Goal: Task Accomplishment & Management: Complete application form

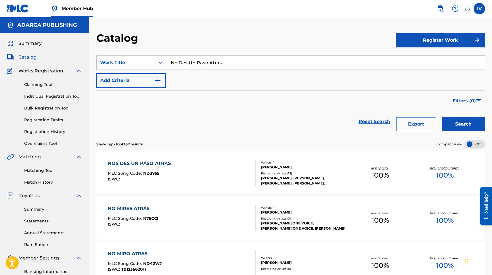
click at [195, 56] on input "No Des Un Paso Atrás" at bounding box center [325, 63] width 319 height 14
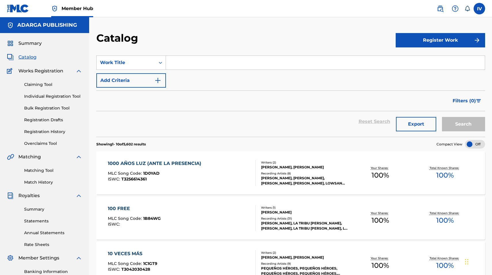
click at [195, 56] on input "Search Form" at bounding box center [325, 63] width 319 height 14
paste input "Capaz De Todo"
type input "Capaz De Todo"
click at [442, 117] on button "Search" at bounding box center [463, 124] width 43 height 14
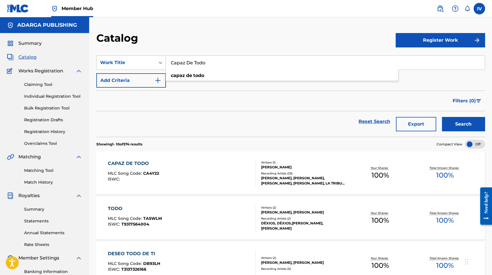
click at [174, 163] on div "CAPAZ DE TODO MLC Song Code : CA4Y22 ISWC :" at bounding box center [182, 173] width 148 height 26
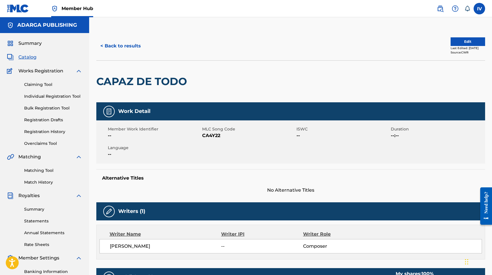
click at [208, 136] on span "CA4Y22" at bounding box center [248, 135] width 93 height 7
copy span "CA4Y22"
click at [454, 41] on button "Edit" at bounding box center [468, 41] width 35 height 9
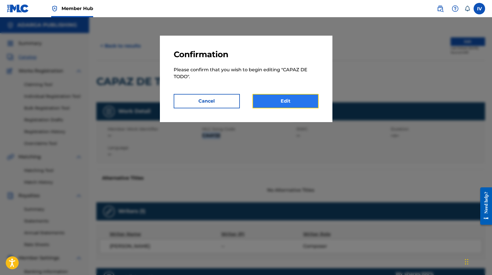
click at [294, 100] on link "Edit" at bounding box center [286, 101] width 66 height 14
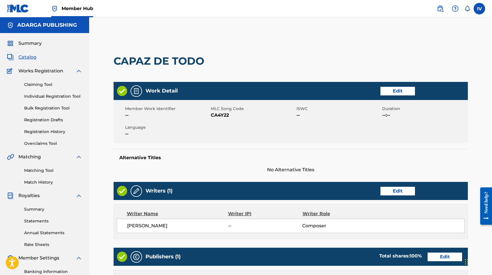
click at [385, 95] on div "Work Detail Edit" at bounding box center [291, 91] width 354 height 18
click at [385, 91] on link "Edit" at bounding box center [398, 91] width 35 height 9
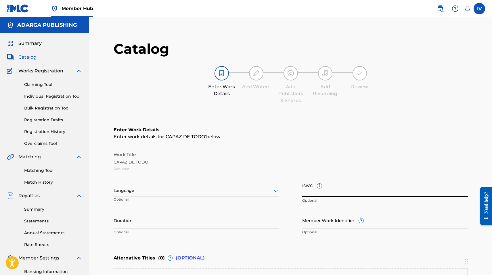
click at [344, 191] on input "ISWC ?" at bounding box center [385, 189] width 166 height 16
paste input "T3021423081"
type input "T3021423081"
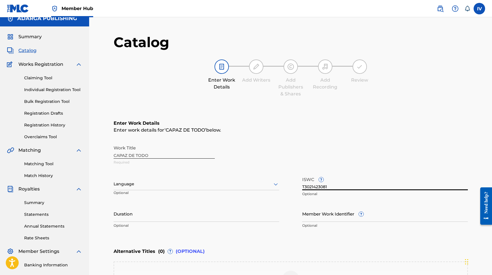
click at [165, 186] on div "Language" at bounding box center [197, 184] width 166 height 12
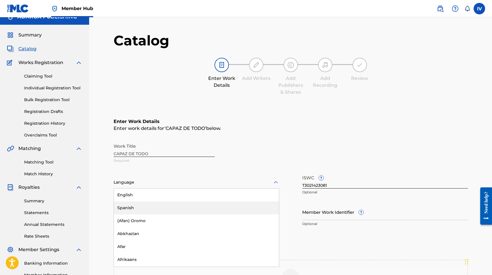
click at [138, 206] on div "Spanish" at bounding box center [196, 208] width 165 height 13
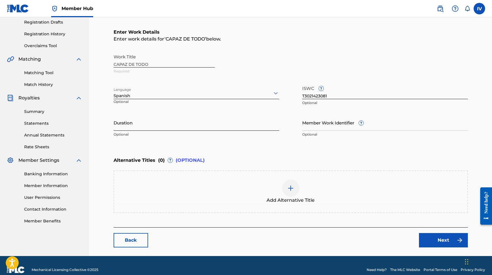
scroll to position [106, 0]
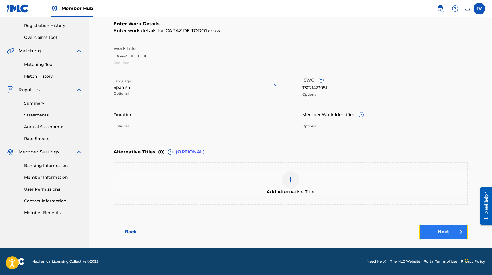
click at [454, 234] on link "Next" at bounding box center [443, 232] width 49 height 14
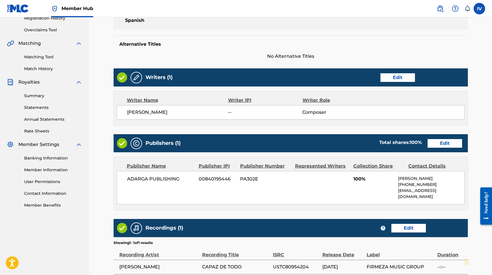
scroll to position [139, 0]
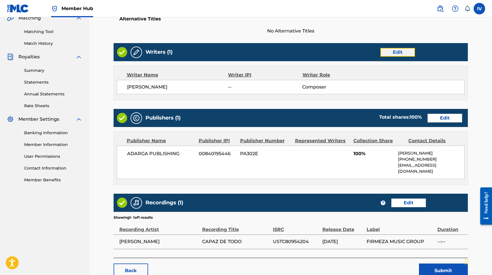
click at [405, 53] on link "Edit" at bounding box center [398, 52] width 35 height 9
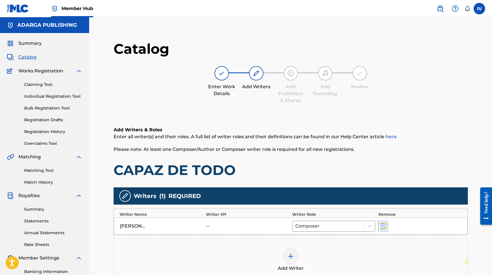
click at [383, 228] on img "submit" at bounding box center [383, 226] width 6 height 7
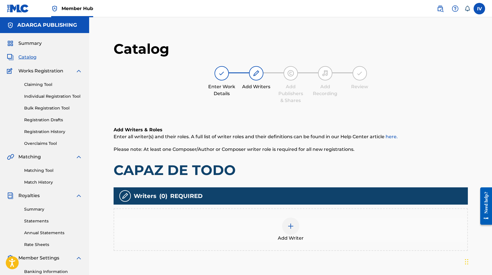
click at [345, 217] on div "Add Writer" at bounding box center [291, 230] width 354 height 43
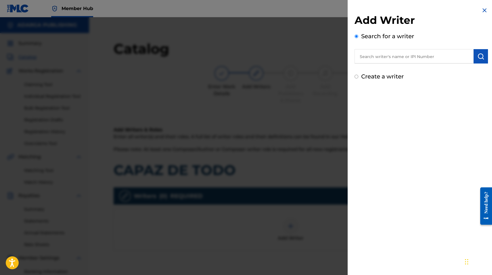
click at [409, 60] on input "text" at bounding box center [414, 56] width 119 height 14
paste input "755540138"
type input "00755540138"
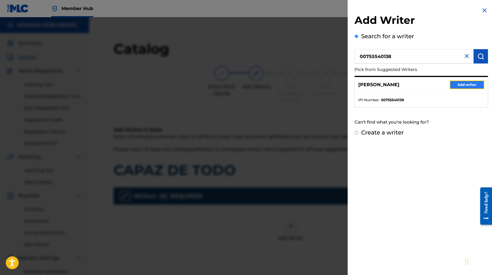
click at [462, 83] on button "Add writer" at bounding box center [467, 85] width 35 height 9
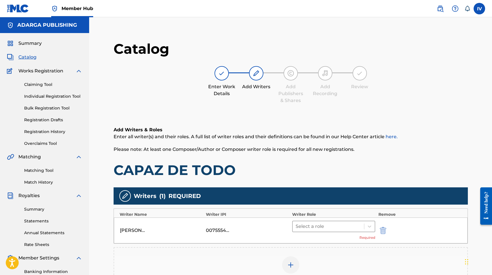
click at [335, 228] on div at bounding box center [329, 227] width 66 height 8
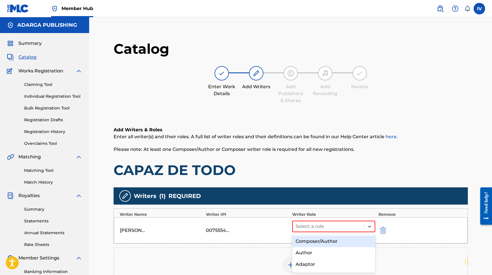
click at [322, 240] on div "Composer/Author" at bounding box center [333, 242] width 83 height 12
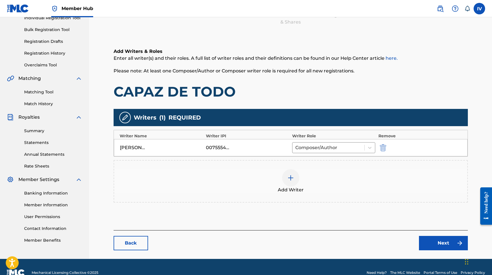
scroll to position [90, 0]
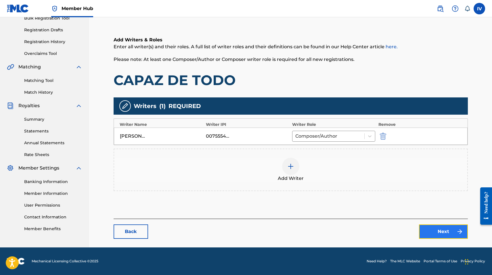
click at [443, 231] on link "Next" at bounding box center [443, 232] width 49 height 14
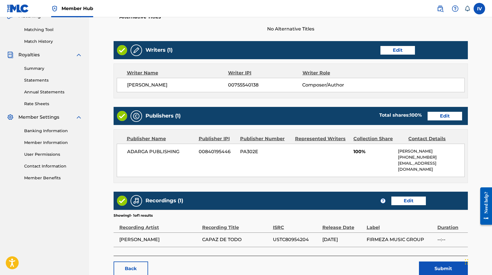
scroll to position [156, 0]
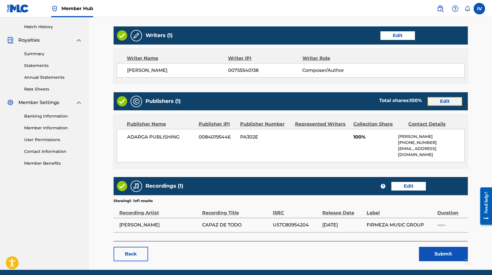
click at [446, 102] on link "Edit" at bounding box center [445, 101] width 35 height 9
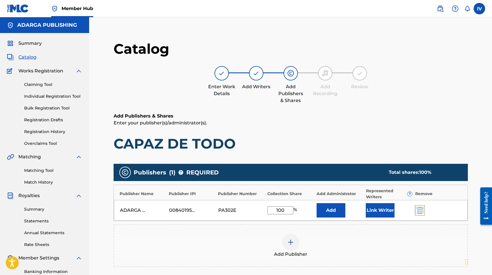
click at [421, 211] on img "submit" at bounding box center [420, 210] width 6 height 7
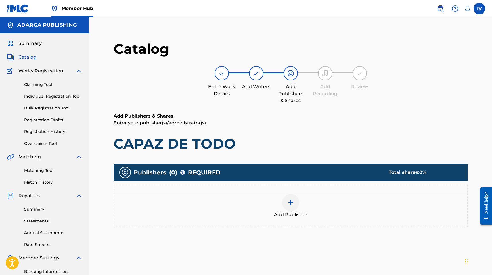
click at [364, 221] on div "Add Publisher" at bounding box center [291, 206] width 354 height 43
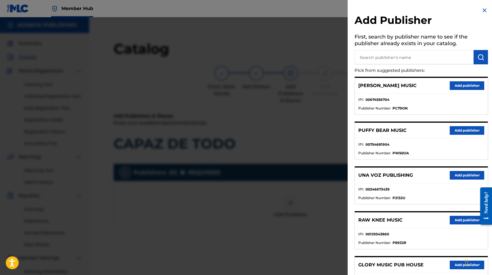
click at [384, 54] on input "text" at bounding box center [414, 57] width 119 height 14
type input "multiply"
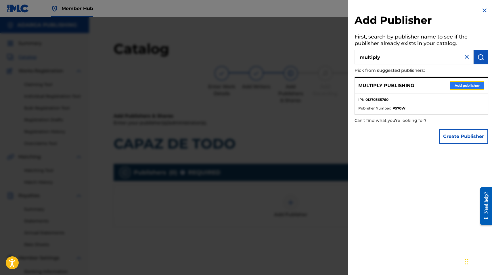
click at [468, 88] on button "Add publisher" at bounding box center [467, 85] width 35 height 9
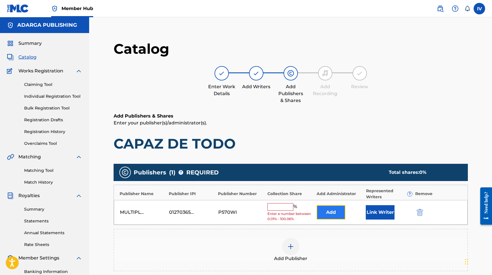
click at [324, 211] on button "Add" at bounding box center [331, 212] width 29 height 14
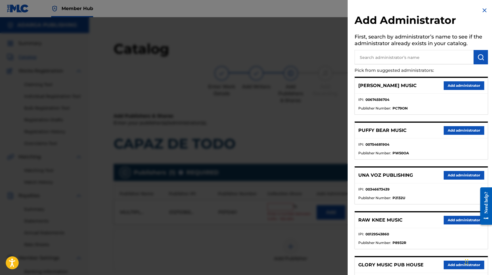
click at [398, 56] on input "text" at bounding box center [414, 57] width 119 height 14
type input "adarga"
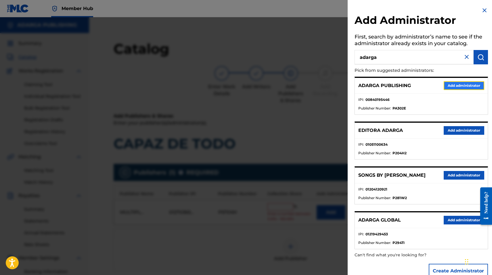
click at [469, 86] on button "Add administrator" at bounding box center [464, 85] width 41 height 9
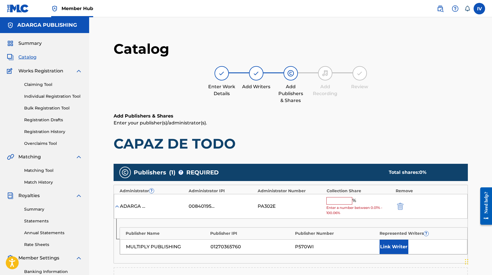
click at [333, 204] on input "text" at bounding box center [339, 200] width 26 height 7
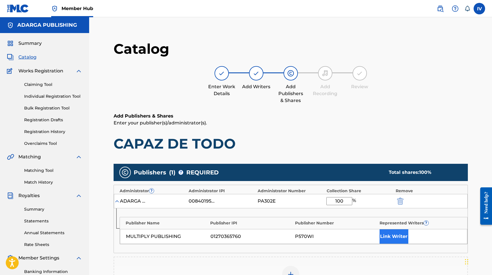
type input "100"
click at [396, 238] on button "Link Writer" at bounding box center [394, 237] width 29 height 14
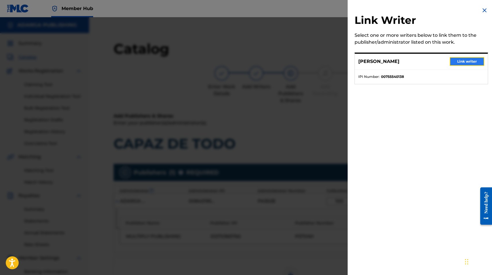
click at [462, 61] on button "Link writer" at bounding box center [467, 61] width 35 height 9
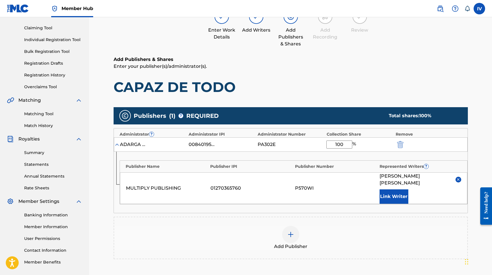
scroll to position [135, 0]
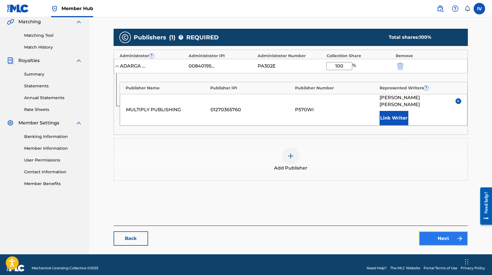
click at [445, 238] on link "Next" at bounding box center [443, 239] width 49 height 14
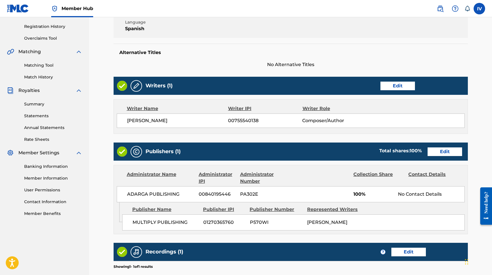
scroll to position [193, 0]
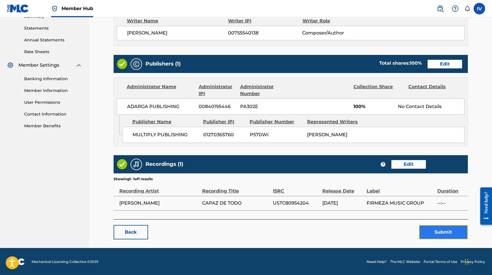
click at [437, 227] on button "Submit" at bounding box center [443, 232] width 49 height 14
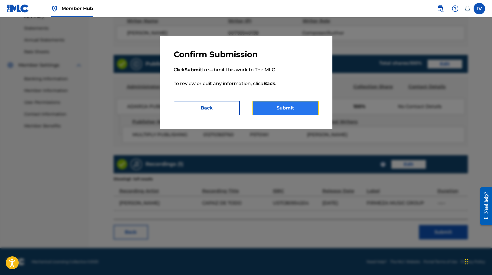
click at [301, 109] on button "Submit" at bounding box center [286, 108] width 66 height 14
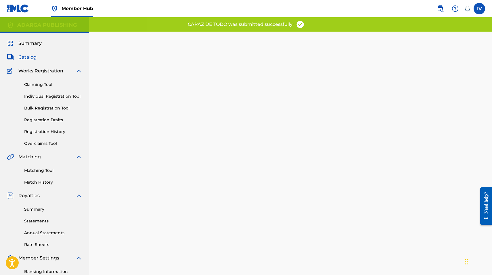
click at [30, 57] on span "Catalog" at bounding box center [27, 57] width 18 height 7
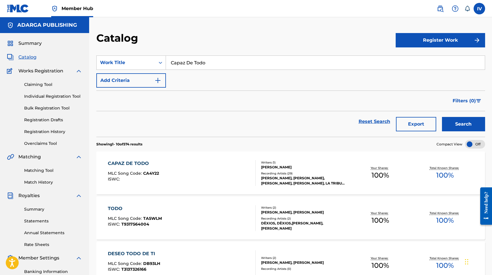
click at [214, 57] on input "Capaz De Todo" at bounding box center [325, 63] width 319 height 14
paste input "Fiel"
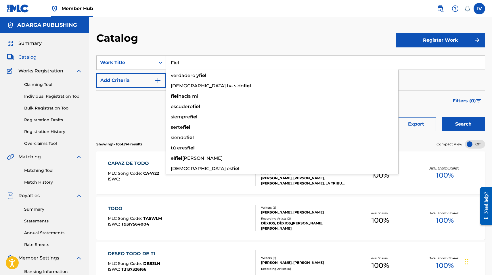
type input "Fiel"
click at [442, 117] on button "Search" at bounding box center [463, 124] width 43 height 14
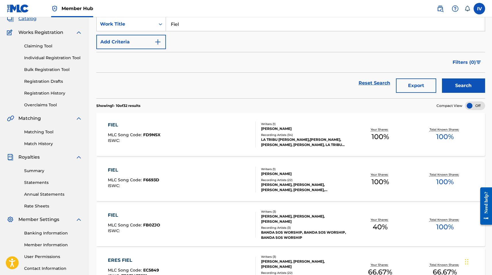
scroll to position [56, 0]
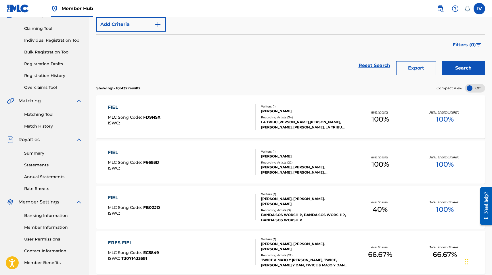
click at [169, 109] on div "FIEL MLC Song Code : FD9NSX ISWC :" at bounding box center [182, 117] width 148 height 26
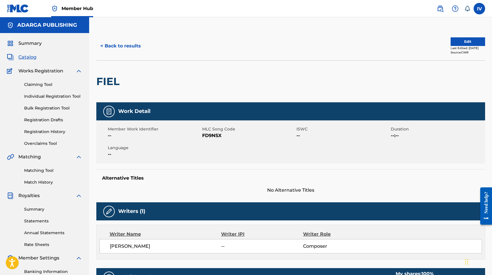
click at [207, 135] on span "FD9NSX" at bounding box center [248, 135] width 93 height 7
copy span "FD9NSX"
click at [465, 42] on button "Edit" at bounding box center [468, 41] width 35 height 9
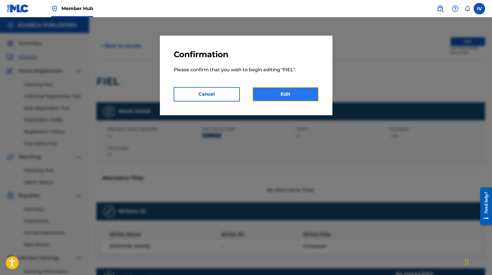
click at [298, 98] on link "Edit" at bounding box center [286, 94] width 66 height 14
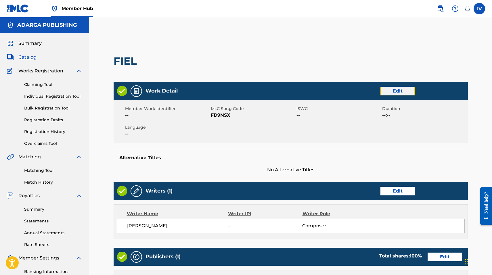
click at [399, 91] on link "Edit" at bounding box center [398, 91] width 35 height 9
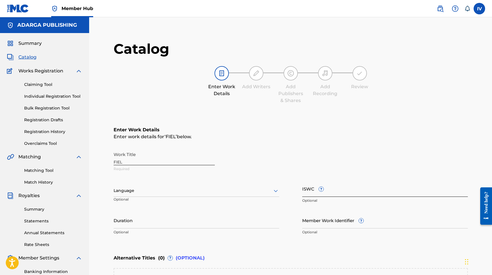
click at [343, 189] on input "ISWC ?" at bounding box center [385, 189] width 166 height 16
paste input "FD9NSX"
paste input "T3023016102"
type input "T3023016102"
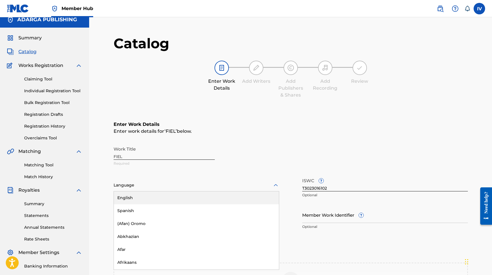
click at [173, 185] on div "Language" at bounding box center [197, 185] width 166 height 12
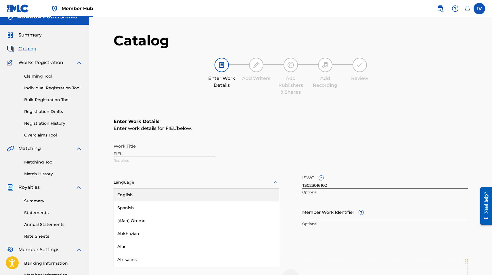
click at [156, 205] on div "Spanish" at bounding box center [196, 208] width 165 height 13
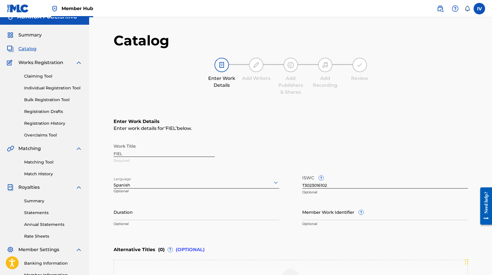
scroll to position [106, 0]
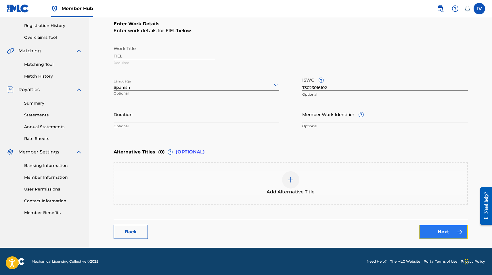
click at [422, 229] on link "Next" at bounding box center [443, 232] width 49 height 14
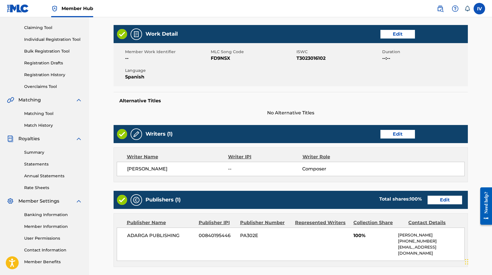
scroll to position [122, 0]
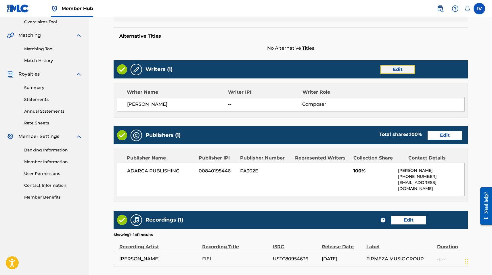
click at [401, 72] on link "Edit" at bounding box center [398, 69] width 35 height 9
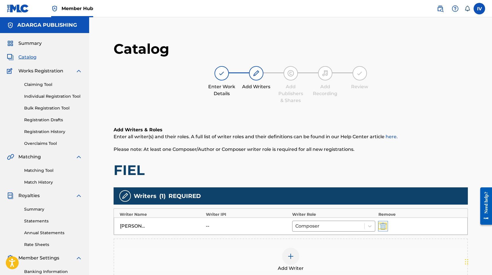
click at [383, 228] on img "submit" at bounding box center [383, 226] width 6 height 7
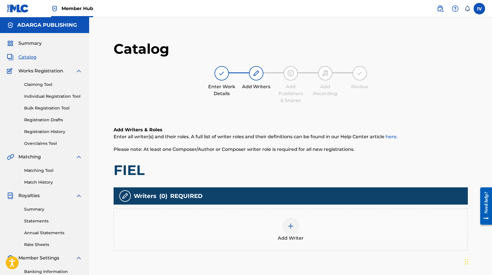
click at [285, 227] on div at bounding box center [290, 226] width 17 height 17
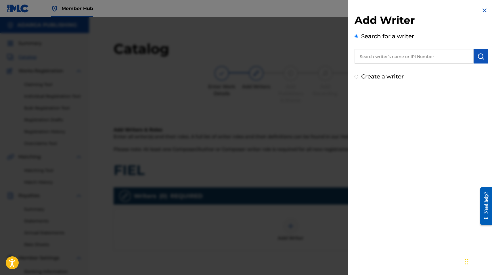
click at [374, 58] on input "text" at bounding box center [414, 56] width 119 height 14
paste input "755540138"
type input "00755540138"
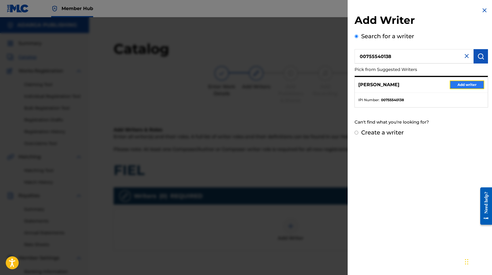
click at [463, 81] on button "Add writer" at bounding box center [467, 85] width 35 height 9
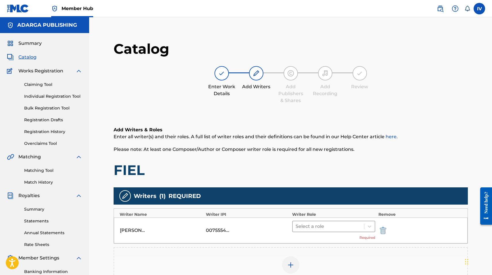
click at [332, 226] on div at bounding box center [329, 227] width 66 height 8
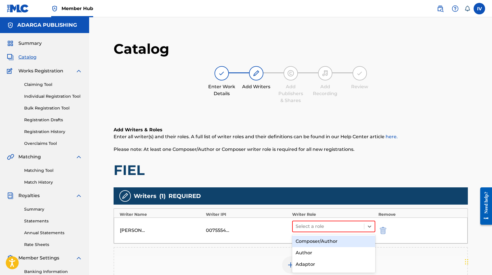
click at [321, 240] on div "Composer/Author" at bounding box center [333, 242] width 83 height 12
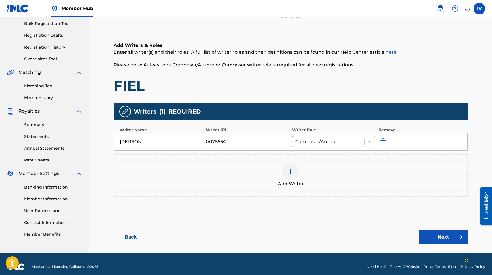
scroll to position [90, 0]
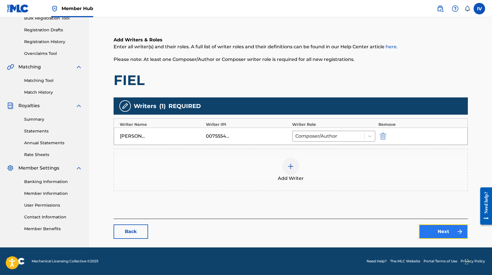
click at [423, 229] on link "Next" at bounding box center [443, 232] width 49 height 14
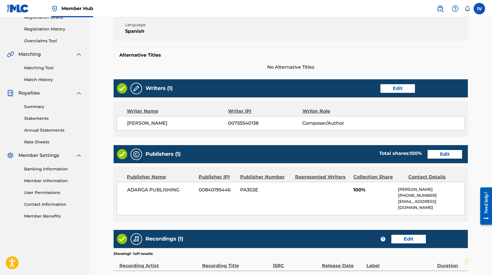
scroll to position [110, 0]
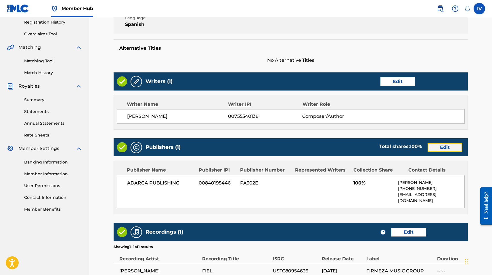
click at [443, 148] on link "Edit" at bounding box center [445, 147] width 35 height 9
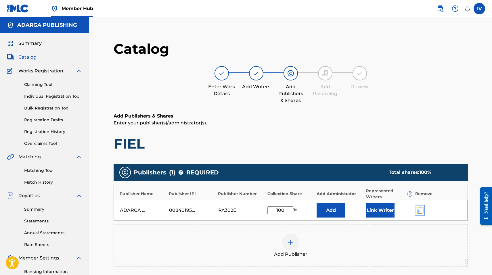
click at [417, 211] on img "submit" at bounding box center [420, 210] width 6 height 7
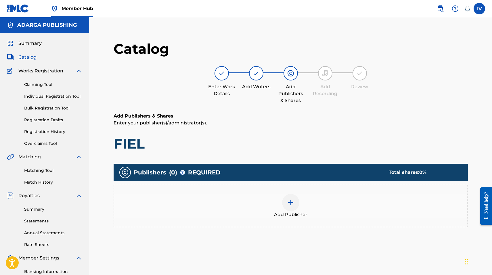
click at [399, 216] on div "Add Publisher" at bounding box center [290, 206] width 353 height 24
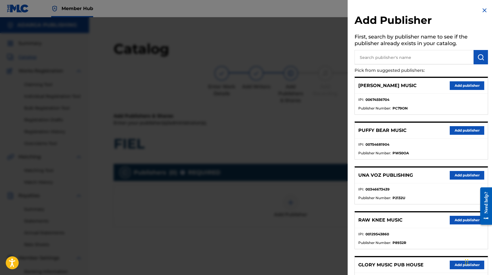
click at [383, 58] on input "text" at bounding box center [414, 57] width 119 height 14
type input "multiply"
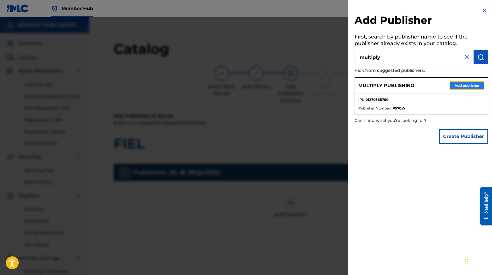
click at [467, 85] on button "Add publisher" at bounding box center [467, 85] width 35 height 9
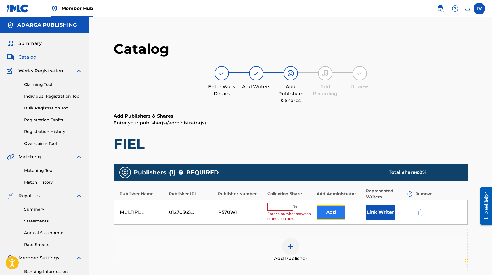
click at [335, 213] on button "Add" at bounding box center [331, 212] width 29 height 14
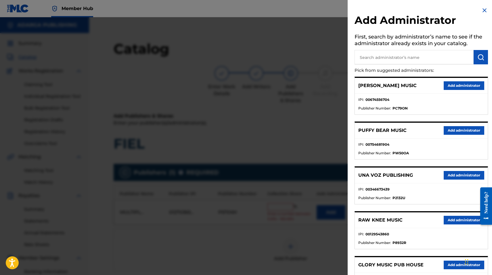
click at [379, 51] on input "text" at bounding box center [414, 57] width 119 height 14
type input "adarga"
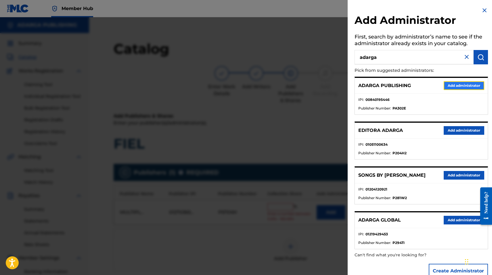
click at [444, 87] on button "Add administrator" at bounding box center [464, 85] width 41 height 9
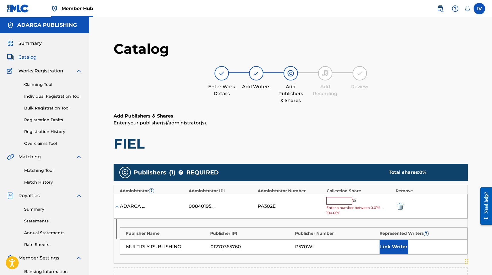
click at [332, 200] on input "text" at bounding box center [339, 200] width 26 height 7
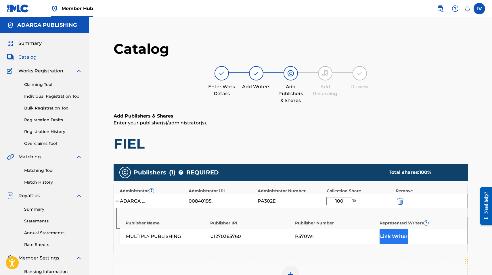
type input "100"
click at [389, 232] on button "Link Writer" at bounding box center [394, 237] width 29 height 14
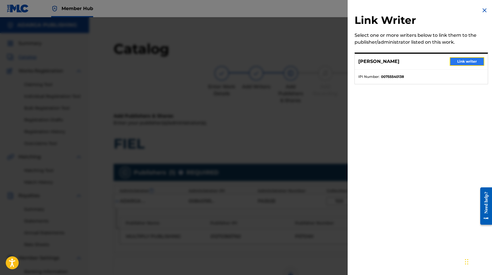
click at [460, 66] on button "Link writer" at bounding box center [467, 61] width 35 height 9
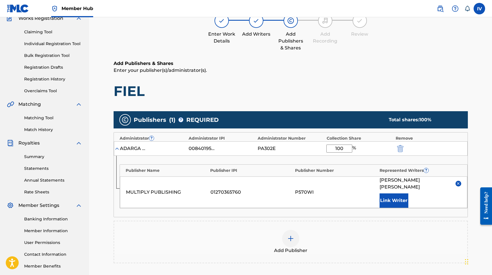
scroll to position [135, 0]
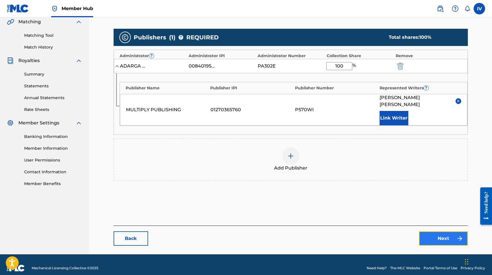
click at [427, 232] on link "Next" at bounding box center [443, 239] width 49 height 14
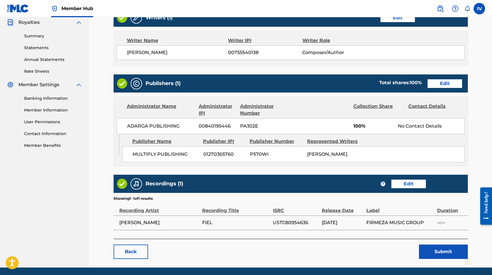
scroll to position [174, 0]
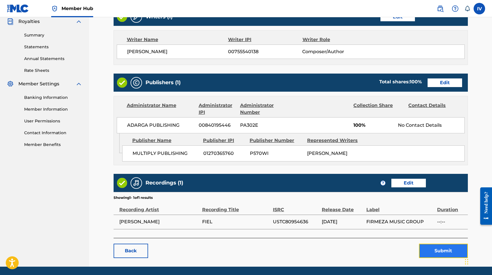
click at [431, 249] on button "Submit" at bounding box center [443, 251] width 49 height 14
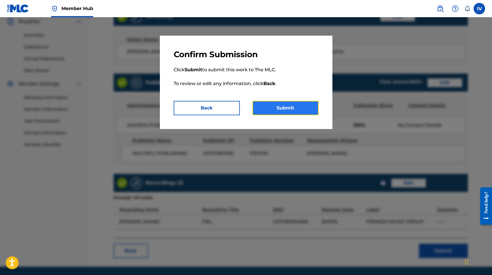
click at [282, 110] on button "Submit" at bounding box center [286, 108] width 66 height 14
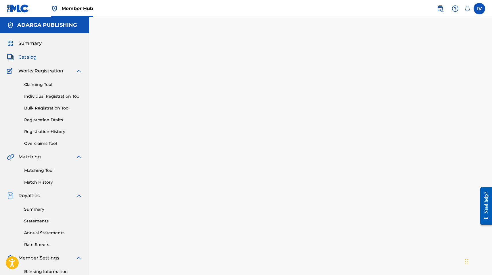
click at [34, 58] on span "Catalog" at bounding box center [27, 57] width 18 height 7
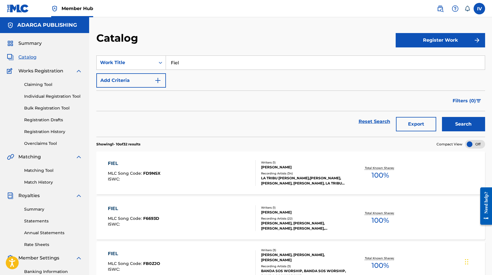
click at [206, 65] on input "Fiel" at bounding box center [325, 63] width 319 height 14
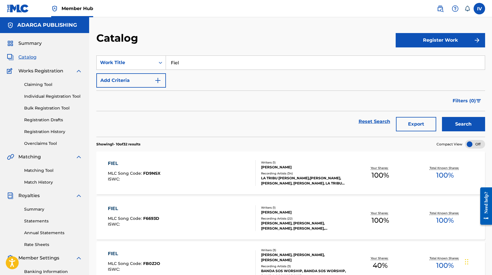
paste input "Razones"
type input "Razones"
click at [442, 117] on button "Search" at bounding box center [463, 124] width 43 height 14
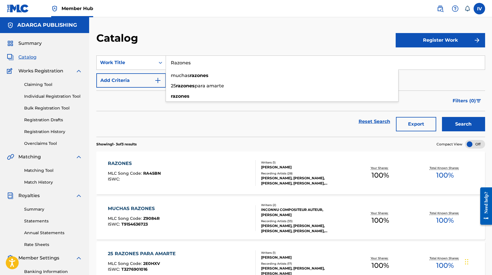
click at [212, 162] on div "RAZONES MLC Song Code : RA45BN ISWC :" at bounding box center [182, 173] width 148 height 26
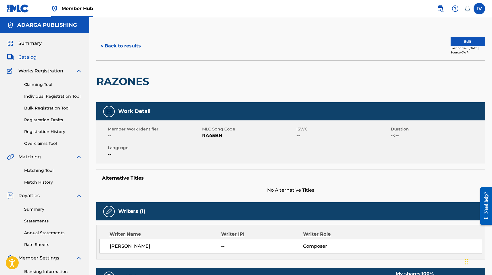
click at [209, 137] on span "RA45BN" at bounding box center [248, 135] width 93 height 7
copy span "RA45BN"
click at [453, 41] on button "Edit" at bounding box center [468, 41] width 35 height 9
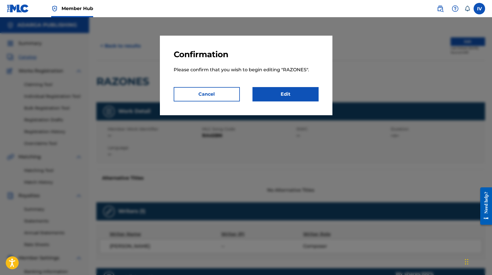
click at [286, 85] on p "Please confirm that you wish to begin editing " RAZONES "." at bounding box center [246, 74] width 145 height 28
click at [280, 95] on link "Edit" at bounding box center [286, 94] width 66 height 14
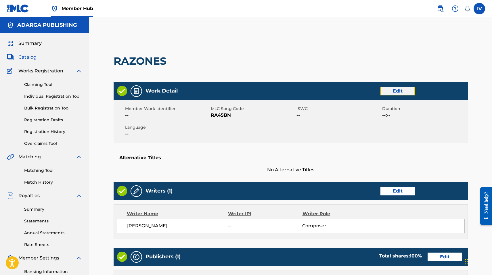
click at [393, 90] on link "Edit" at bounding box center [398, 91] width 35 height 9
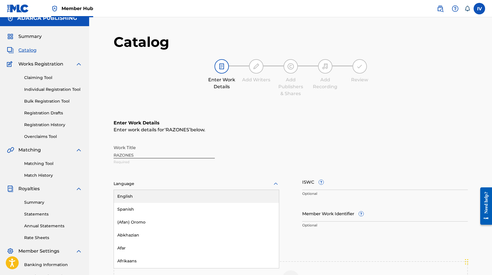
click at [227, 190] on div "English, 1 of 153. 153 results available. Use Up and Down to choose options, pr…" at bounding box center [197, 184] width 166 height 12
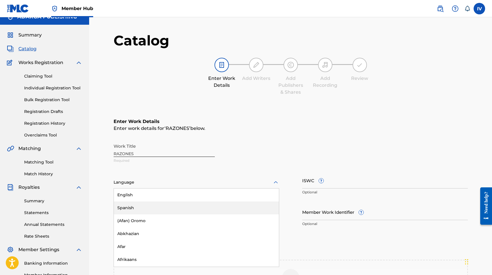
click at [205, 209] on div "Spanish" at bounding box center [196, 208] width 165 height 13
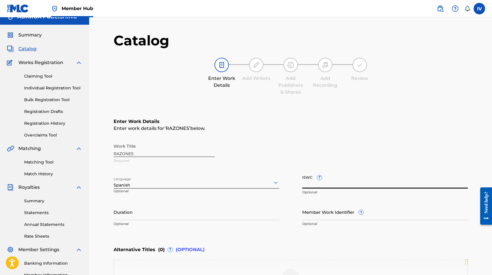
click at [339, 183] on input "ISWC ?" at bounding box center [385, 180] width 166 height 16
paste input "T3021356510"
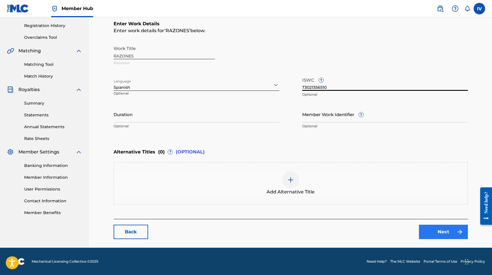
type input "T3021356510"
click at [443, 237] on link "Next" at bounding box center [443, 232] width 49 height 14
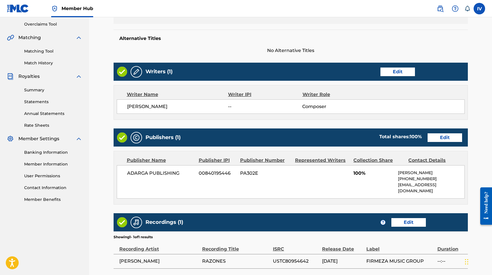
scroll to position [121, 0]
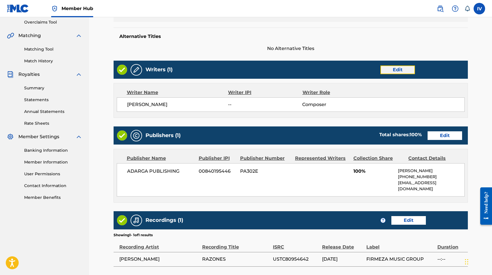
click at [400, 71] on link "Edit" at bounding box center [398, 70] width 35 height 9
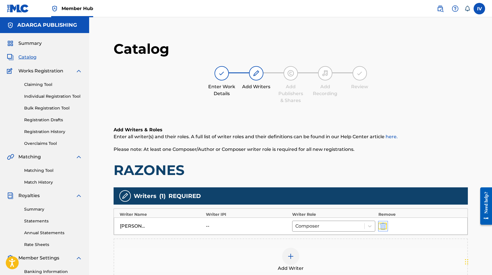
click at [382, 228] on img "submit" at bounding box center [383, 226] width 6 height 7
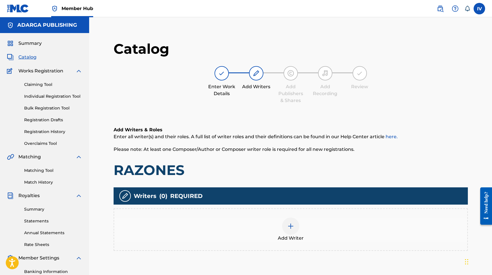
click at [369, 228] on div "Add Writer" at bounding box center [290, 230] width 353 height 24
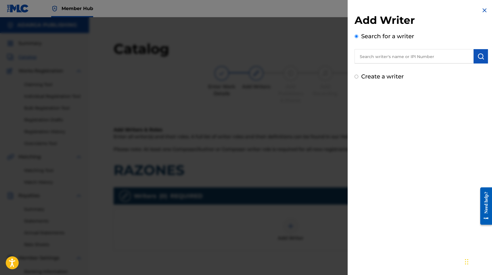
click at [398, 60] on input "text" at bounding box center [414, 56] width 119 height 14
paste input "755540138"
type input "00755540138"
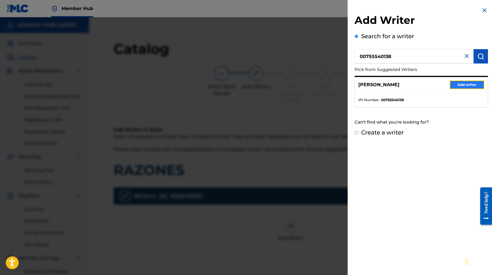
click at [453, 84] on button "Add writer" at bounding box center [467, 85] width 35 height 9
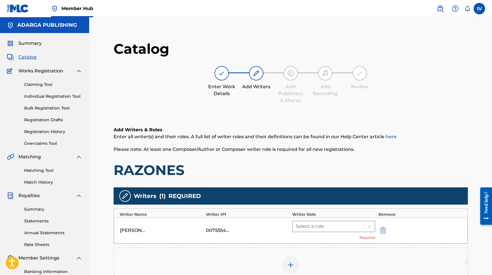
click at [306, 229] on div at bounding box center [329, 227] width 66 height 8
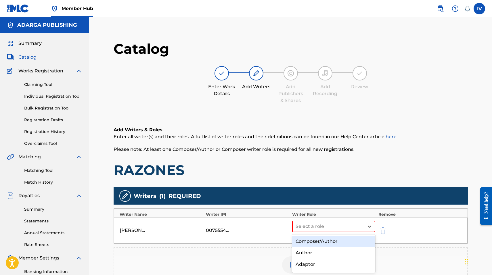
click at [306, 240] on div "Composer/Author" at bounding box center [333, 242] width 83 height 12
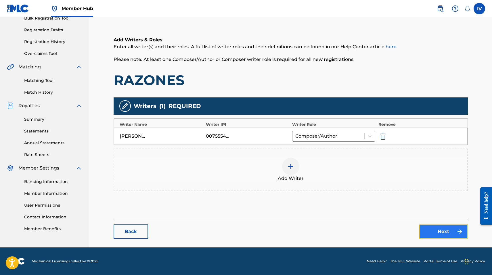
click at [441, 225] on link "Next" at bounding box center [443, 232] width 49 height 14
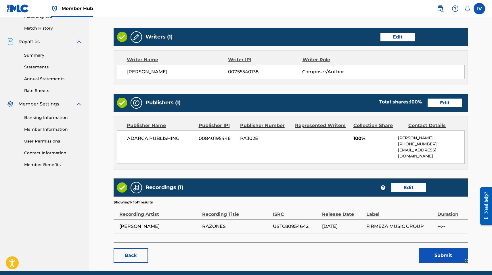
scroll to position [170, 0]
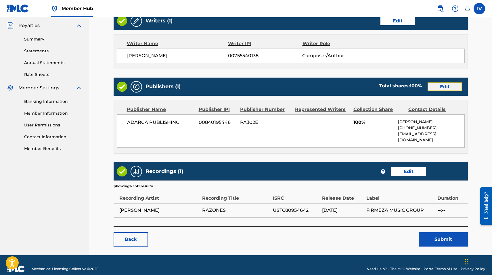
click at [448, 85] on link "Edit" at bounding box center [445, 87] width 35 height 9
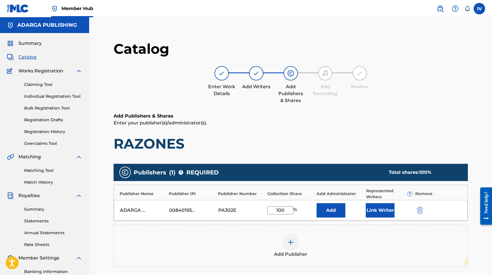
click at [422, 205] on div "ADARGA PUBLISHING 00840195446 PA302E 100 % Add Link Writer" at bounding box center [291, 210] width 354 height 21
click at [421, 208] on img "submit" at bounding box center [420, 210] width 6 height 7
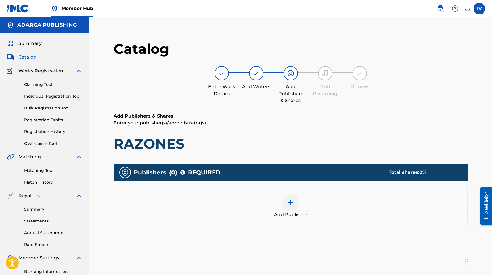
click at [398, 209] on div "Add Publisher" at bounding box center [290, 206] width 353 height 24
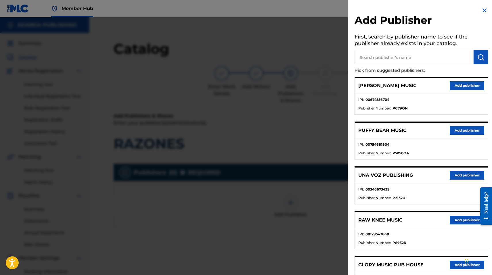
click at [401, 58] on input "text" at bounding box center [414, 57] width 119 height 14
type input "multiply"
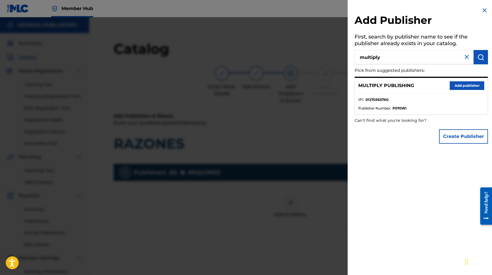
click at [463, 90] on div "MULTIPLY PUBLISHING Add publisher" at bounding box center [421, 86] width 133 height 16
click at [460, 87] on button "Add publisher" at bounding box center [467, 85] width 35 height 9
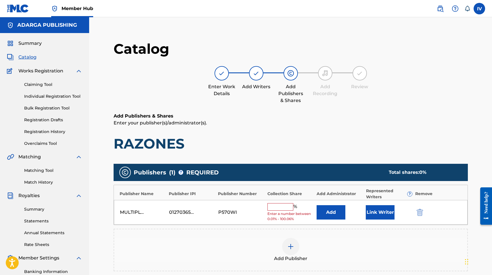
click at [326, 221] on div "MULTIPLY PUBLISHING 01270365760 P570WI % Enter a number between 0.01% - 100.06%…" at bounding box center [291, 212] width 354 height 25
click at [326, 213] on button "Add" at bounding box center [331, 212] width 29 height 14
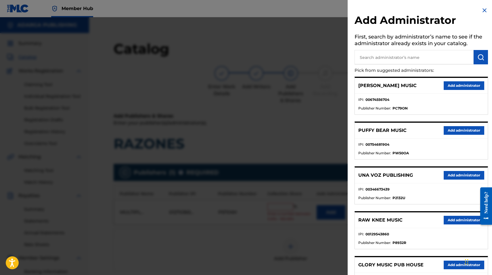
click at [380, 57] on input "text" at bounding box center [414, 57] width 119 height 14
type input "adarga"
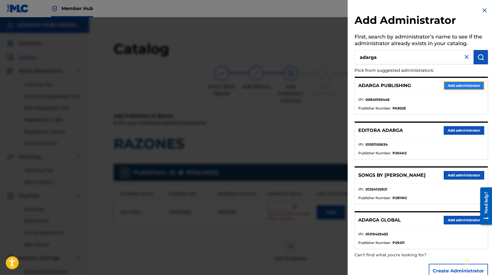
click at [456, 89] on button "Add administrator" at bounding box center [464, 85] width 41 height 9
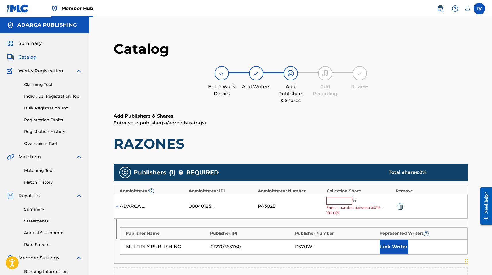
click at [338, 203] on input "text" at bounding box center [339, 200] width 26 height 7
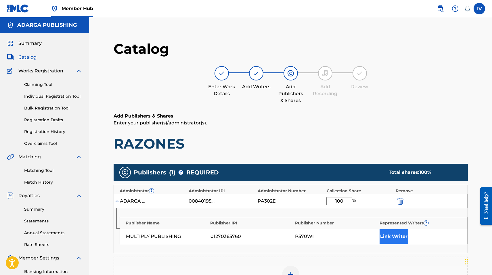
type input "100"
click at [393, 234] on button "Link Writer" at bounding box center [394, 237] width 29 height 14
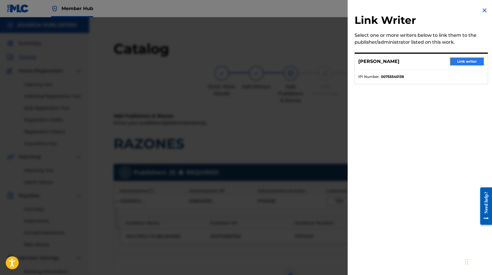
click at [465, 58] on button "Link writer" at bounding box center [467, 61] width 35 height 9
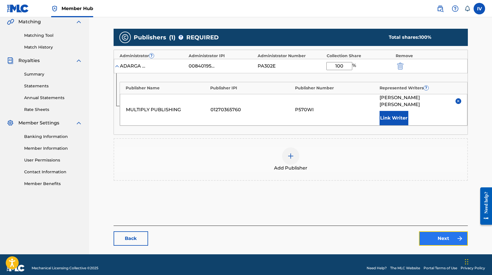
click at [454, 234] on link "Next" at bounding box center [443, 239] width 49 height 14
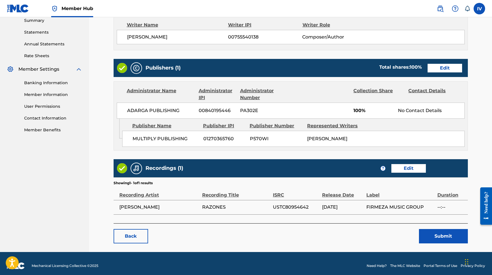
scroll to position [193, 0]
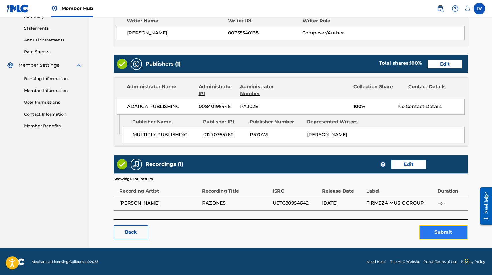
click at [429, 229] on button "Submit" at bounding box center [443, 232] width 49 height 14
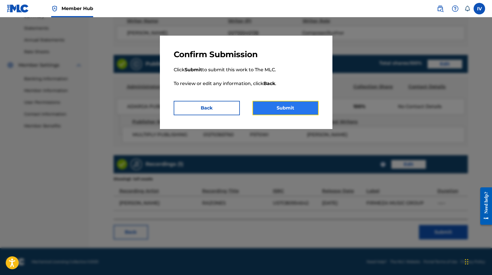
click at [284, 108] on button "Submit" at bounding box center [286, 108] width 66 height 14
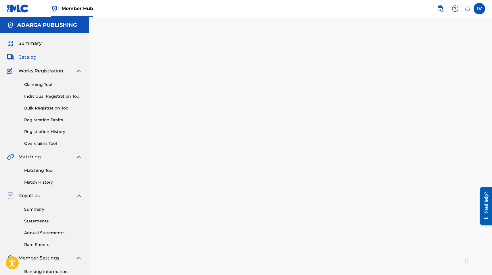
click at [28, 55] on span "Catalog" at bounding box center [27, 57] width 18 height 7
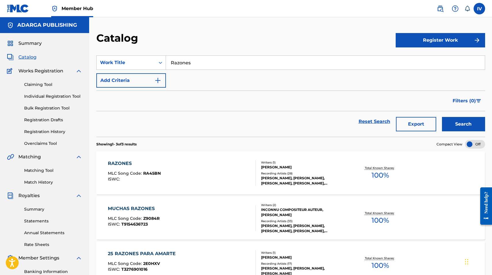
click at [194, 62] on input "Razones" at bounding box center [325, 63] width 319 height 14
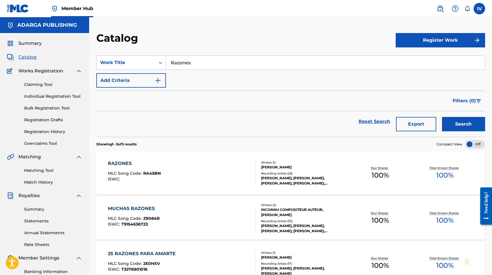
paste input "El Viejo Y El Enano"
type input "El Viejo Y El Enano"
click at [442, 117] on button "Search" at bounding box center [463, 124] width 43 height 14
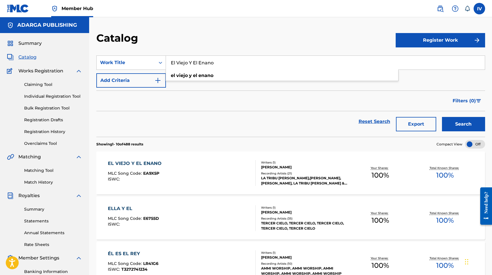
click at [207, 164] on div "EL VIEJO Y EL ENANO MLC Song Code : EA9X5P ISWC :" at bounding box center [182, 173] width 148 height 26
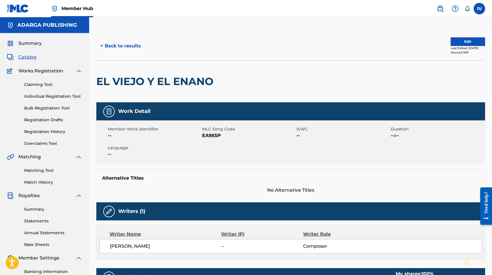
click at [217, 139] on span "EA9X5P" at bounding box center [248, 135] width 93 height 7
copy span "EA9X5P"
click at [465, 42] on button "Edit" at bounding box center [468, 41] width 35 height 9
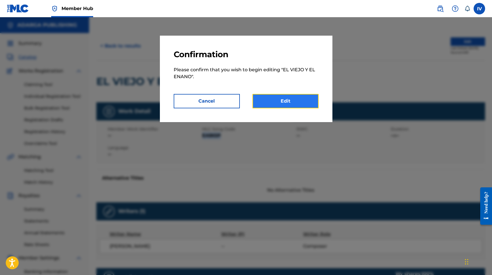
click at [284, 99] on link "Edit" at bounding box center [286, 101] width 66 height 14
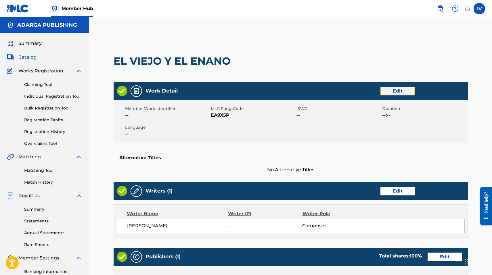
click at [394, 91] on link "Edit" at bounding box center [398, 91] width 35 height 9
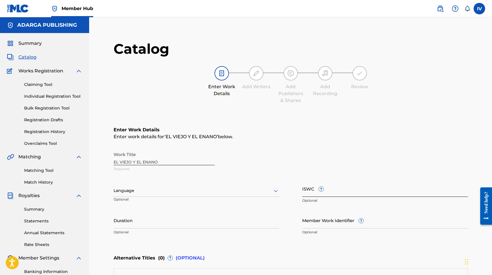
click at [368, 194] on input "ISWC ?" at bounding box center [385, 189] width 166 height 16
paste input "T3021410931"
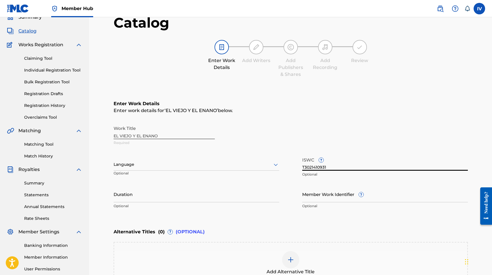
scroll to position [94, 0]
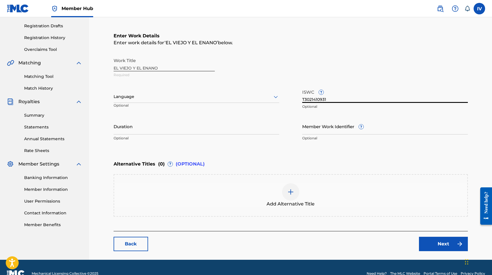
type input "T3021410931"
click at [162, 95] on div at bounding box center [197, 96] width 166 height 7
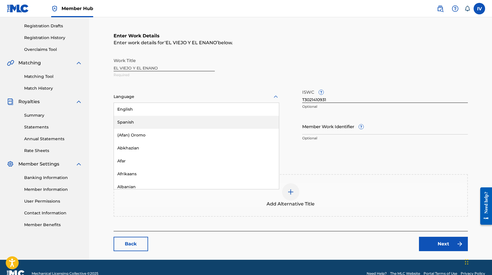
click at [139, 122] on div "Spanish" at bounding box center [196, 122] width 165 height 13
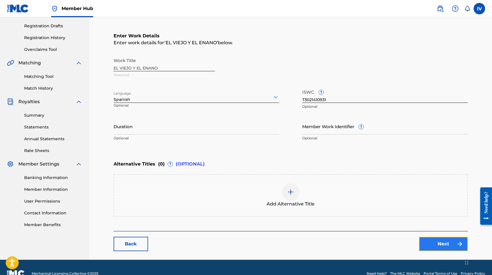
click at [421, 239] on link "Next" at bounding box center [443, 244] width 49 height 14
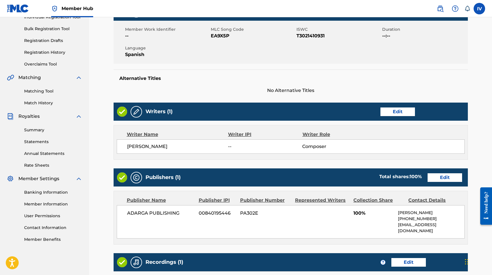
scroll to position [97, 0]
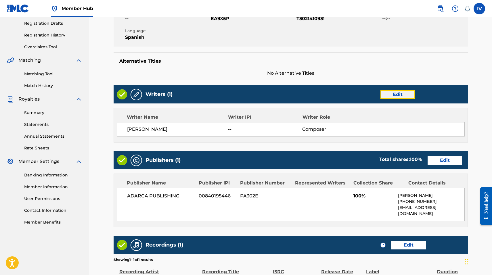
click at [399, 94] on link "Edit" at bounding box center [398, 94] width 35 height 9
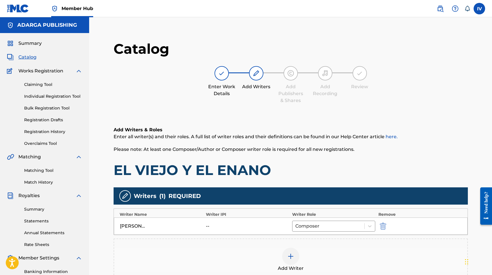
click at [387, 226] on div at bounding box center [391, 226] width 26 height 7
click at [384, 226] on img "submit" at bounding box center [383, 226] width 6 height 7
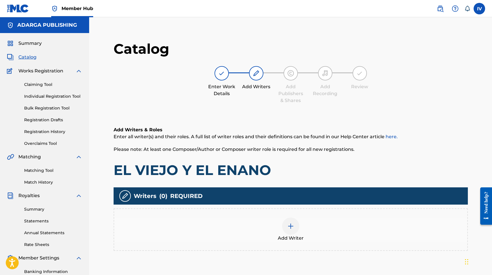
click at [330, 222] on div "Add Writer" at bounding box center [290, 230] width 353 height 24
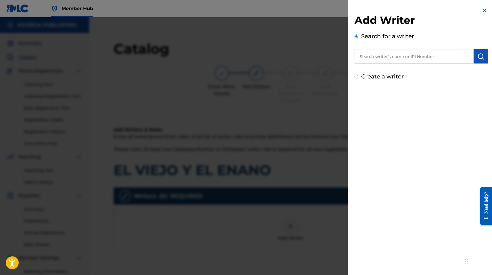
click at [398, 58] on input "text" at bounding box center [414, 56] width 119 height 14
paste input "755540138"
type input "00755540138"
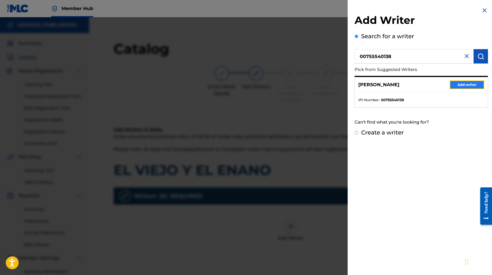
click at [465, 86] on button "Add writer" at bounding box center [467, 85] width 35 height 9
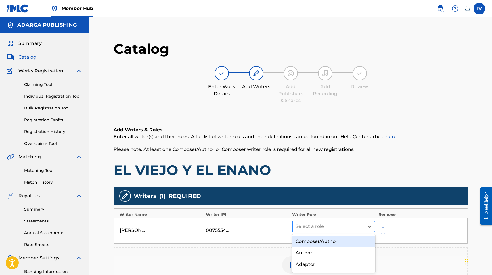
click at [347, 221] on div "Select a role" at bounding box center [329, 226] width 72 height 10
click at [331, 243] on div "Composer/Author" at bounding box center [333, 242] width 83 height 12
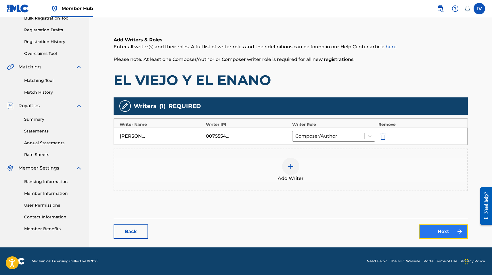
click at [436, 237] on link "Next" at bounding box center [443, 232] width 49 height 14
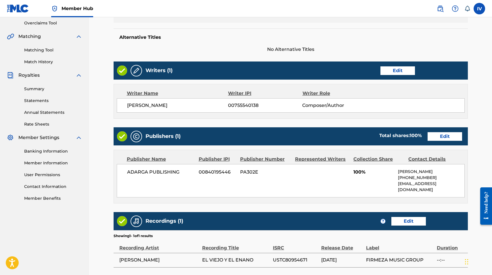
scroll to position [145, 0]
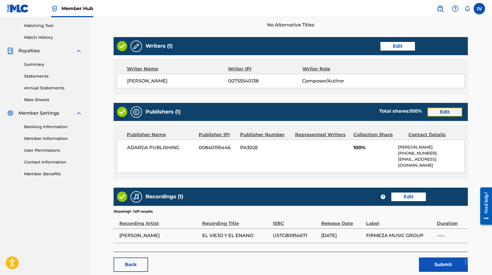
click at [438, 115] on link "Edit" at bounding box center [445, 112] width 35 height 9
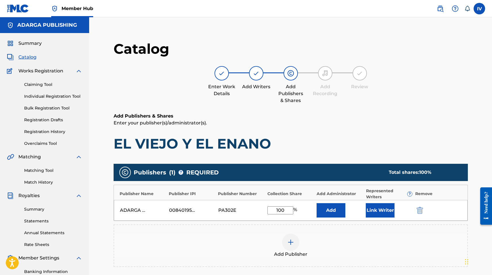
click at [420, 216] on div "ADARGA PUBLISHING 00840195446 PA302E 100 % Add Link Writer" at bounding box center [291, 210] width 354 height 21
click at [419, 212] on img "submit" at bounding box center [420, 210] width 6 height 7
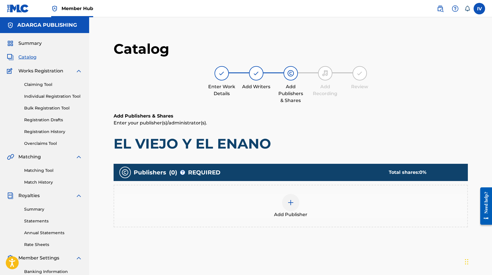
click at [410, 212] on div "Add Publisher" at bounding box center [290, 206] width 353 height 24
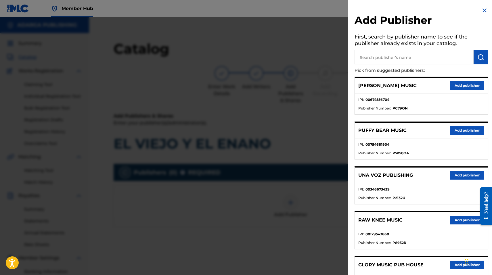
click at [387, 51] on input "text" at bounding box center [414, 57] width 119 height 14
click at [384, 57] on input "text" at bounding box center [414, 57] width 119 height 14
type input "multiply"
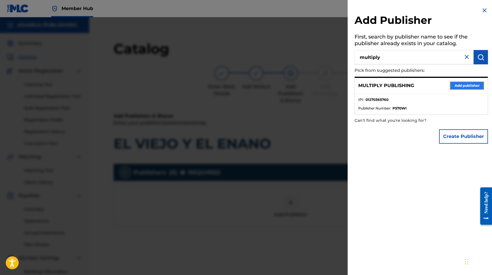
click at [459, 84] on button "Add publisher" at bounding box center [467, 85] width 35 height 9
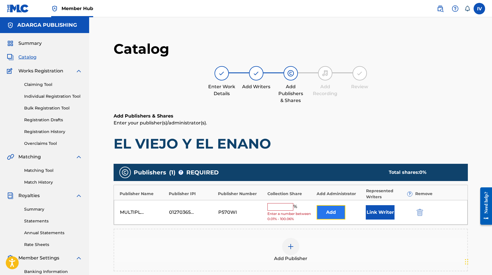
click at [329, 211] on button "Add" at bounding box center [331, 212] width 29 height 14
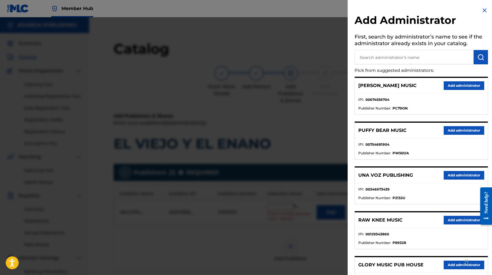
click at [419, 58] on input "text" at bounding box center [414, 57] width 119 height 14
type input "d"
type input "adarga"
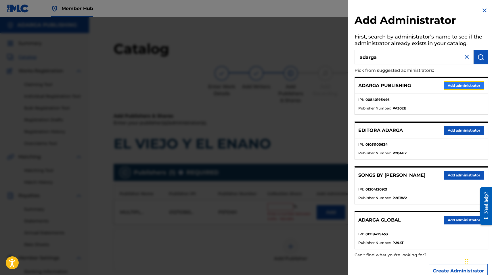
click at [471, 87] on button "Add administrator" at bounding box center [464, 85] width 41 height 9
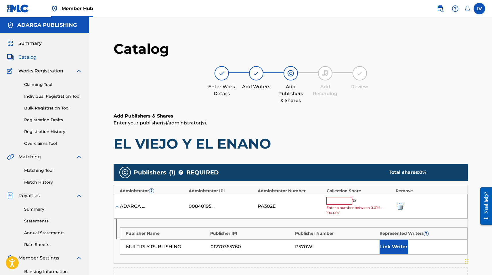
click at [339, 200] on input "text" at bounding box center [339, 200] width 26 height 7
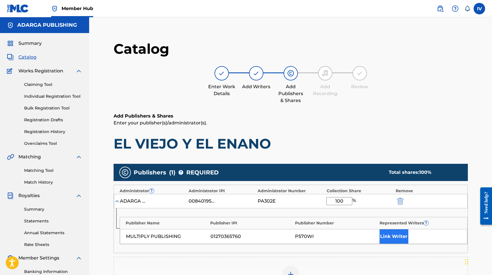
type input "100"
click at [381, 236] on button "Link Writer" at bounding box center [394, 237] width 29 height 14
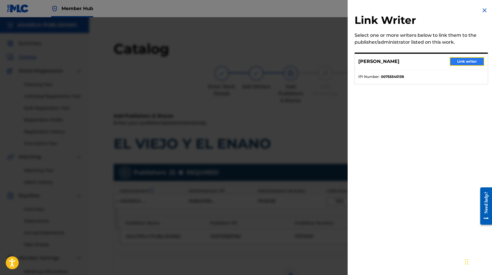
click at [470, 64] on button "Link writer" at bounding box center [467, 61] width 35 height 9
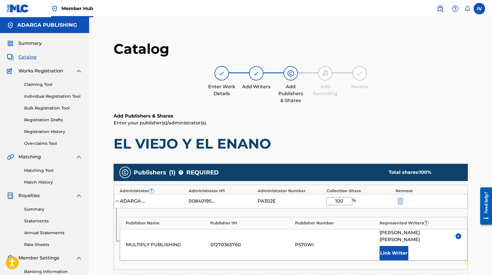
scroll to position [135, 0]
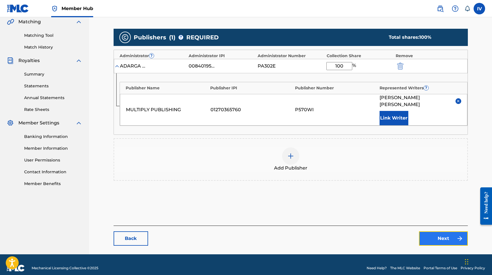
click at [431, 232] on link "Next" at bounding box center [443, 239] width 49 height 14
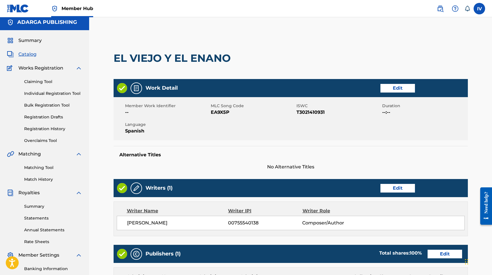
scroll to position [193, 0]
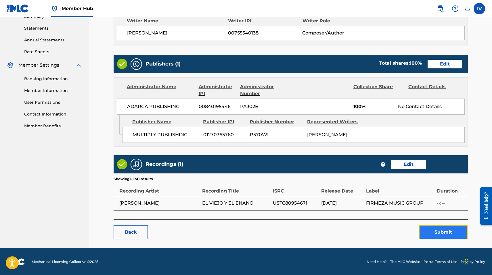
click at [449, 229] on button "Submit" at bounding box center [443, 232] width 49 height 14
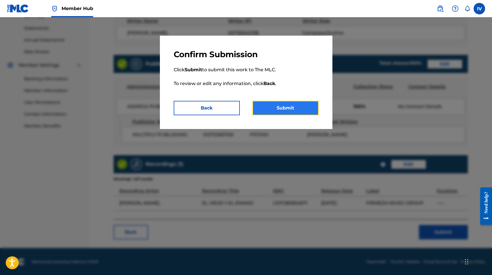
click at [287, 107] on button "Submit" at bounding box center [286, 108] width 66 height 14
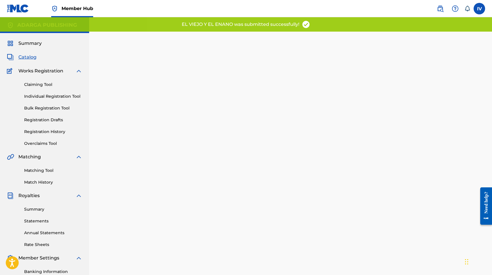
click at [15, 56] on link "Catalog" at bounding box center [22, 57] width 30 height 7
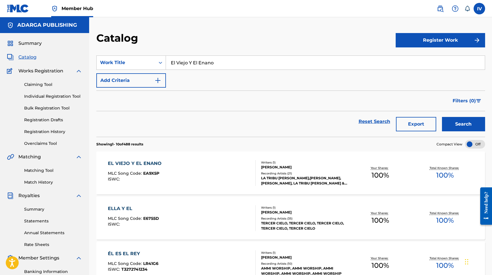
click at [196, 62] on input "El Viejo Y El Enano" at bounding box center [325, 63] width 319 height 14
paste input "Jesús"
type input "Jesús"
click at [442, 117] on button "Search" at bounding box center [463, 124] width 43 height 14
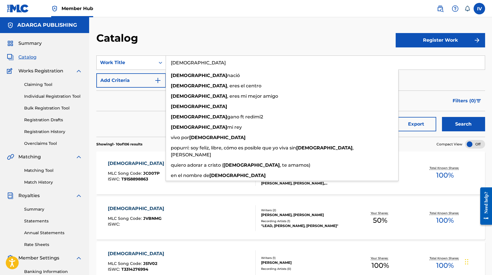
click at [262, 39] on div "Catalog" at bounding box center [245, 40] width 299 height 17
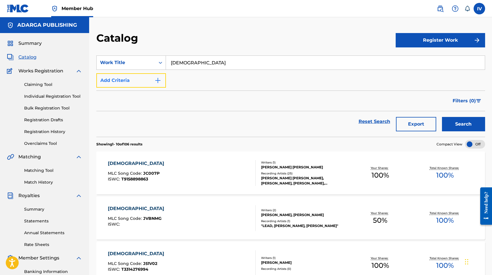
click at [145, 79] on button "Add Criteria" at bounding box center [131, 80] width 70 height 14
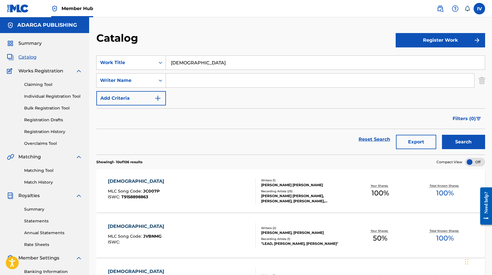
click at [195, 75] on input "Search Form" at bounding box center [320, 81] width 308 height 14
type input "rivera"
click at [442, 135] on button "Search" at bounding box center [463, 142] width 43 height 14
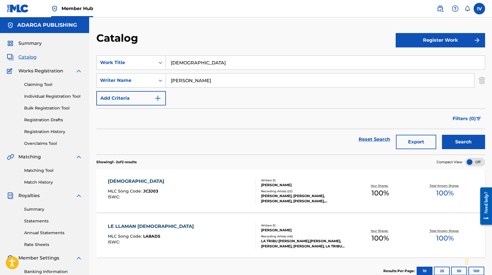
click at [167, 190] on div "JESUS MLC Song Code : JC3J03 ISWC :" at bounding box center [182, 191] width 148 height 26
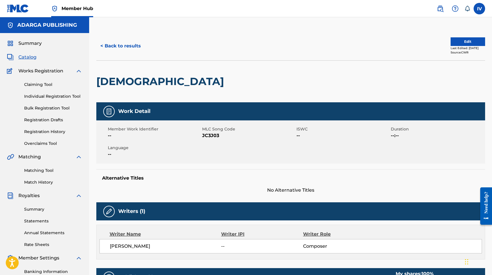
click at [210, 135] on span "JC3J03" at bounding box center [248, 135] width 93 height 7
copy span "JC3J03"
click at [459, 39] on button "Edit" at bounding box center [468, 41] width 35 height 9
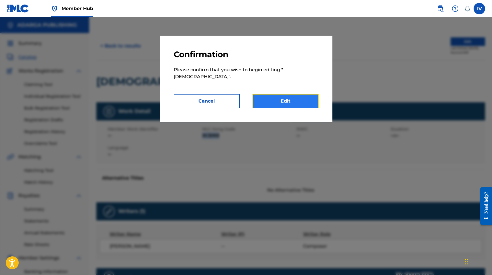
click at [276, 94] on link "Edit" at bounding box center [286, 101] width 66 height 14
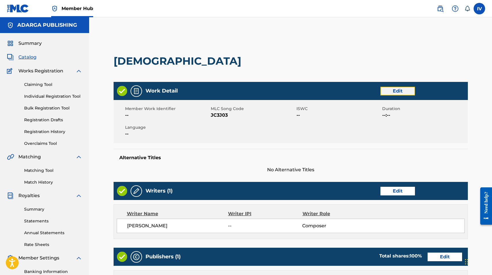
click at [389, 89] on link "Edit" at bounding box center [398, 91] width 35 height 9
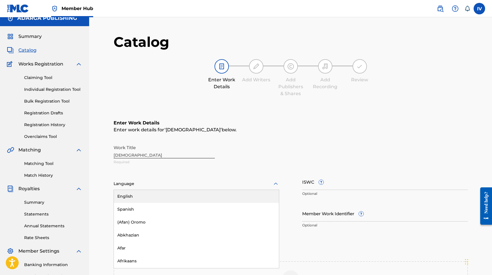
click at [172, 188] on div "Language" at bounding box center [197, 184] width 166 height 12
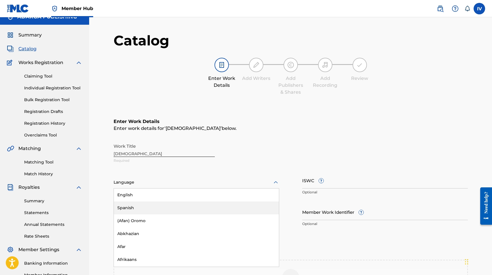
click at [144, 212] on div "Spanish" at bounding box center [196, 208] width 165 height 13
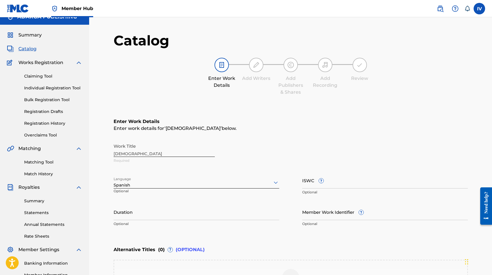
click at [139, 152] on div "Work Title JESUS Required" at bounding box center [291, 154] width 354 height 26
copy div "Work Title"
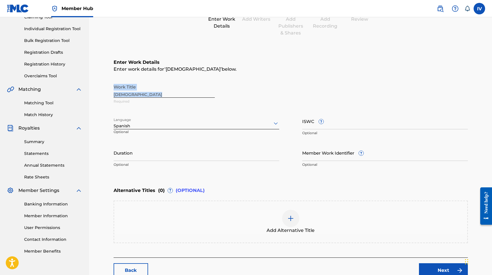
scroll to position [106, 0]
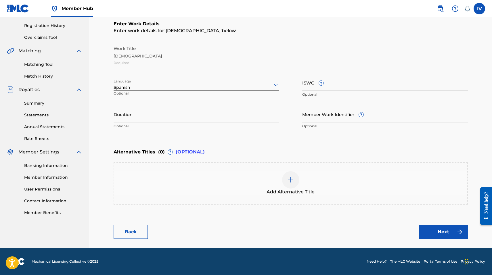
click at [213, 183] on div "Add Alternative Title" at bounding box center [290, 183] width 353 height 24
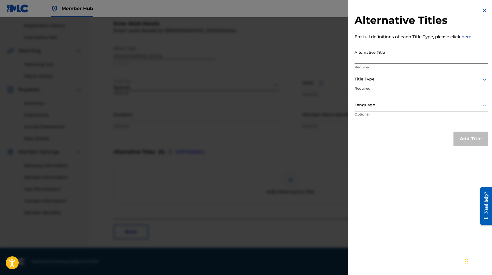
click at [374, 49] on input "Alternative Title" at bounding box center [421, 55] width 133 height 16
paste input "JESUS"
type input "JESÚS"
click at [382, 81] on div at bounding box center [421, 79] width 133 height 7
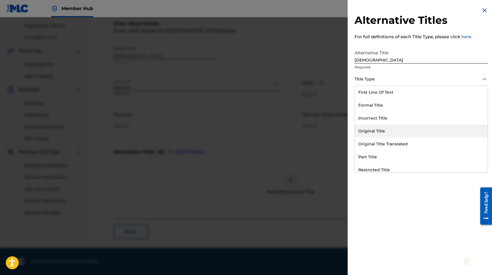
click at [379, 129] on div "Original Title" at bounding box center [421, 131] width 133 height 13
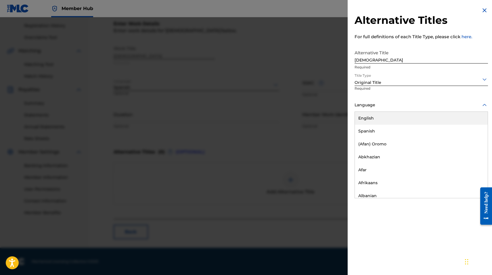
click at [375, 110] on div "Language" at bounding box center [421, 105] width 133 height 13
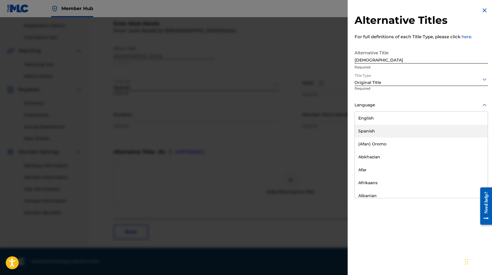
click at [374, 133] on div "Spanish" at bounding box center [421, 131] width 133 height 13
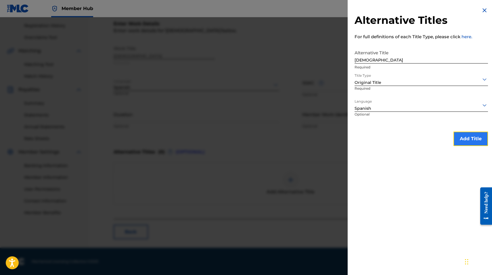
click at [467, 137] on button "Add Title" at bounding box center [471, 139] width 35 height 14
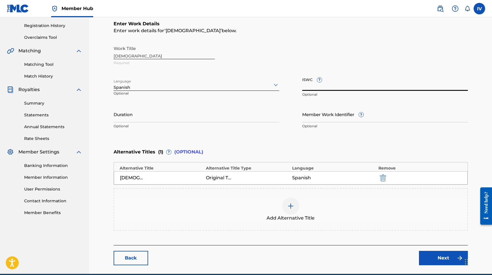
click at [372, 84] on input "ISWC ?" at bounding box center [385, 82] width 166 height 16
paste input "T9322102034"
type input "T9322102034"
click at [439, 256] on link "Next" at bounding box center [443, 258] width 49 height 14
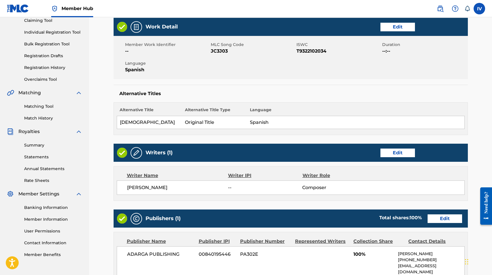
scroll to position [70, 0]
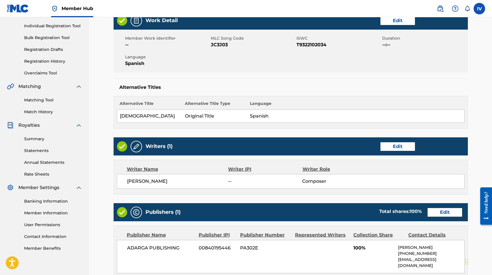
click at [410, 140] on div "Writers (1) Edit" at bounding box center [291, 146] width 354 height 18
click at [400, 150] on link "Edit" at bounding box center [398, 146] width 35 height 9
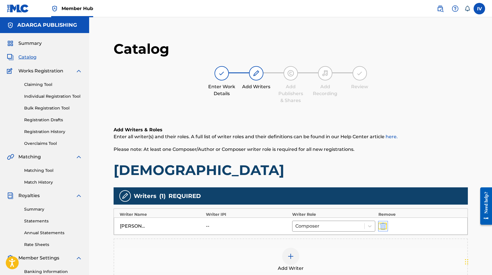
click at [383, 223] on img "submit" at bounding box center [383, 226] width 6 height 7
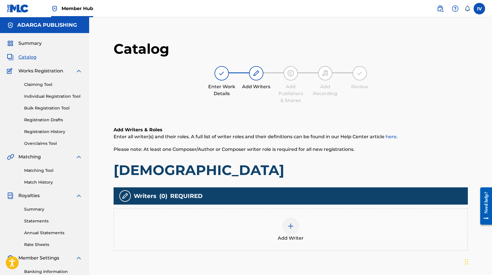
click at [368, 221] on div "Add Writer" at bounding box center [290, 230] width 353 height 24
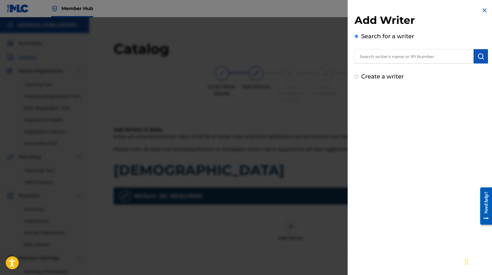
click at [397, 61] on input "text" at bounding box center [414, 56] width 119 height 14
click at [412, 54] on input "text" at bounding box center [414, 56] width 119 height 14
paste input "755540138"
type input "00755540138"
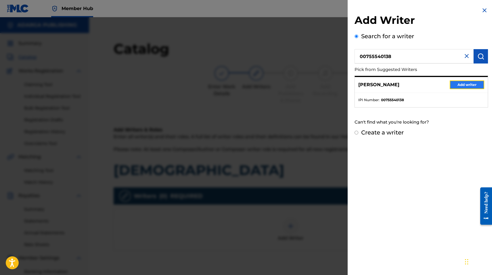
click at [471, 83] on button "Add writer" at bounding box center [467, 85] width 35 height 9
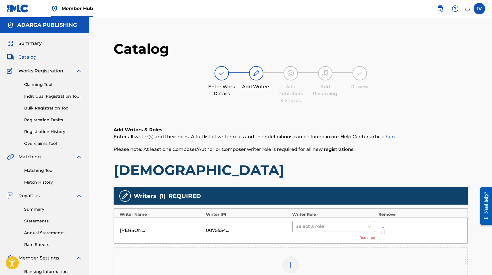
click at [335, 225] on div at bounding box center [329, 227] width 66 height 8
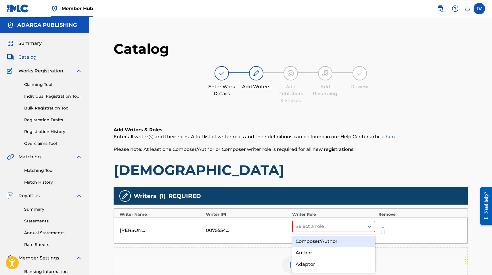
click at [324, 240] on div "Composer/Author" at bounding box center [333, 242] width 83 height 12
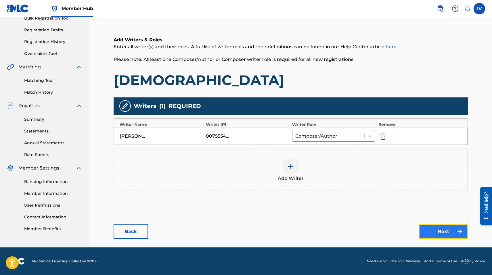
click at [432, 231] on link "Next" at bounding box center [443, 232] width 49 height 14
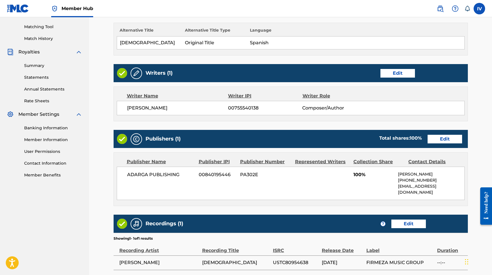
scroll to position [181, 0]
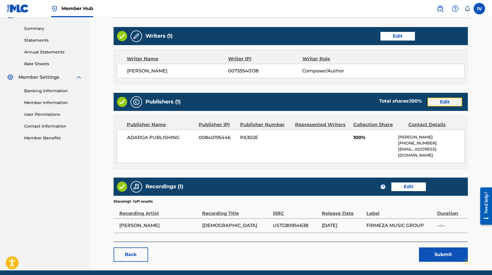
click at [439, 102] on link "Edit" at bounding box center [445, 102] width 35 height 9
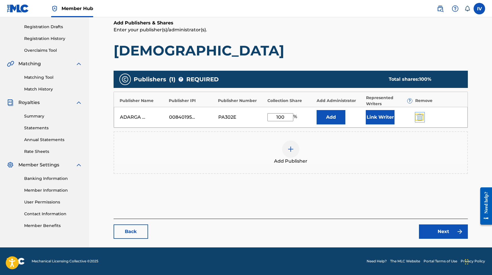
click at [420, 118] on img "submit" at bounding box center [420, 117] width 6 height 7
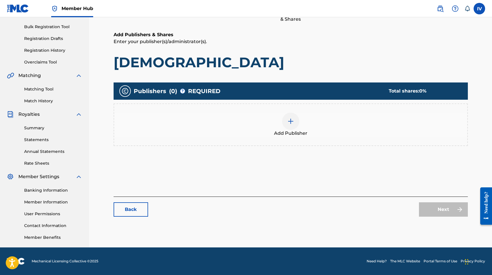
scroll to position [81, 0]
click at [395, 138] on div "Add Publisher" at bounding box center [291, 125] width 354 height 43
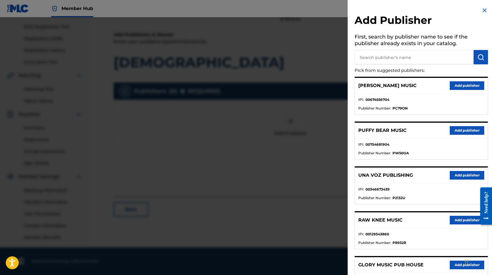
click at [406, 57] on input "text" at bounding box center [414, 57] width 119 height 14
type input "MULTIPLY"
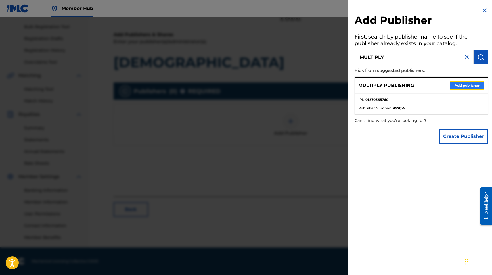
click at [452, 83] on button "Add publisher" at bounding box center [467, 85] width 35 height 9
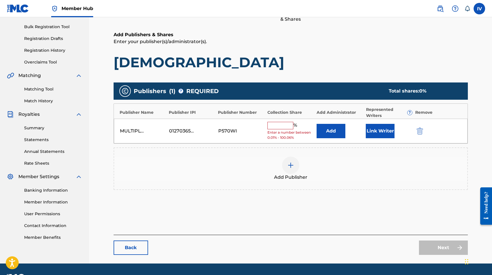
click at [328, 138] on div "MULTIPLY PUBLISHING 01270365760 P570WI % Enter a number between 0.01% - 100.06%…" at bounding box center [291, 131] width 354 height 25
click at [327, 125] on button "Add" at bounding box center [331, 131] width 29 height 14
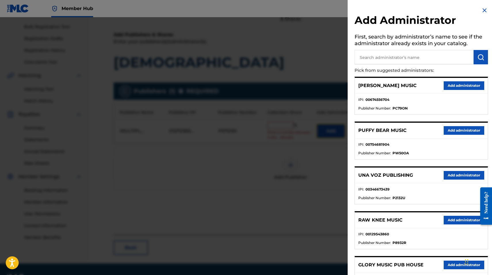
scroll to position [1, 0]
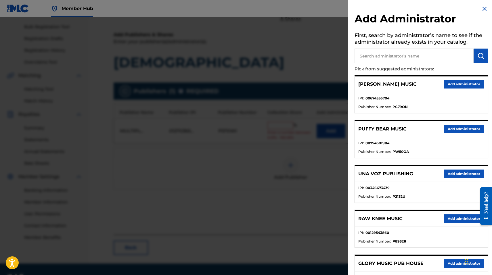
click at [367, 54] on input "text" at bounding box center [414, 56] width 119 height 14
type input "ADARGA"
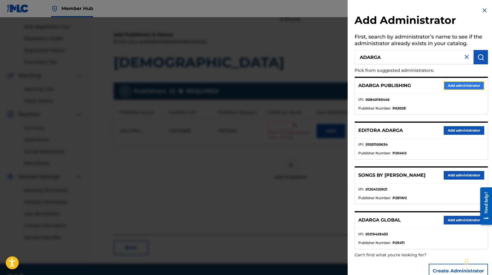
click at [454, 83] on button "Add administrator" at bounding box center [464, 85] width 41 height 9
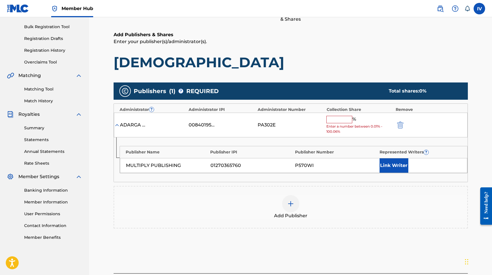
click at [341, 121] on input "text" at bounding box center [339, 119] width 26 height 7
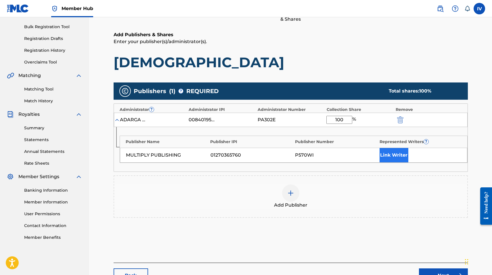
type input "100"
click at [389, 155] on button "Link Writer" at bounding box center [394, 155] width 29 height 14
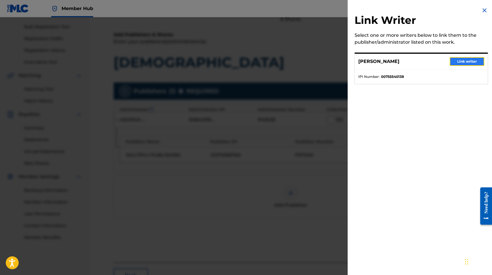
click at [464, 62] on button "Link writer" at bounding box center [467, 61] width 35 height 9
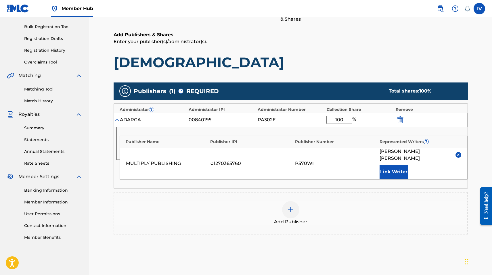
scroll to position [135, 0]
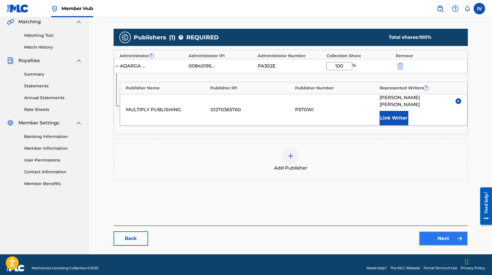
click at [441, 232] on link "Next" at bounding box center [443, 239] width 49 height 14
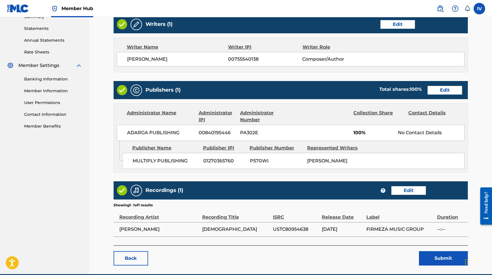
scroll to position [219, 0]
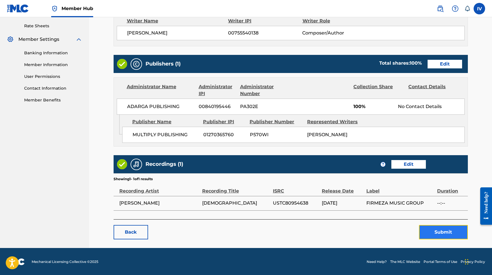
click at [439, 233] on button "Submit" at bounding box center [443, 232] width 49 height 14
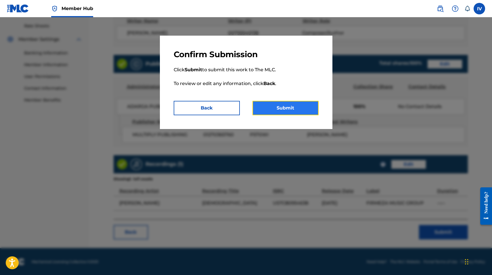
click at [289, 112] on button "Submit" at bounding box center [286, 108] width 66 height 14
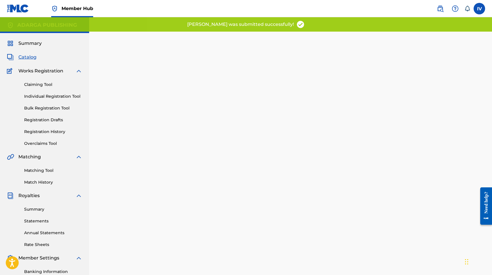
click at [31, 55] on span "Catalog" at bounding box center [27, 57] width 18 height 7
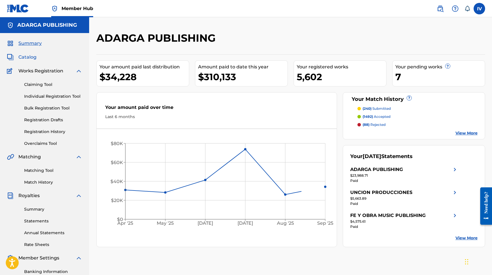
click at [31, 58] on span "Catalog" at bounding box center [27, 57] width 18 height 7
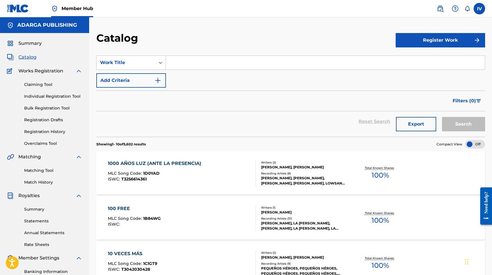
click at [206, 64] on input "Search Form" at bounding box center [325, 63] width 319 height 14
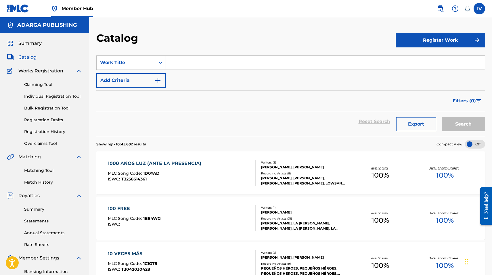
paste input "Enciende La Luz"
type input "Enciende La Luz"
click at [442, 117] on button "Search" at bounding box center [463, 124] width 43 height 14
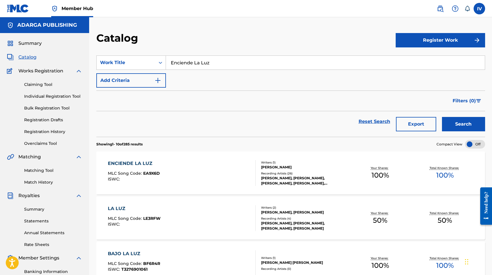
click at [184, 161] on div "ENCIENDE LA LUZ MLC Song Code : EA9X6D ISWC :" at bounding box center [182, 173] width 148 height 26
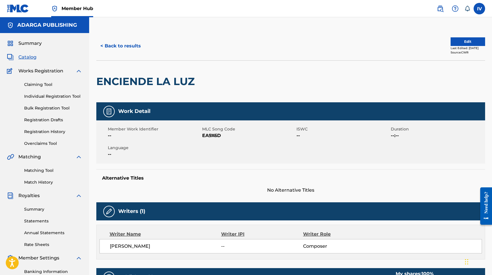
click at [209, 137] on span "EA9X6D" at bounding box center [248, 135] width 93 height 7
copy span "EA9X6D"
click at [458, 46] on div "Last Edited: August 26, 2025" at bounding box center [468, 48] width 35 height 4
click at [451, 44] on button "Edit" at bounding box center [468, 41] width 35 height 9
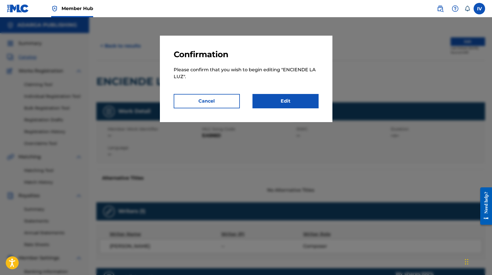
click at [301, 93] on p "Please confirm that you wish to begin editing " ENCIENDE LA LUZ "." at bounding box center [246, 77] width 145 height 35
click at [293, 96] on link "Edit" at bounding box center [286, 101] width 66 height 14
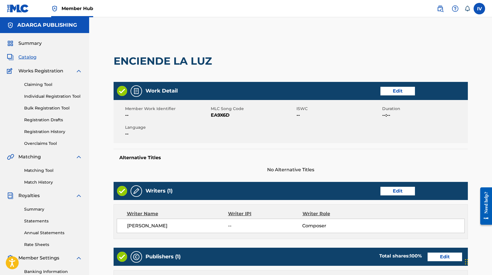
click at [379, 89] on div "Work Detail Edit" at bounding box center [291, 91] width 354 height 18
click at [202, 60] on h2 "ENCIENDE LA LUZ" at bounding box center [164, 61] width 101 height 13
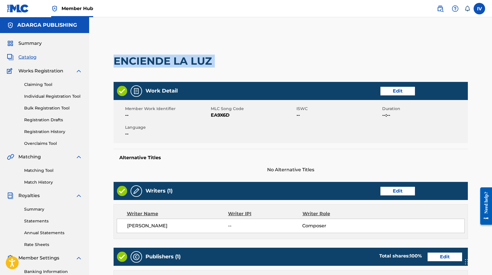
click at [202, 60] on h2 "ENCIENDE LA LUZ" at bounding box center [164, 61] width 101 height 13
copy div "ENCIENDE LA LUZ"
click at [405, 91] on link "Edit" at bounding box center [398, 91] width 35 height 9
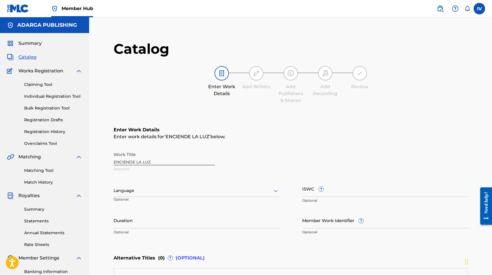
click at [158, 191] on div "Language" at bounding box center [197, 191] width 166 height 12
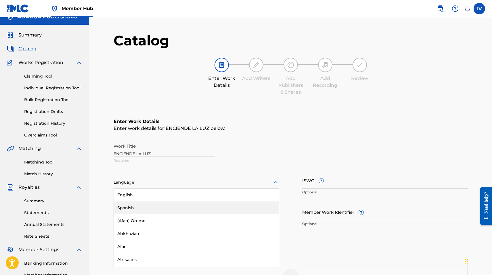
click at [139, 205] on div "Spanish" at bounding box center [196, 208] width 165 height 13
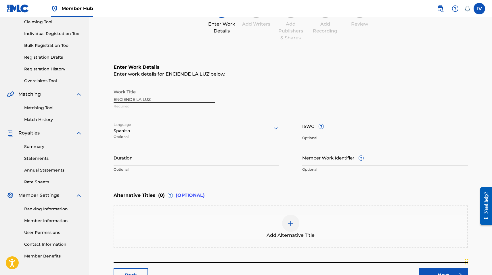
scroll to position [69, 0]
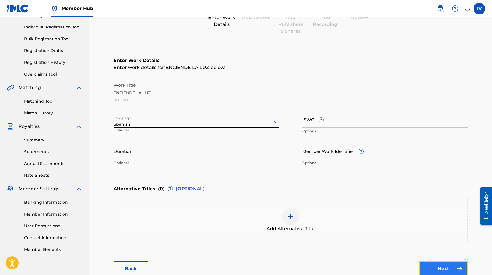
click at [426, 263] on link "Next" at bounding box center [443, 269] width 49 height 14
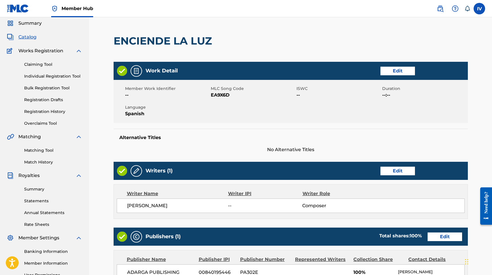
scroll to position [85, 0]
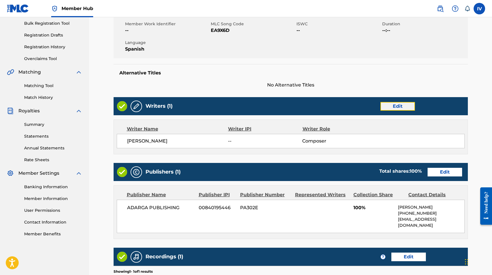
click at [394, 106] on link "Edit" at bounding box center [398, 106] width 35 height 9
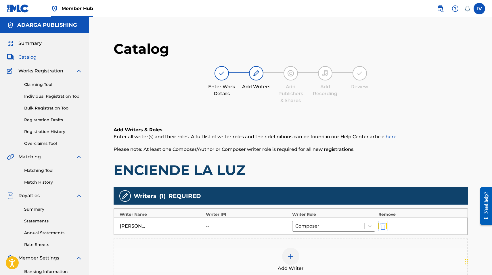
click at [383, 228] on img "submit" at bounding box center [383, 226] width 6 height 7
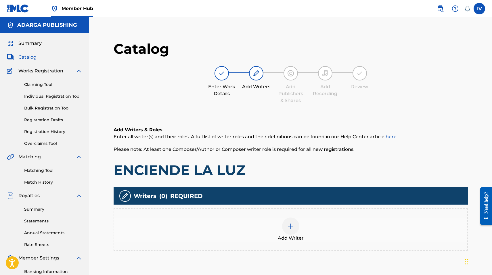
click at [296, 225] on div at bounding box center [290, 226] width 17 height 17
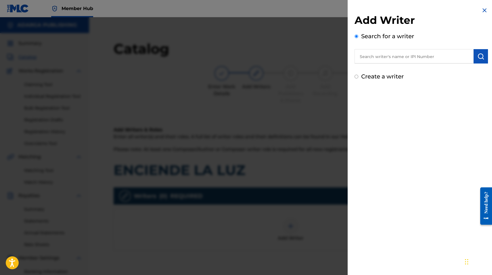
click at [411, 60] on input "text" at bounding box center [414, 56] width 119 height 14
paste input "864621717"
type input "00864621717"
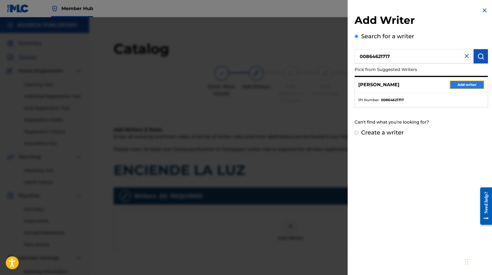
click at [469, 87] on button "Add writer" at bounding box center [467, 85] width 35 height 9
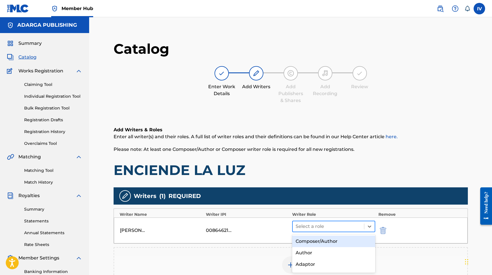
click at [305, 227] on div at bounding box center [329, 227] width 66 height 8
click at [305, 240] on div "Composer/Author" at bounding box center [333, 242] width 83 height 12
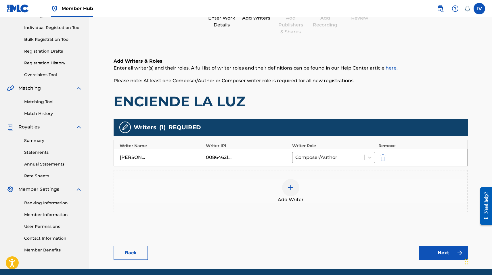
scroll to position [87, 0]
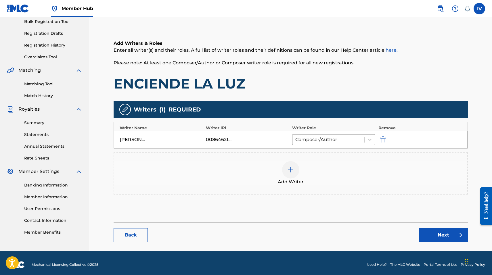
click at [338, 185] on div "Add Writer" at bounding box center [290, 173] width 353 height 24
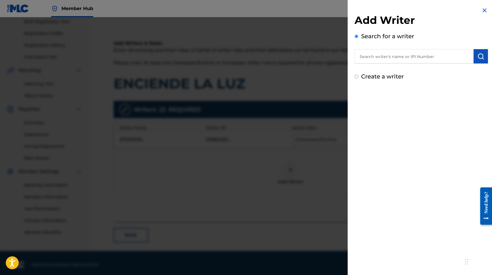
click at [394, 59] on input "text" at bounding box center [414, 56] width 119 height 14
paste input "755540138"
type input "00755540138"
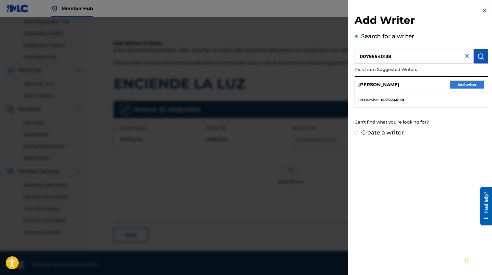
click at [452, 82] on button "Add writer" at bounding box center [467, 85] width 35 height 9
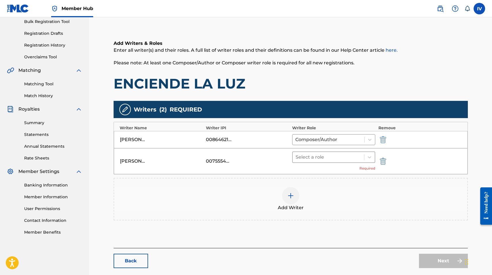
click at [341, 157] on div at bounding box center [329, 157] width 66 height 8
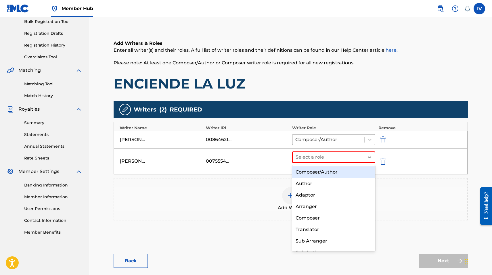
click at [320, 170] on div "Composer/Author" at bounding box center [333, 173] width 83 height 12
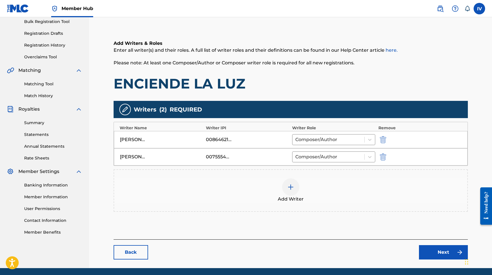
scroll to position [107, 0]
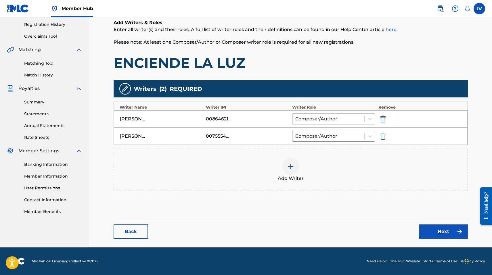
click at [318, 149] on div "Add Writer" at bounding box center [291, 170] width 354 height 43
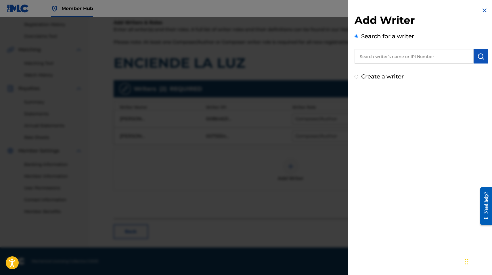
click at [416, 49] on input "text" at bounding box center [414, 56] width 119 height 14
paste input "Luis Wiso Aponte"
type input "Luis Wiso Aponte"
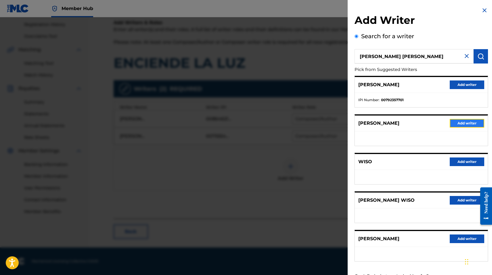
click at [460, 125] on button "Add writer" at bounding box center [467, 123] width 35 height 9
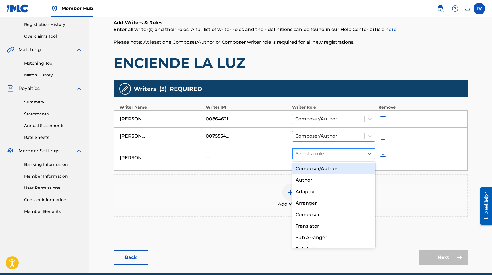
click at [327, 156] on div at bounding box center [329, 154] width 66 height 8
click at [323, 170] on div "Composer/Author" at bounding box center [333, 169] width 83 height 12
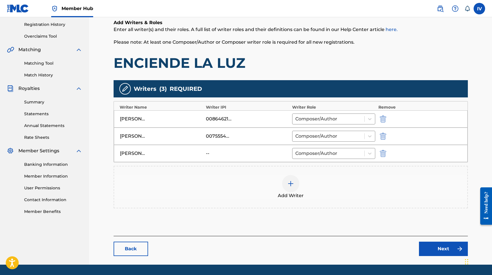
click at [382, 158] on div "LUIS APONTE -- Composer/Author" at bounding box center [291, 153] width 354 height 17
click at [378, 153] on div "LUIS APONTE -- Composer/Author" at bounding box center [291, 153] width 354 height 17
click at [383, 153] on img "submit" at bounding box center [383, 153] width 6 height 7
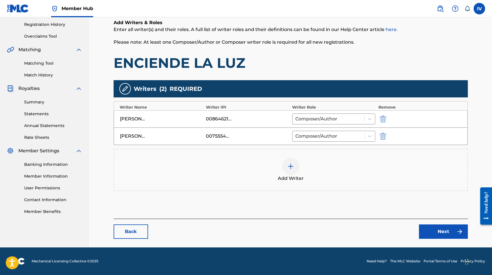
click at [358, 168] on div "Add Writer" at bounding box center [290, 170] width 353 height 24
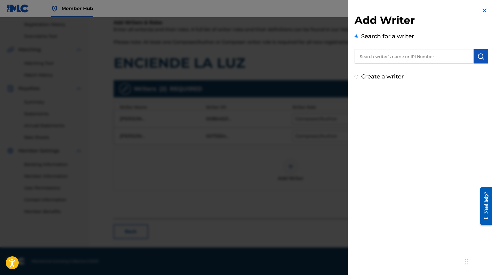
click at [419, 51] on input "text" at bounding box center [414, 56] width 119 height 14
paste input "Luis Wiso Aponte"
type input "Luis Wiso Aponte"
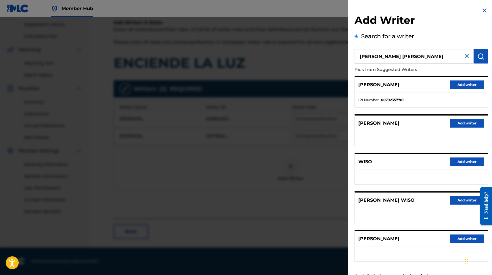
scroll to position [23, 0]
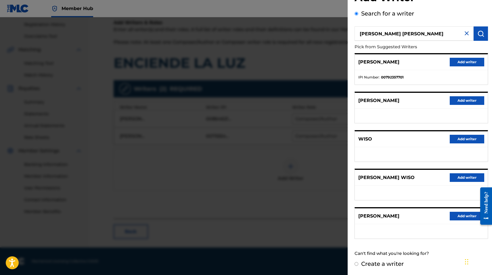
click at [370, 263] on label "Create a writer" at bounding box center [382, 264] width 43 height 7
radio input "true"
click at [358, 263] on input "Create a writer" at bounding box center [357, 264] width 4 height 4
radio input "false"
radio input "true"
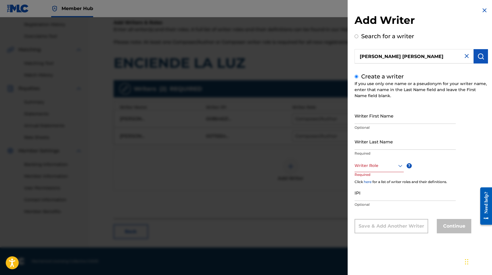
scroll to position [0, 0]
click at [384, 123] on input "Writer First Name" at bounding box center [405, 116] width 101 height 16
type input "LUIS WISO"
type input "APONTE"
click at [374, 166] on div at bounding box center [379, 165] width 49 height 7
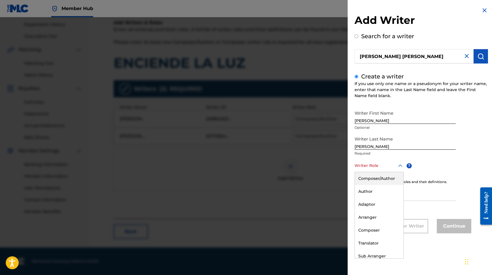
click at [369, 173] on div "Composer/Author" at bounding box center [379, 178] width 49 height 13
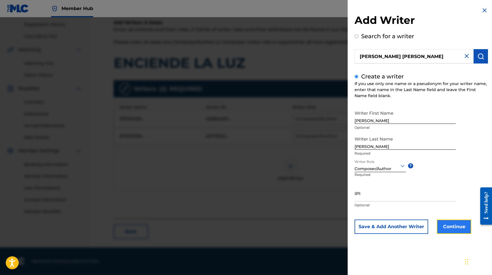
click at [448, 221] on button "Continue" at bounding box center [454, 227] width 35 height 14
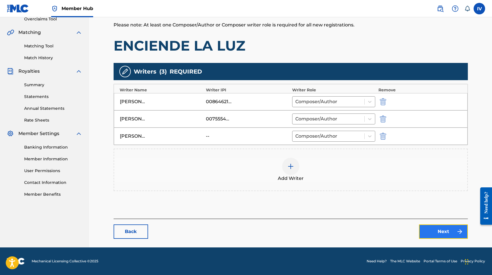
click at [446, 236] on link "Next" at bounding box center [443, 232] width 49 height 14
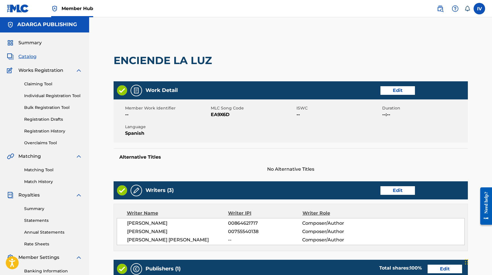
scroll to position [184, 0]
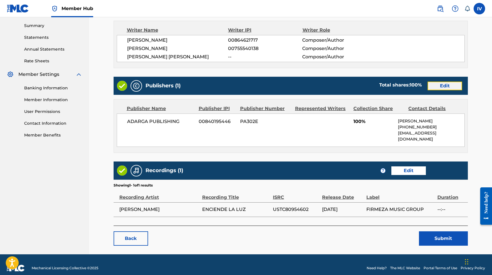
click at [440, 85] on link "Edit" at bounding box center [445, 86] width 35 height 9
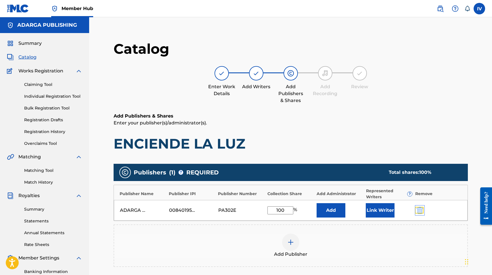
click at [418, 209] on img "submit" at bounding box center [420, 210] width 6 height 7
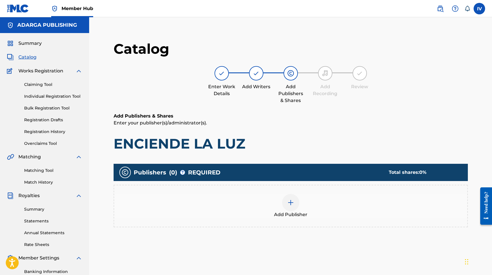
click at [397, 209] on div "Add Publisher" at bounding box center [290, 206] width 353 height 24
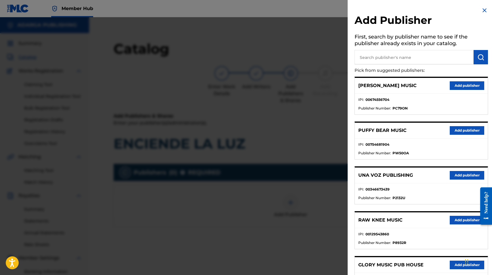
click at [400, 58] on input "text" at bounding box center [414, 57] width 119 height 14
type input "MULTIPLY"
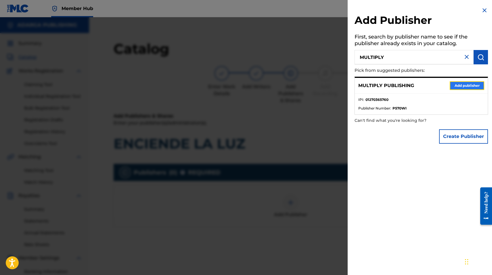
click at [457, 88] on button "Add publisher" at bounding box center [467, 85] width 35 height 9
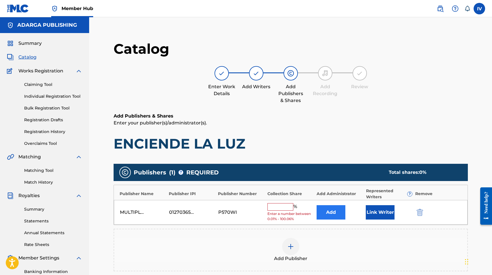
scroll to position [1, 0]
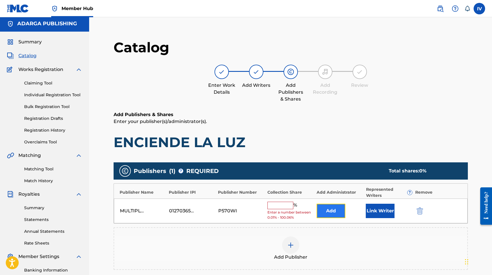
click at [332, 207] on button "Add" at bounding box center [331, 211] width 29 height 14
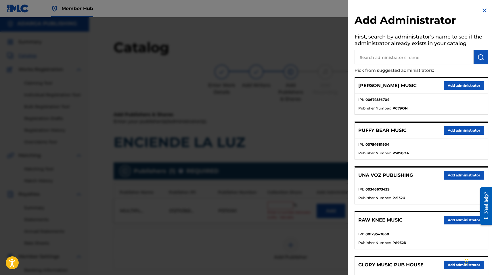
click at [384, 63] on input "text" at bounding box center [414, 57] width 119 height 14
type input "ADARGA"
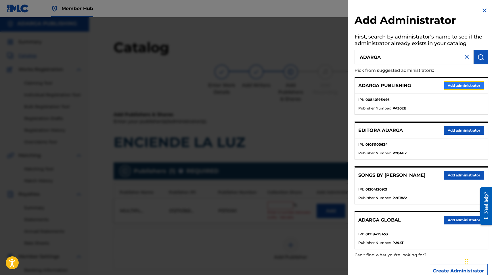
click at [467, 85] on button "Add administrator" at bounding box center [464, 85] width 41 height 9
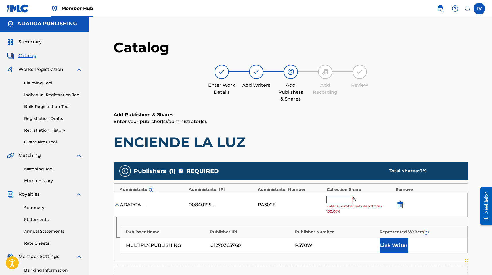
click at [342, 201] on input "text" at bounding box center [339, 199] width 26 height 7
paste input "33.34"
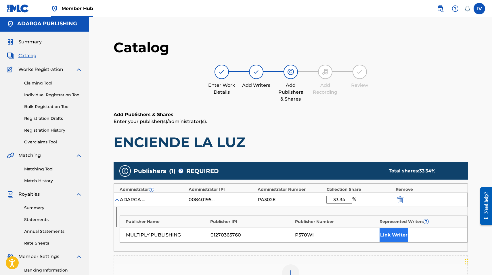
type input "33.34"
click at [383, 234] on button "Link Writer" at bounding box center [394, 235] width 29 height 14
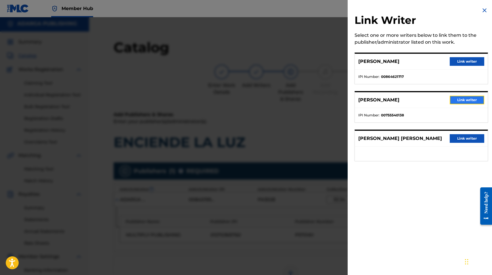
click at [459, 101] on button "Link writer" at bounding box center [467, 100] width 35 height 9
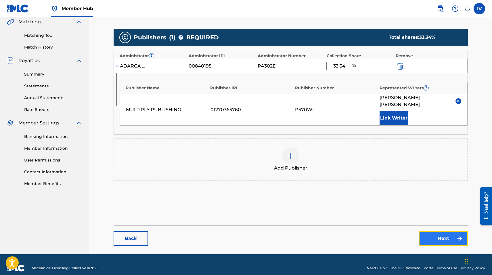
click at [451, 237] on link "Next" at bounding box center [443, 239] width 49 height 14
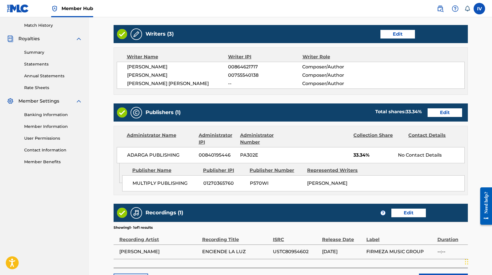
scroll to position [205, 0]
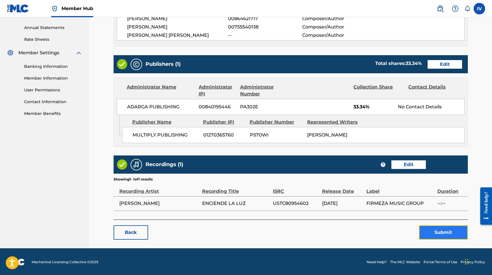
click at [442, 230] on button "Submit" at bounding box center [443, 233] width 49 height 14
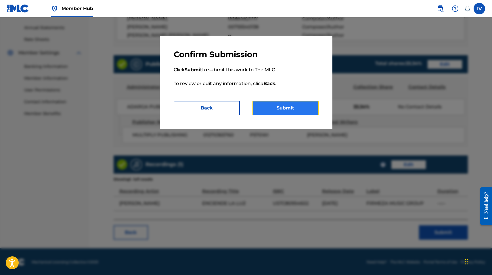
click at [307, 110] on button "Submit" at bounding box center [286, 108] width 66 height 14
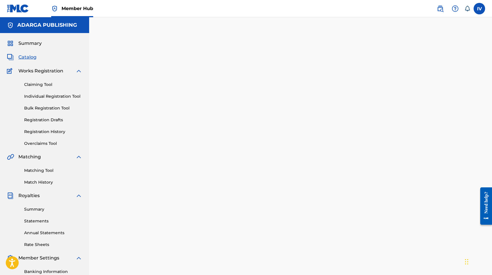
click at [354, 94] on div "Back Done" at bounding box center [291, 169] width 354 height 258
click at [30, 57] on span "Catalog" at bounding box center [27, 57] width 18 height 7
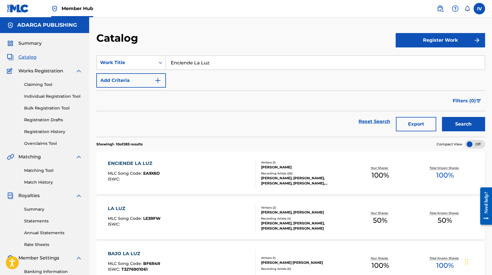
click at [227, 63] on input "Enciende La Luz" at bounding box center [325, 63] width 319 height 14
paste input "Sigueme"
type input "Sigueme"
click at [442, 117] on button "Search" at bounding box center [463, 124] width 43 height 14
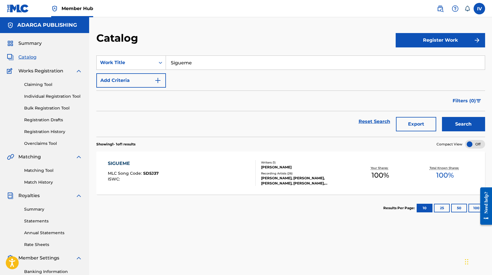
click at [201, 161] on div "SIGUEME MLC Song Code : SD5J37 ISWC :" at bounding box center [182, 173] width 148 height 26
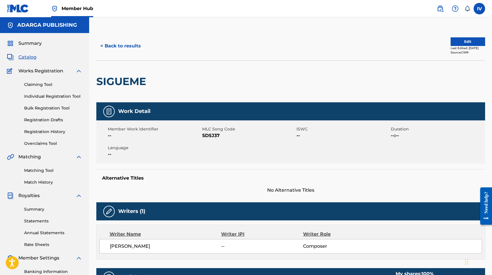
click at [209, 136] on span "SD5J37" at bounding box center [248, 135] width 93 height 7
copy span "SD5J37"
click at [461, 42] on button "Edit" at bounding box center [468, 41] width 35 height 9
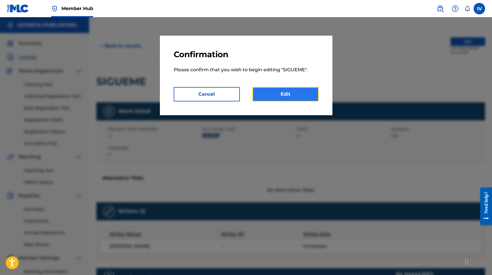
click at [313, 99] on link "Edit" at bounding box center [286, 94] width 66 height 14
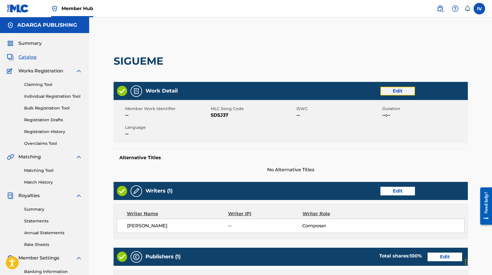
click at [400, 89] on link "Edit" at bounding box center [398, 91] width 35 height 9
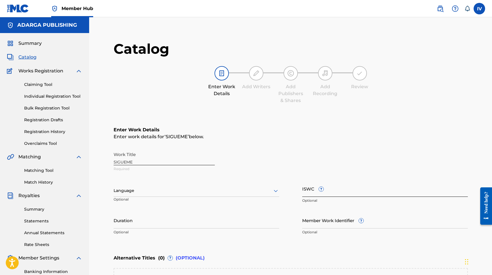
click at [340, 194] on input "ISWC ?" at bounding box center [385, 189] width 166 height 16
paste input "T3021354058"
type input "T3021354058"
click at [135, 161] on div "Work Title SIGUEME Required" at bounding box center [291, 162] width 354 height 26
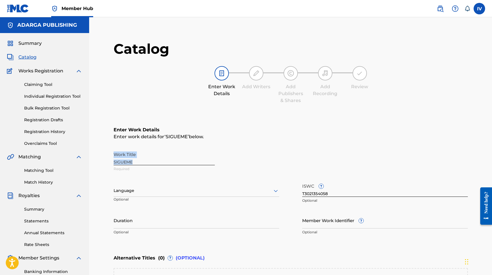
click at [135, 161] on div "Work Title SIGUEME Required" at bounding box center [291, 162] width 354 height 26
copy div "Work Title"
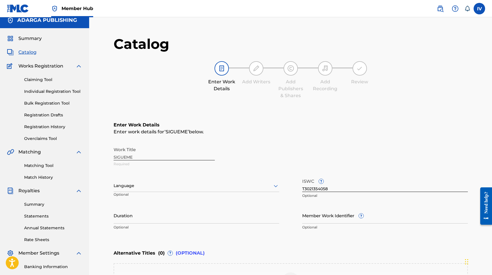
click at [129, 190] on div "Language" at bounding box center [197, 186] width 166 height 12
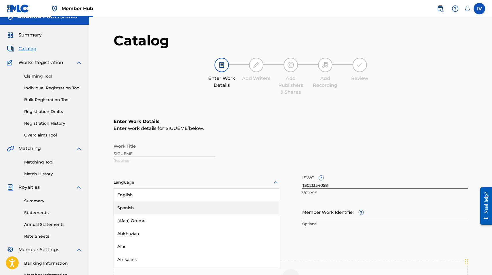
click at [131, 208] on div "Spanish" at bounding box center [196, 208] width 165 height 13
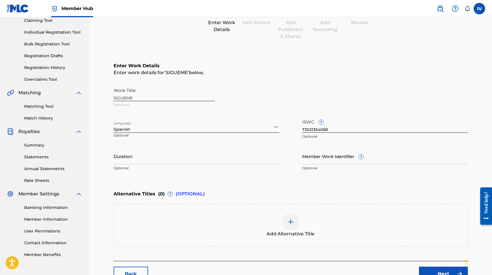
scroll to position [67, 0]
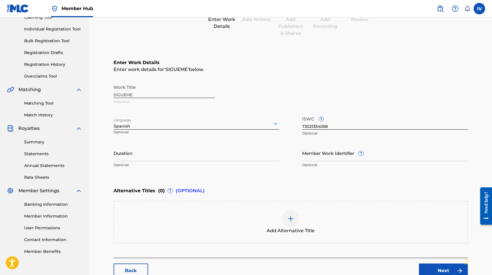
click at [208, 211] on div "Add Alternative Title" at bounding box center [290, 222] width 353 height 24
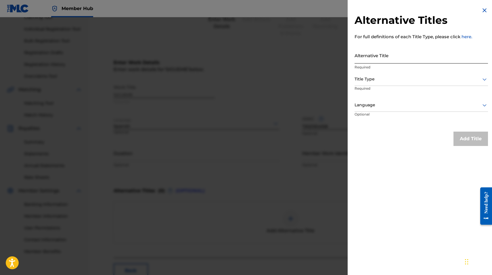
click at [368, 58] on input "Alternative Title" at bounding box center [421, 55] width 133 height 16
paste input "SIGUEME"
click at [389, 57] on input "SIGUEME" at bounding box center [421, 55] width 133 height 16
type input "SÍGUEME"
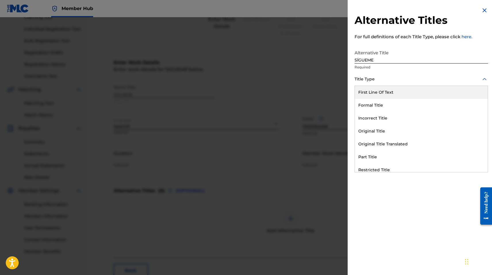
click at [370, 77] on div at bounding box center [421, 79] width 133 height 7
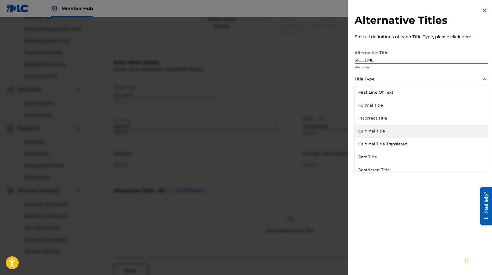
click at [373, 126] on div "Original Title" at bounding box center [421, 131] width 133 height 13
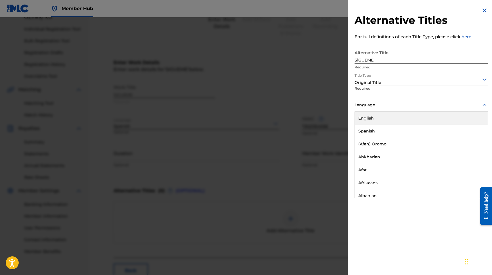
click at [368, 103] on div at bounding box center [421, 105] width 133 height 7
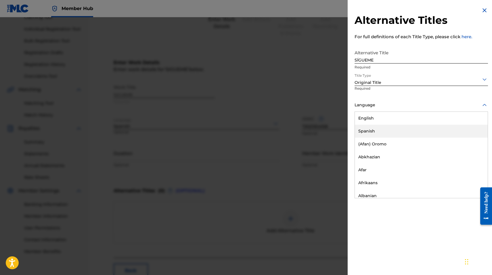
click at [366, 127] on div "Spanish" at bounding box center [421, 131] width 133 height 13
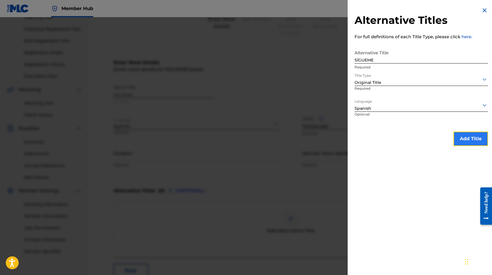
click at [478, 136] on button "Add Title" at bounding box center [471, 139] width 35 height 14
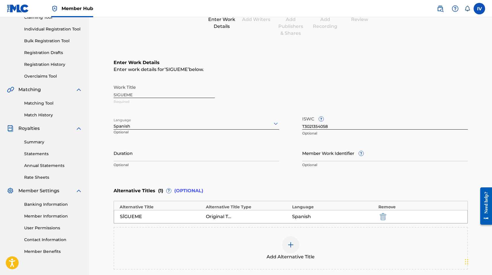
scroll to position [133, 0]
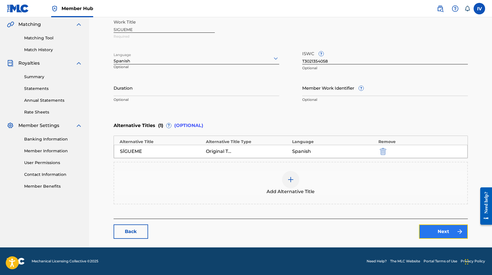
click at [453, 230] on link "Next" at bounding box center [443, 232] width 49 height 14
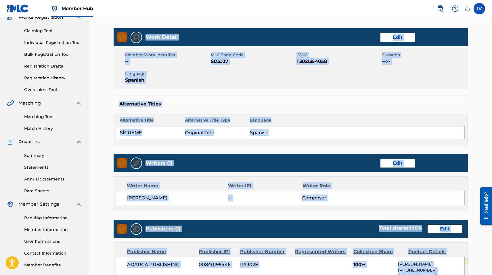
scroll to position [61, 0]
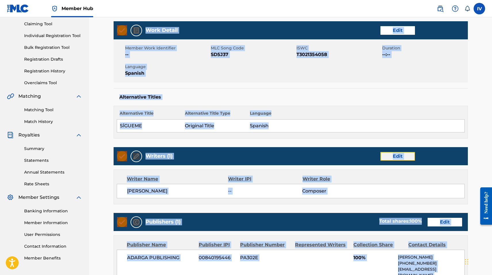
click at [398, 155] on link "Edit" at bounding box center [398, 156] width 35 height 9
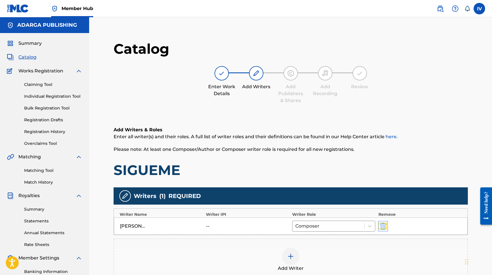
click at [381, 226] on img "submit" at bounding box center [383, 226] width 6 height 7
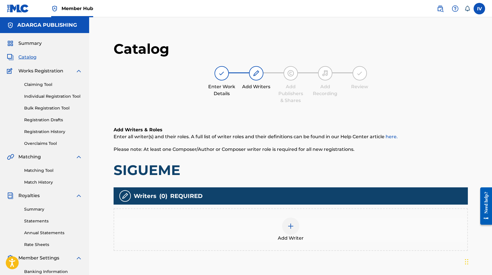
click at [275, 226] on div "Add Writer" at bounding box center [290, 230] width 353 height 24
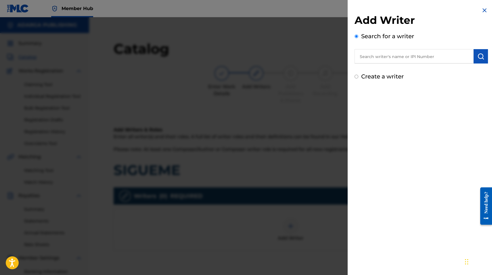
click at [396, 56] on input "text" at bounding box center [414, 56] width 119 height 14
paste input "755540138"
type input "00755540138"
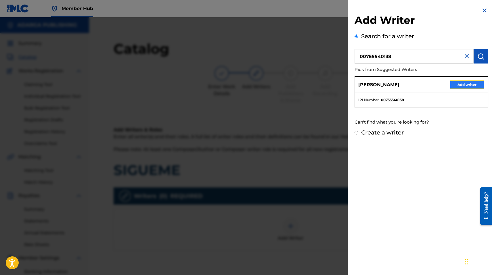
click at [472, 87] on button "Add writer" at bounding box center [467, 85] width 35 height 9
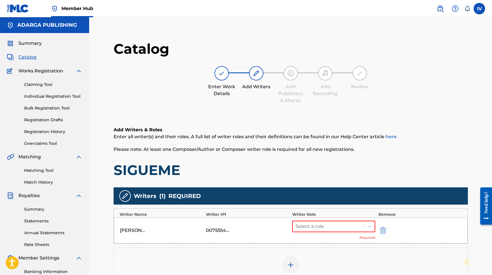
click at [326, 235] on div "Select a role Required" at bounding box center [333, 231] width 83 height 20
click at [321, 232] on div "Select a role Required" at bounding box center [333, 231] width 83 height 20
click at [316, 228] on div at bounding box center [329, 227] width 66 height 8
click at [303, 243] on div "Composer/Author" at bounding box center [333, 242] width 83 height 12
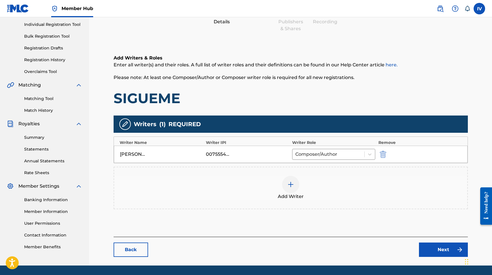
scroll to position [90, 0]
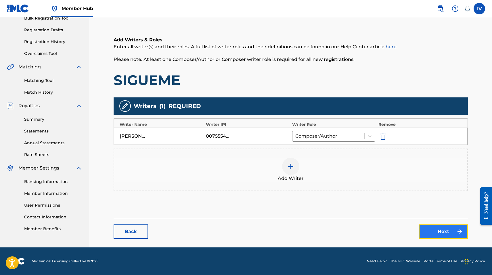
click at [432, 235] on link "Next" at bounding box center [443, 232] width 49 height 14
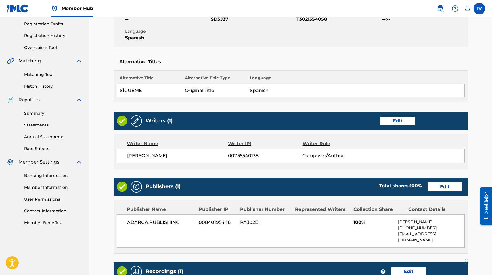
scroll to position [123, 0]
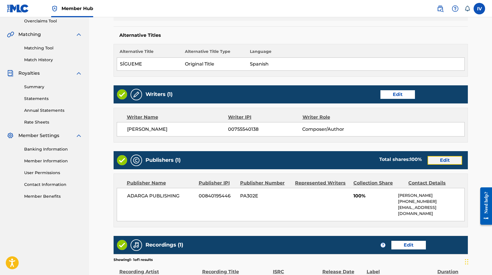
click at [443, 159] on link "Edit" at bounding box center [445, 160] width 35 height 9
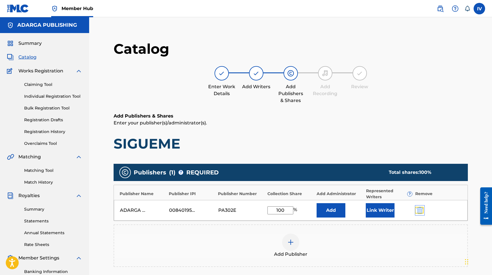
click at [417, 209] on img "submit" at bounding box center [420, 210] width 6 height 7
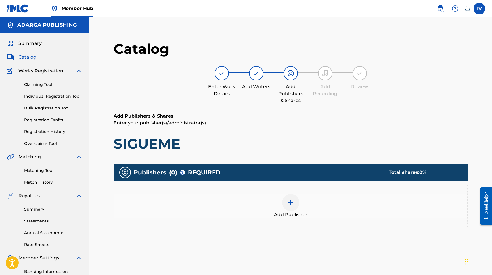
click at [405, 203] on div "Add Publisher" at bounding box center [290, 206] width 353 height 24
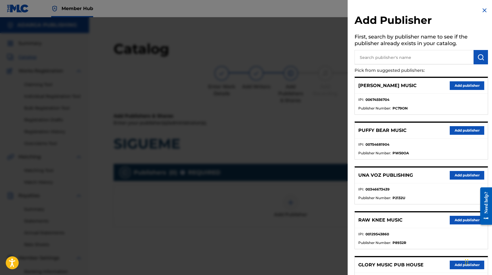
click at [405, 52] on input "text" at bounding box center [414, 57] width 119 height 14
type input "MULTIPLY"
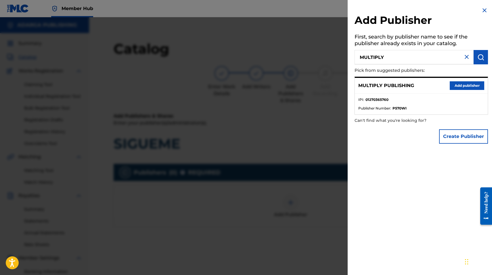
click at [472, 81] on div "MULTIPLY PUBLISHING Add publisher" at bounding box center [421, 86] width 133 height 16
click at [467, 82] on button "Add publisher" at bounding box center [467, 85] width 35 height 9
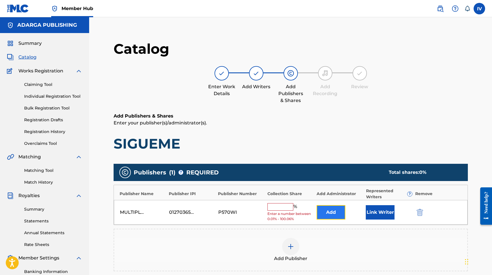
click at [333, 207] on button "Add" at bounding box center [331, 212] width 29 height 14
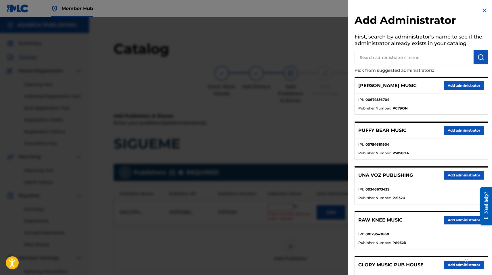
click at [427, 58] on input "text" at bounding box center [414, 57] width 119 height 14
type input "ADARGA"
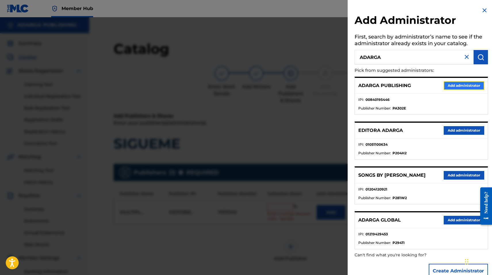
click at [444, 82] on button "Add administrator" at bounding box center [464, 85] width 41 height 9
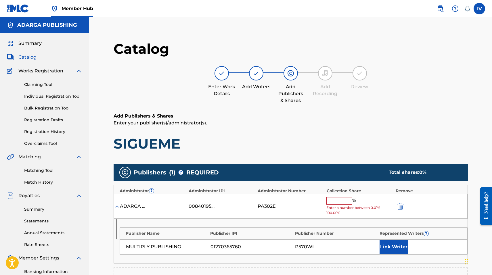
click at [341, 203] on input "text" at bounding box center [339, 200] width 26 height 7
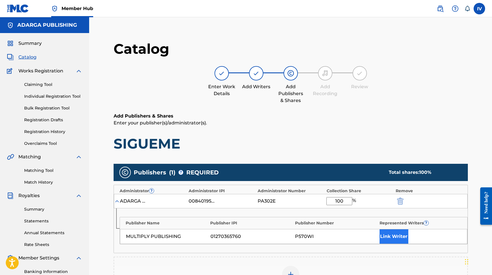
type input "100"
click at [396, 237] on button "Link Writer" at bounding box center [394, 237] width 29 height 14
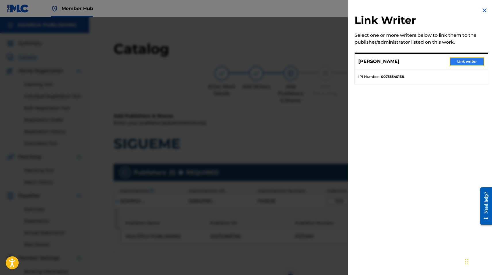
click at [456, 62] on button "Link writer" at bounding box center [467, 61] width 35 height 9
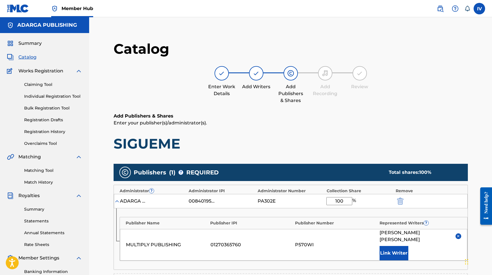
scroll to position [135, 0]
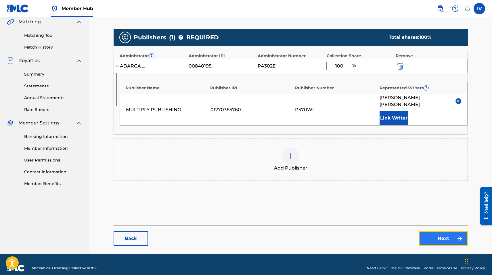
click at [430, 232] on link "Next" at bounding box center [443, 239] width 49 height 14
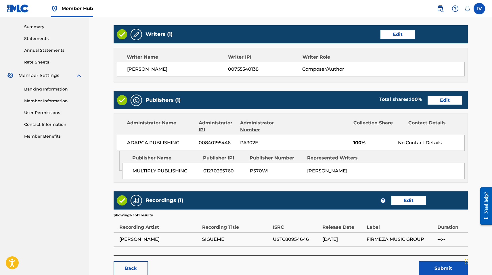
scroll to position [219, 0]
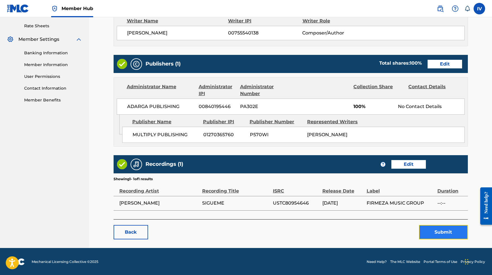
click at [445, 234] on button "Submit" at bounding box center [443, 232] width 49 height 14
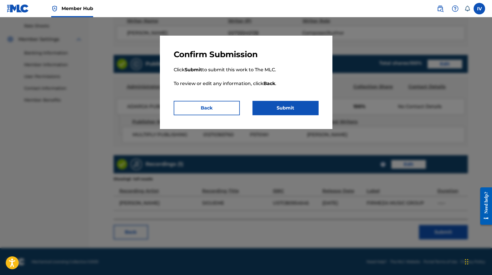
click at [284, 115] on div "Confirm Submission Click Submit to submit this work to The MLC. To review or ed…" at bounding box center [246, 82] width 173 height 93
click at [282, 112] on button "Submit" at bounding box center [286, 108] width 66 height 14
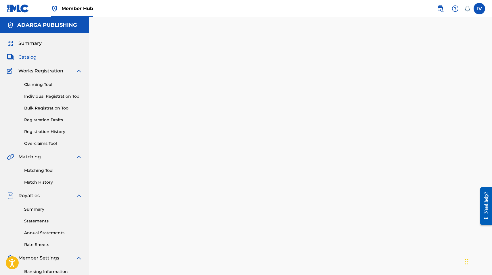
click at [35, 58] on span "Catalog" at bounding box center [27, 57] width 18 height 7
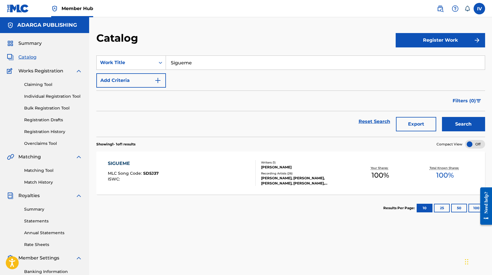
click at [222, 67] on input "Sigueme" at bounding box center [325, 63] width 319 height 14
paste input "En Mí"
click at [442, 117] on button "Search" at bounding box center [463, 124] width 43 height 14
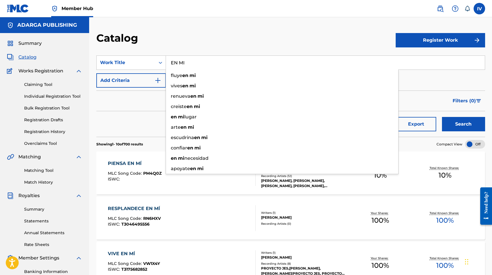
type input "EN MI"
click at [442, 117] on button "Search" at bounding box center [463, 124] width 43 height 14
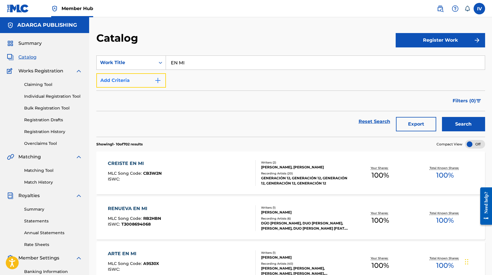
click at [140, 79] on button "Add Criteria" at bounding box center [131, 80] width 70 height 14
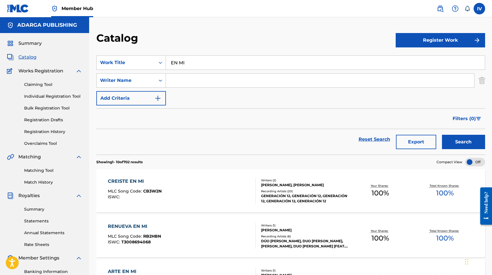
click at [182, 85] on input "Search Form" at bounding box center [320, 81] width 308 height 14
type input "rivera"
click at [442, 135] on button "Search" at bounding box center [463, 142] width 43 height 14
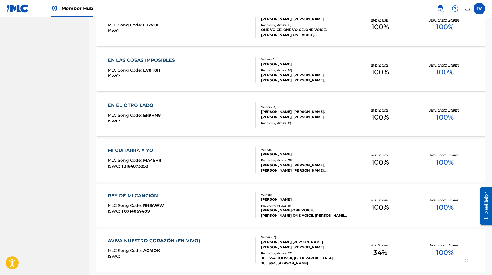
scroll to position [401, 0]
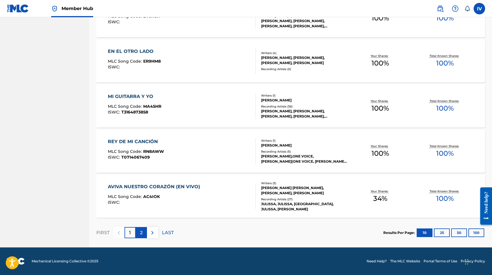
click at [144, 234] on div "2" at bounding box center [141, 232] width 11 height 11
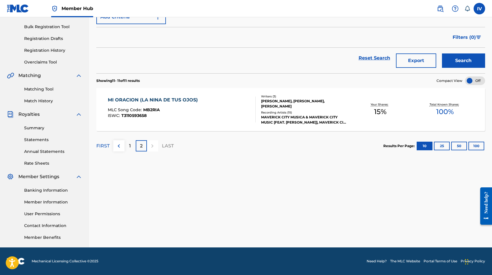
scroll to position [0, 0]
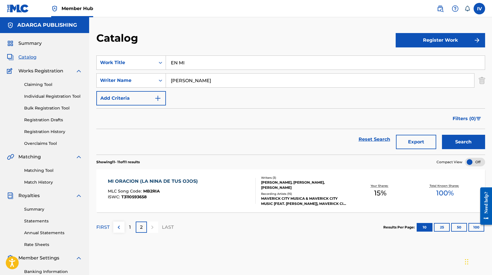
click at [426, 29] on div "Catalog Register Work SearchWithCriteria9dcb163a-33a1-4bf9-b9fd-ba26cd61dd6f Wo…" at bounding box center [290, 173] width 403 height 312
click at [416, 39] on button "Register Work" at bounding box center [440, 40] width 89 height 14
click at [406, 58] on link "Individual" at bounding box center [440, 59] width 89 height 14
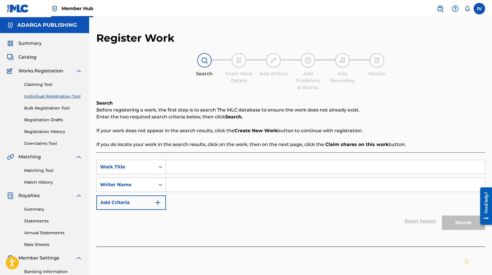
click at [190, 167] on input "Search Form" at bounding box center [325, 167] width 319 height 14
paste input "EN MÍ"
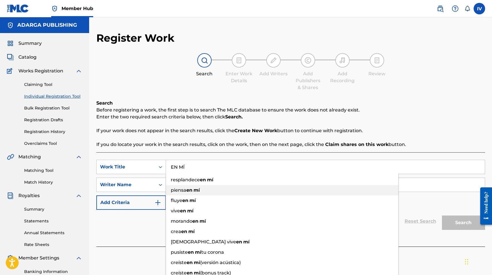
click at [188, 187] on div "piensa en mí" at bounding box center [282, 190] width 232 height 10
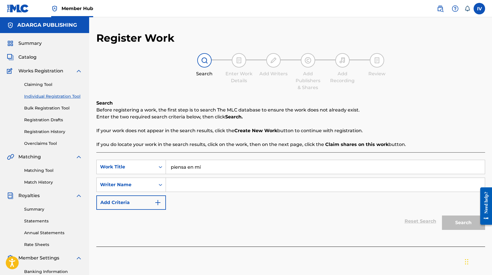
paste input "EN MÍ"
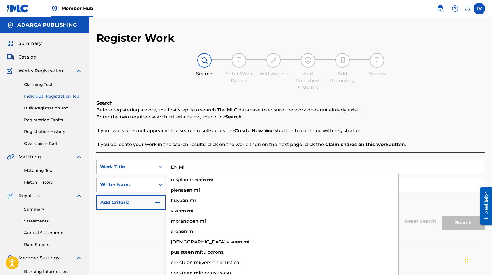
type input "EN MÍ"
click at [196, 131] on p "If your work does not appear in the search results, click the Create New Work b…" at bounding box center [290, 130] width 389 height 7
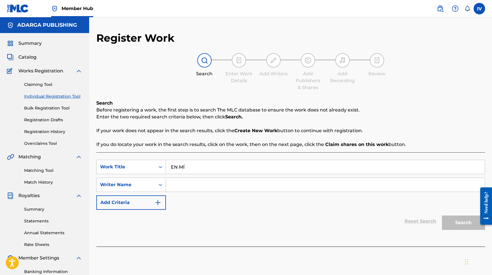
click at [189, 185] on input "Search Form" at bounding box center [325, 185] width 319 height 14
type input "rivera"
click at [442, 216] on button "Search" at bounding box center [463, 223] width 43 height 14
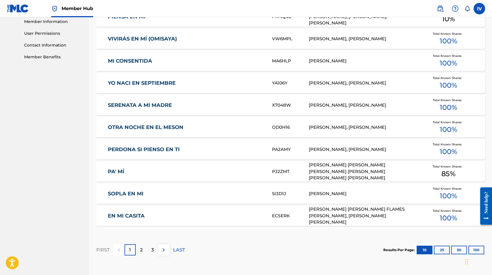
scroll to position [314, 0]
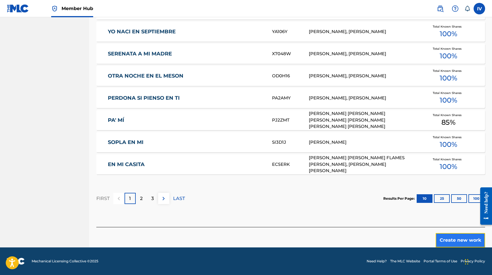
click at [468, 241] on button "Create new work" at bounding box center [460, 240] width 49 height 14
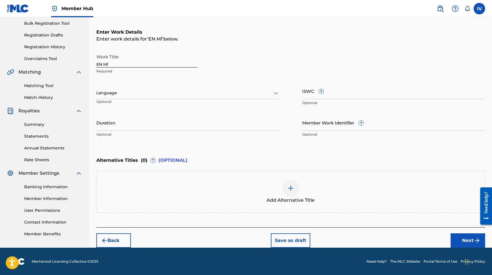
click at [130, 94] on div at bounding box center [187, 92] width 183 height 7
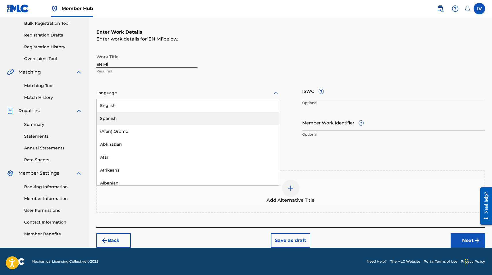
click at [118, 118] on div "Spanish" at bounding box center [188, 118] width 182 height 13
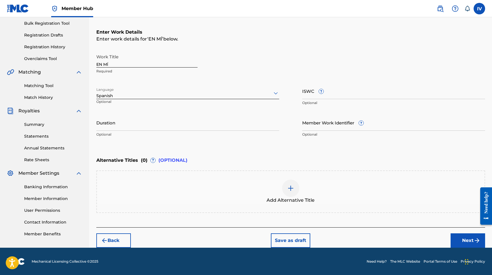
click at [178, 188] on div "Add Alternative Title" at bounding box center [291, 192] width 388 height 24
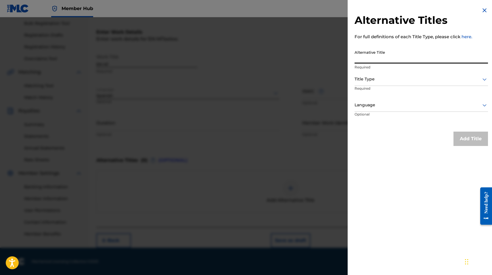
click at [359, 56] on input "Alternative Title" at bounding box center [421, 55] width 133 height 16
paste input "EN MÍ"
type input "EN MI"
click at [383, 81] on div at bounding box center [421, 79] width 133 height 7
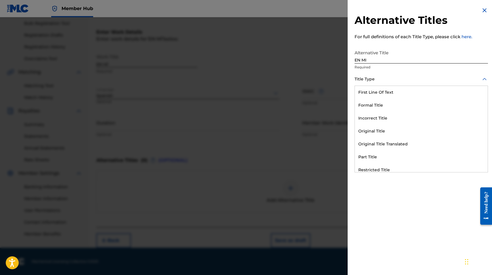
scroll to position [56, 0]
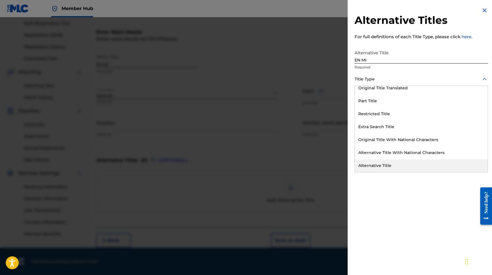
click at [374, 167] on div "Alternative Title" at bounding box center [421, 165] width 133 height 13
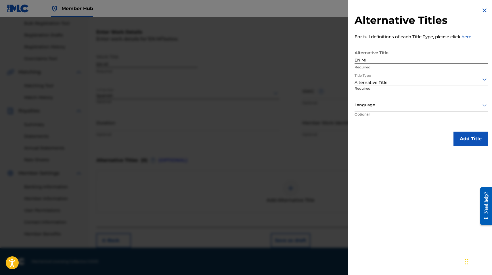
click at [368, 101] on div "Language" at bounding box center [421, 105] width 133 height 13
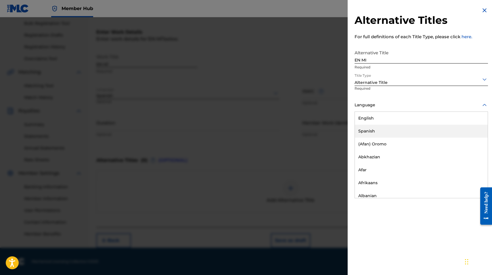
click at [368, 130] on div "Spanish" at bounding box center [421, 131] width 133 height 13
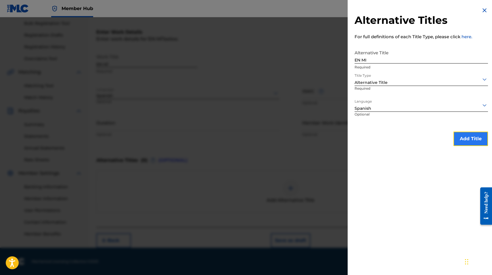
click at [463, 141] on button "Add Title" at bounding box center [471, 139] width 35 height 14
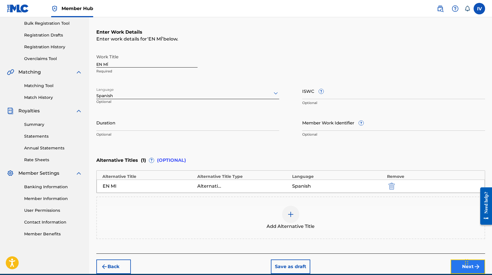
click at [455, 262] on button "Next" at bounding box center [468, 267] width 35 height 14
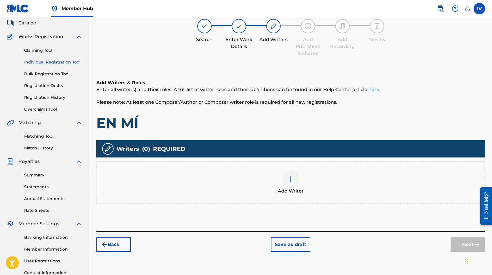
scroll to position [26, 0]
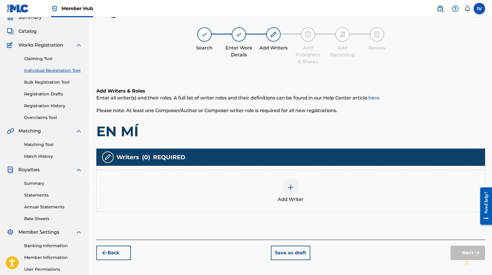
click at [322, 196] on div "Add Writer" at bounding box center [291, 191] width 388 height 24
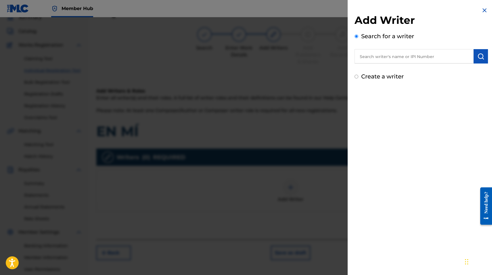
click at [394, 55] on input "text" at bounding box center [414, 56] width 119 height 14
paste input "755540138"
type input "00755540138"
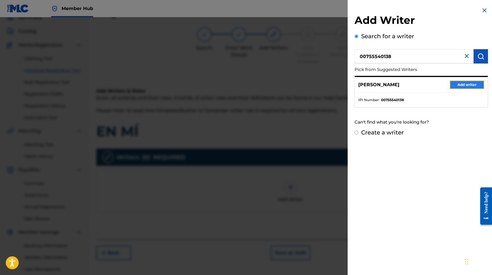
click at [462, 81] on button "Add writer" at bounding box center [467, 85] width 35 height 9
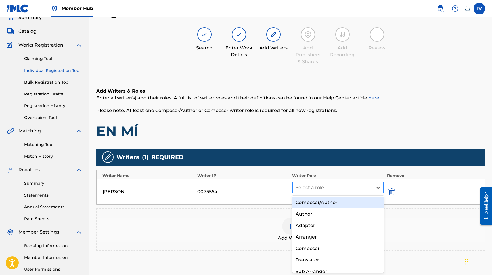
click at [336, 190] on div at bounding box center [333, 188] width 74 height 8
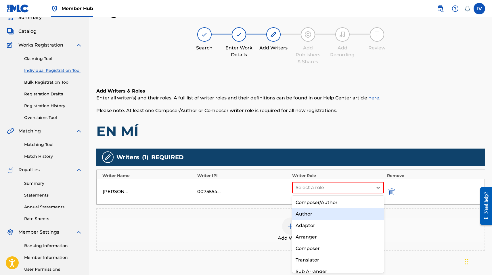
drag, startPoint x: 322, startPoint y: 210, endPoint x: 320, endPoint y: 204, distance: 6.7
click at [320, 204] on div "Composer/Author Author Adaptor Arranger Composer Translator Sub Arranger Sub Au…" at bounding box center [338, 234] width 92 height 77
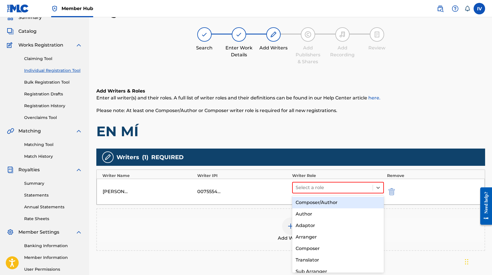
click at [320, 204] on div "Composer/Author" at bounding box center [338, 203] width 92 height 12
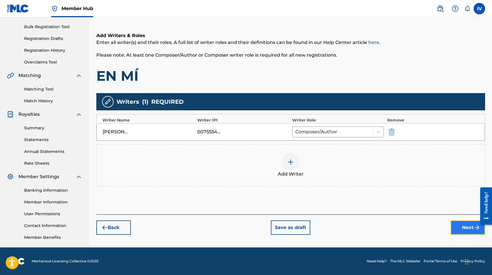
click at [456, 228] on button "Next" at bounding box center [468, 228] width 35 height 14
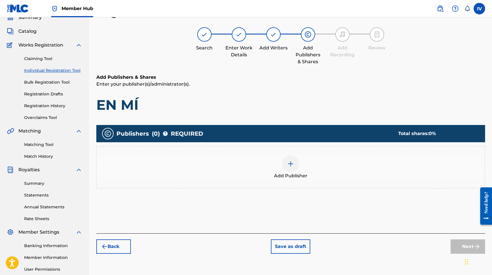
click at [405, 152] on div "Add Publisher" at bounding box center [290, 167] width 389 height 43
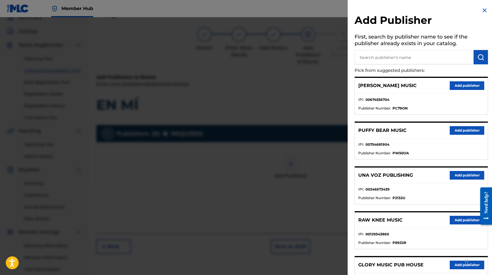
click at [407, 57] on input "text" at bounding box center [414, 57] width 119 height 14
type input "multiply"
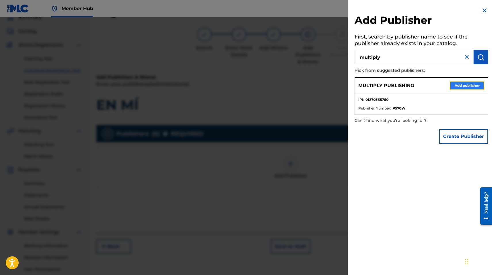
click at [463, 85] on button "Add publisher" at bounding box center [467, 85] width 35 height 9
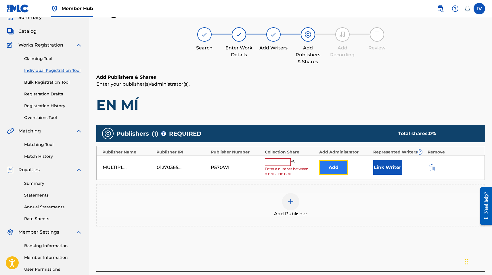
click at [330, 162] on button "Add" at bounding box center [333, 167] width 29 height 14
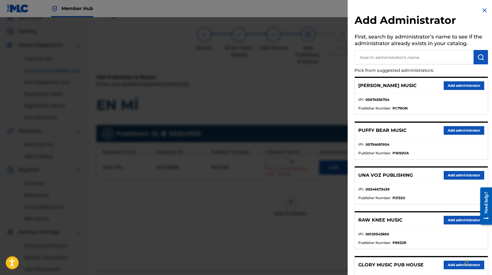
click at [386, 56] on input "text" at bounding box center [414, 57] width 119 height 14
type input "adarga"
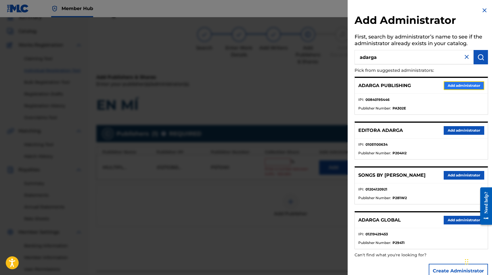
click at [446, 85] on button "Add administrator" at bounding box center [464, 85] width 41 height 9
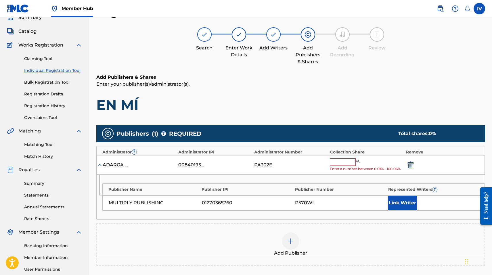
click at [332, 169] on span "Enter a number between 0.01% - 100.06%" at bounding box center [366, 169] width 73 height 5
click at [333, 165] on input "text" at bounding box center [343, 161] width 26 height 7
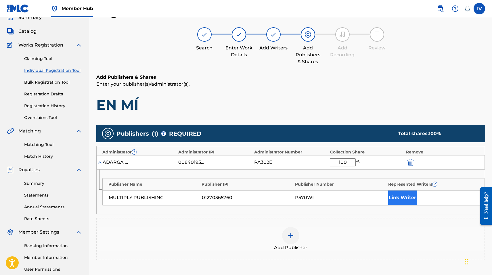
type input "100"
click at [413, 201] on button "Link Writer" at bounding box center [402, 198] width 29 height 14
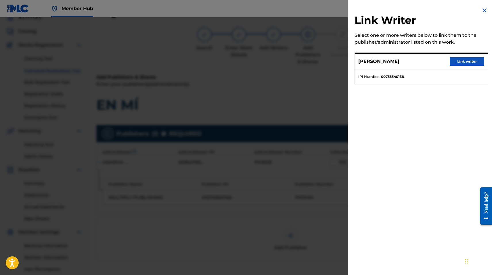
click at [459, 57] on div "MIKE RIVERA Link writer" at bounding box center [421, 62] width 133 height 16
click at [458, 58] on button "Link writer" at bounding box center [467, 61] width 35 height 9
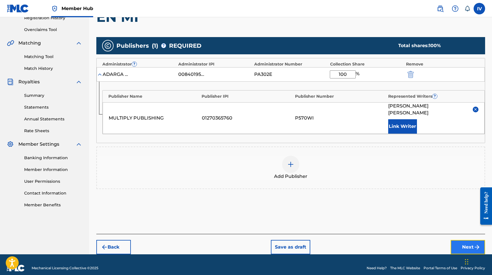
click at [457, 240] on button "Next" at bounding box center [468, 247] width 35 height 14
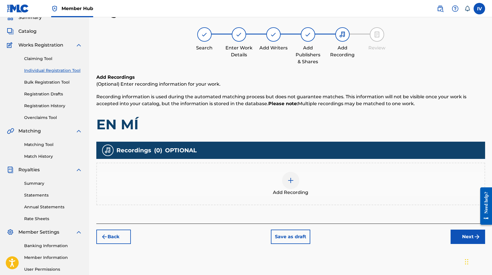
click at [262, 172] on div "Add Recording" at bounding box center [291, 184] width 388 height 24
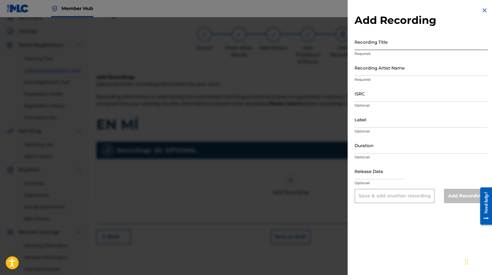
click at [402, 41] on input "Recording Title" at bounding box center [421, 42] width 133 height 16
paste input "En Mí Julissa Julissa Ministries, Inc. TCACE1522253"
click at [441, 45] on input "En Mí Julissa Julissa Ministries, Inc. TCACE1522253" at bounding box center [421, 42] width 133 height 16
type input "En Mí Julissa Julissa Ministries, Inc."
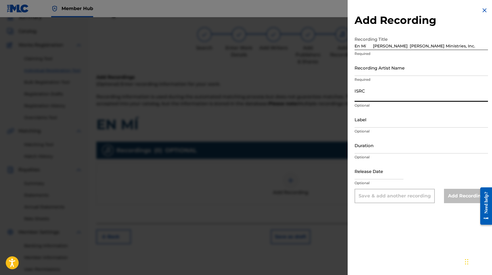
paste input "TCACE1522253"
type input "TCACE1522253"
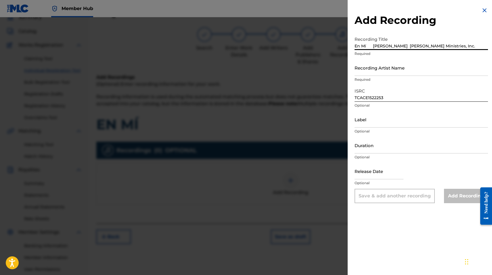
click at [437, 47] on input "En Mí Julissa Julissa Ministries, Inc." at bounding box center [421, 42] width 133 height 16
click at [388, 45] on input "En Mí Julissa Julissa Ministries, Inc." at bounding box center [421, 42] width 133 height 16
type input "En Mí Julissa"
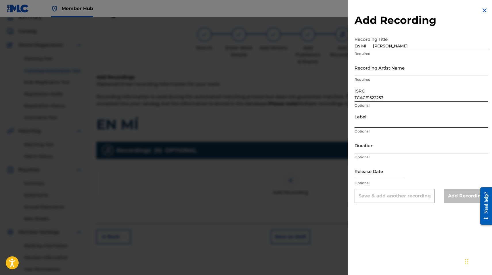
paste input "Julissa Ministries, Inc."
type input "Julissa Ministries, Inc."
click at [397, 46] on input "En Mí Julissa" at bounding box center [421, 42] width 133 height 16
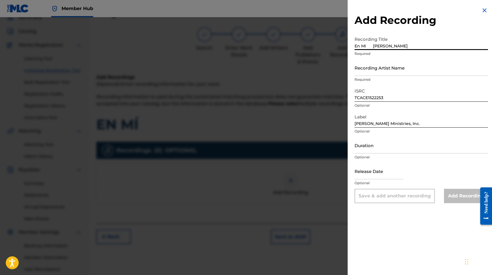
click at [371, 46] on input "En Mí Julissa" at bounding box center [421, 42] width 133 height 16
type input "En Mí"
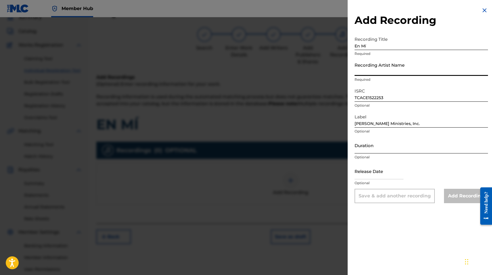
paste input "Julissa"
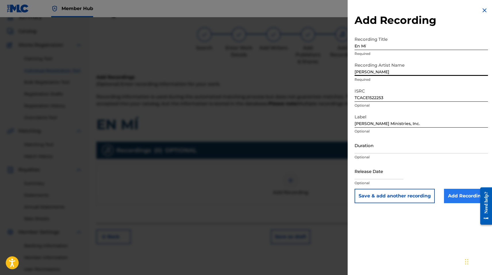
type input "Julissa"
click at [452, 194] on input "Add Recording" at bounding box center [466, 196] width 44 height 14
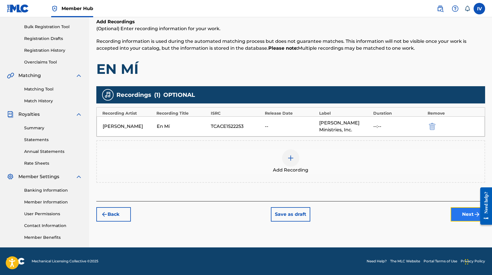
click at [456, 210] on button "Next" at bounding box center [468, 214] width 35 height 14
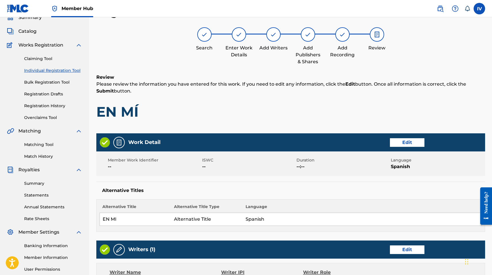
scroll to position [257, 0]
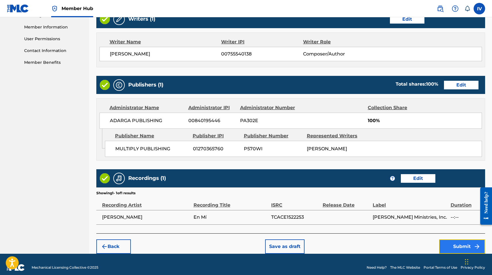
click at [458, 244] on button "Submit" at bounding box center [462, 247] width 46 height 14
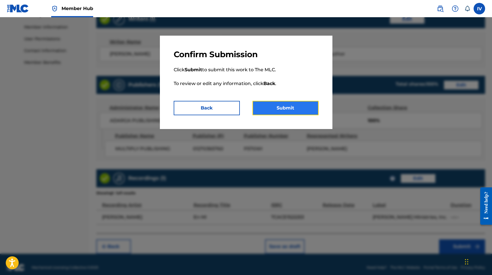
click at [277, 109] on button "Submit" at bounding box center [286, 108] width 66 height 14
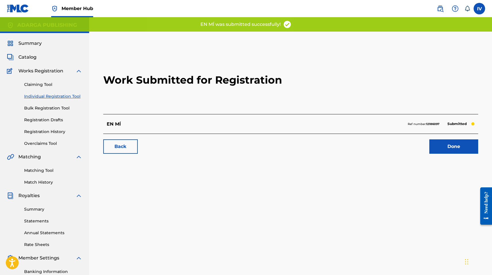
click at [59, 98] on link "Individual Registration Tool" at bounding box center [53, 96] width 58 height 6
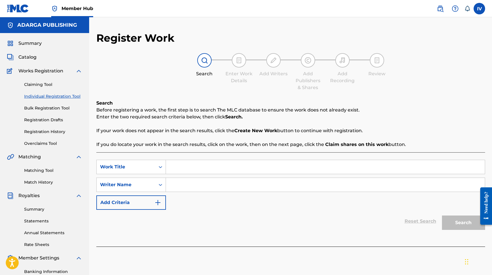
click at [37, 54] on div "Catalog" at bounding box center [44, 57] width 75 height 7
click at [33, 57] on span "Catalog" at bounding box center [27, 57] width 18 height 7
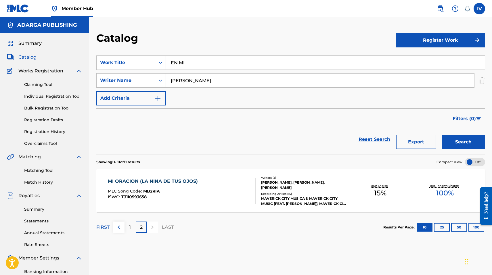
click at [223, 67] on input "EN MI" at bounding box center [325, 63] width 319 height 14
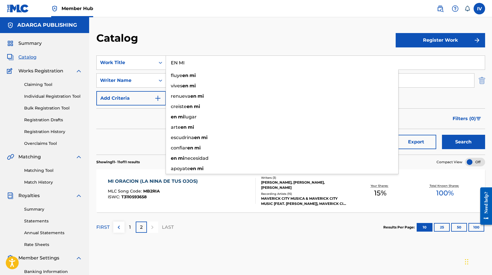
click at [480, 78] on img "Search Form" at bounding box center [482, 80] width 6 height 14
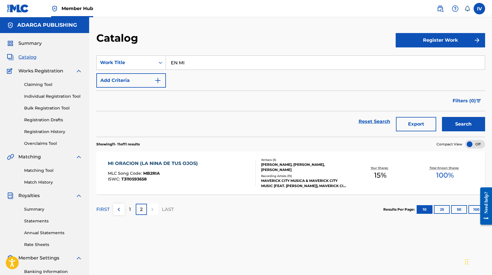
click at [457, 64] on input "EN MI" at bounding box center [325, 63] width 319 height 14
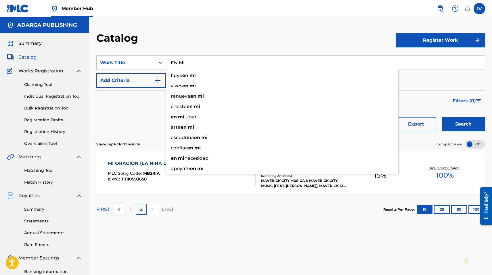
paste input "Me Vistió De Promesas"
click at [442, 117] on button "Search" at bounding box center [463, 124] width 43 height 14
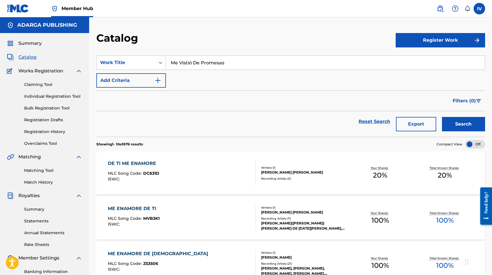
click at [192, 64] on input "Me Vistió De Promesas" at bounding box center [325, 63] width 319 height 14
type input "Me Vistio De Promesas"
click at [442, 117] on button "Search" at bounding box center [463, 124] width 43 height 14
click at [410, 43] on button "Register Work" at bounding box center [440, 40] width 89 height 14
click at [401, 58] on link "Individual" at bounding box center [440, 59] width 89 height 14
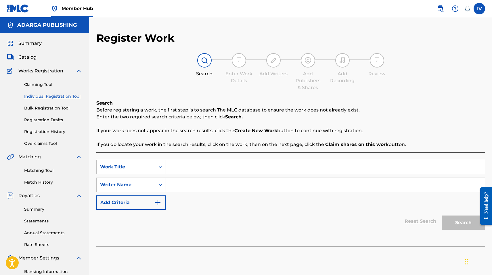
click at [222, 161] on input "Search Form" at bounding box center [325, 167] width 319 height 14
paste input "ME VISTIÓ DE PROMESAS"
type input "ME VISTIÓ DE PROMESAS"
click at [202, 186] on input "Search Form" at bounding box center [325, 185] width 319 height 14
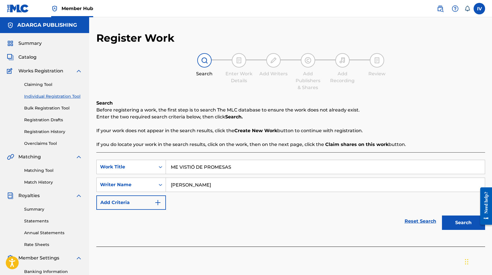
type input "rivera"
click at [442, 216] on button "Search" at bounding box center [463, 223] width 43 height 14
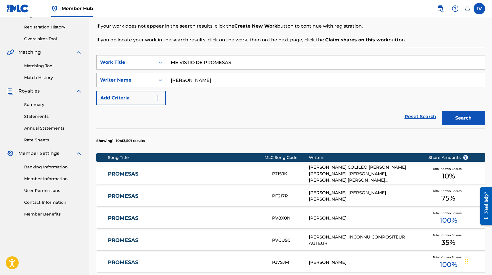
scroll to position [314, 0]
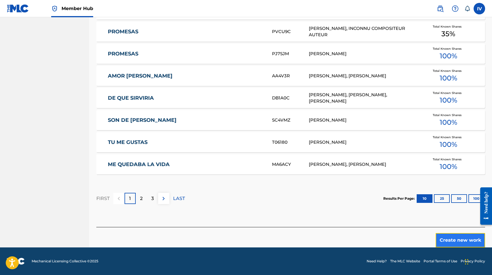
click at [465, 242] on button "Create new work" at bounding box center [460, 240] width 49 height 14
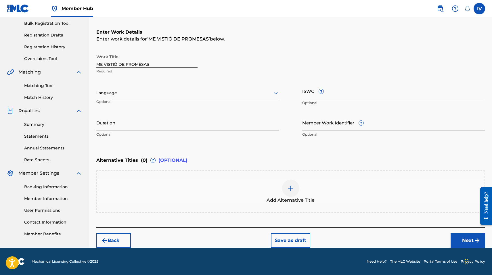
click at [192, 89] on div at bounding box center [187, 92] width 183 height 7
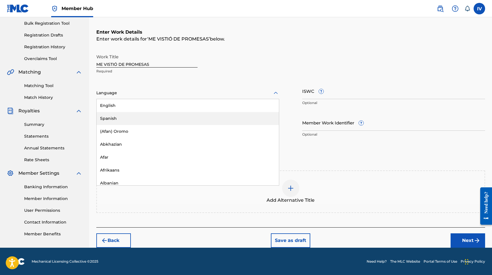
click at [140, 116] on div "Spanish" at bounding box center [188, 118] width 182 height 13
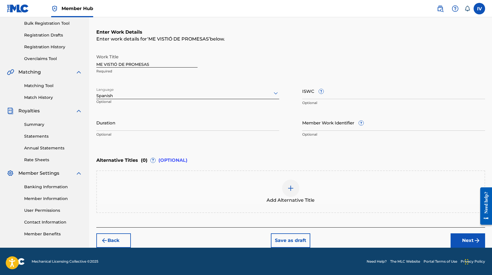
click at [206, 190] on div "Add Alternative Title" at bounding box center [291, 192] width 388 height 24
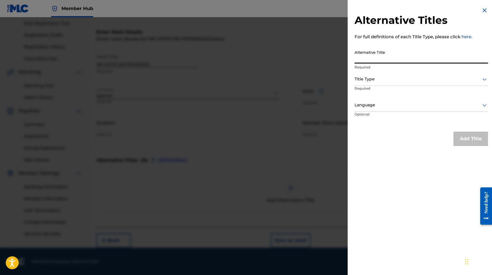
click at [392, 51] on input "Alternative Title" at bounding box center [421, 55] width 133 height 16
paste input "ME VISTIÓ DE PROMESAS"
click at [374, 59] on input "ME VISTIÓ DE PROMESAS" at bounding box center [421, 55] width 133 height 16
type input "ME VISTIO DE PROMESAS"
click at [388, 77] on div at bounding box center [421, 79] width 133 height 7
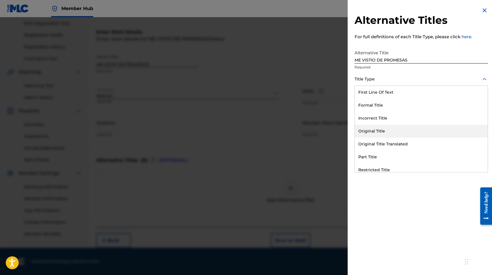
scroll to position [56, 0]
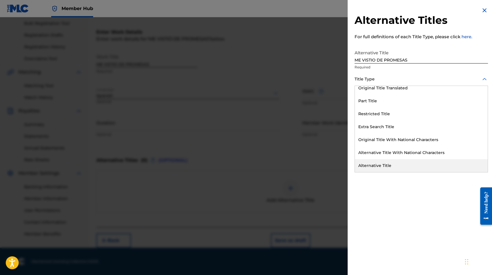
click at [374, 166] on div "Alternative Title" at bounding box center [421, 165] width 133 height 13
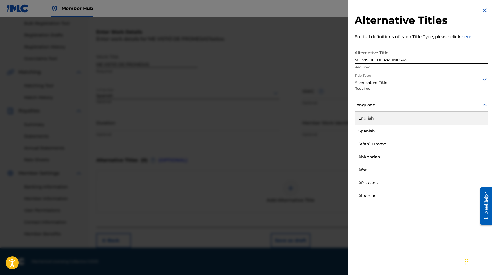
click at [369, 111] on div "Language" at bounding box center [421, 105] width 133 height 13
click at [369, 129] on div "Spanish" at bounding box center [421, 131] width 133 height 13
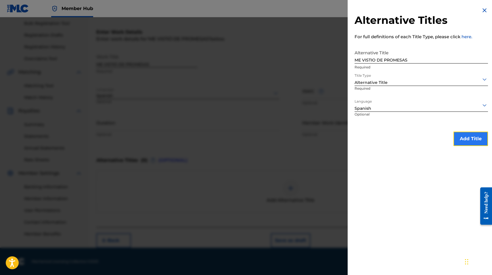
click at [462, 135] on button "Add Title" at bounding box center [471, 139] width 35 height 14
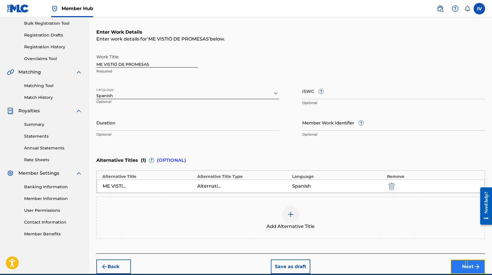
click at [458, 265] on button "Next" at bounding box center [468, 267] width 35 height 14
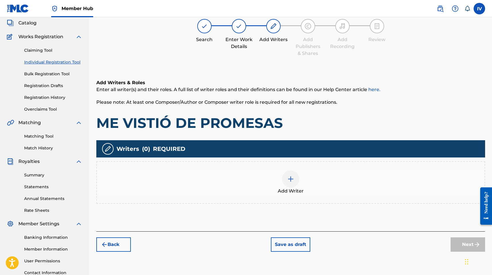
scroll to position [26, 0]
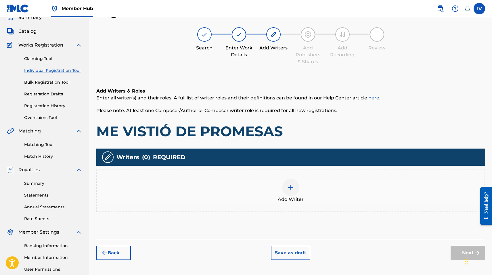
click at [321, 188] on div "Add Writer" at bounding box center [291, 191] width 388 height 24
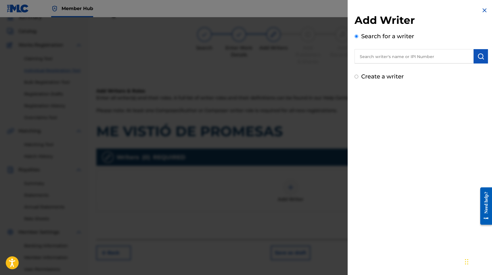
click at [375, 62] on input "text" at bounding box center [414, 56] width 119 height 14
paste input "755540138"
type input "00755540138"
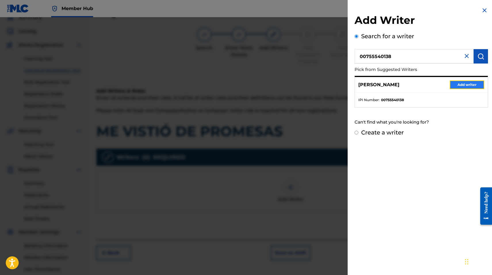
click at [455, 85] on button "Add writer" at bounding box center [467, 85] width 35 height 9
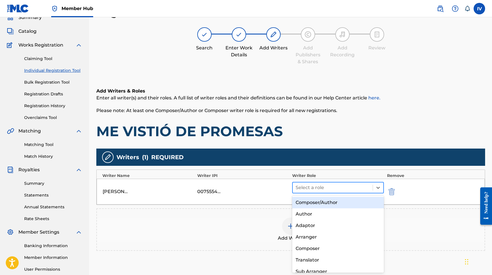
click at [302, 191] on div at bounding box center [333, 188] width 74 height 8
click at [302, 205] on div "Composer/Author" at bounding box center [338, 203] width 92 height 12
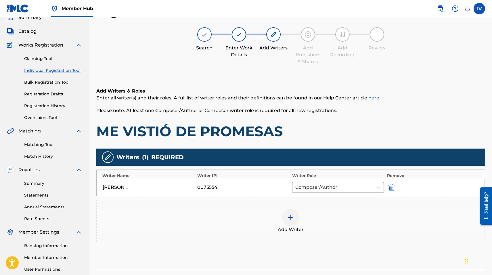
click at [335, 194] on div "MIKE RIVERA 00755540138 Composer/Author" at bounding box center [291, 187] width 388 height 17
click at [324, 217] on div "Add Writer" at bounding box center [291, 221] width 388 height 24
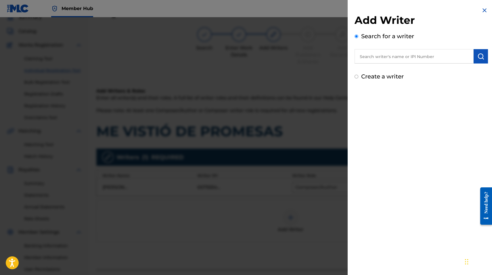
click at [412, 55] on input "text" at bounding box center [414, 56] width 119 height 14
paste input "599281493"
type input "00599281493"
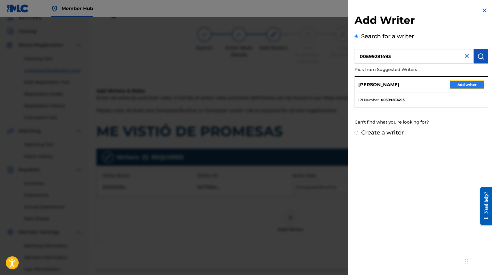
click at [469, 83] on button "Add writer" at bounding box center [467, 85] width 35 height 9
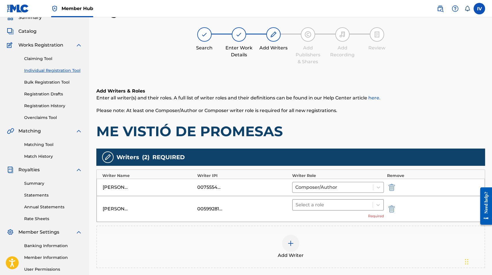
click at [307, 208] on div at bounding box center [333, 205] width 74 height 8
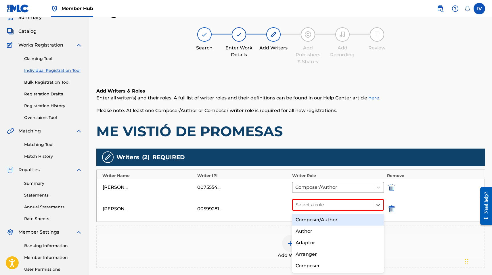
click at [304, 216] on div "Composer/Author" at bounding box center [338, 220] width 92 height 12
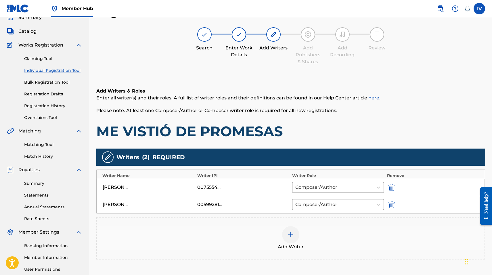
click at [289, 233] on img at bounding box center [290, 235] width 7 height 7
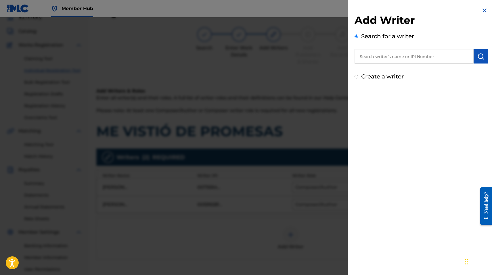
click at [389, 63] on input "text" at bounding box center [414, 56] width 119 height 14
paste input "Aby Hernandez"
type input "Aby Hernandez"
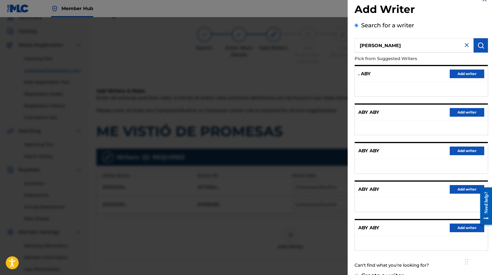
scroll to position [23, 0]
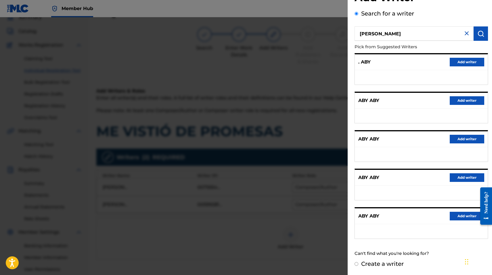
click at [393, 265] on label "Create a writer" at bounding box center [382, 264] width 43 height 7
radio input "true"
click at [358, 265] on input "Create a writer" at bounding box center [357, 264] width 4 height 4
radio input "false"
radio input "true"
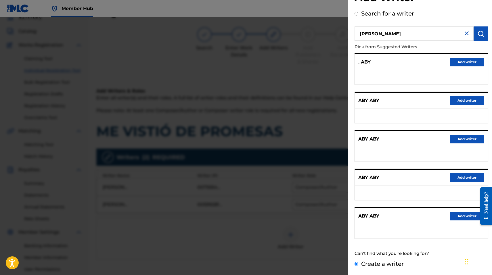
scroll to position [0, 0]
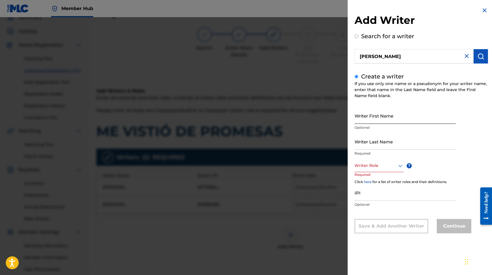
click at [369, 116] on input "Writer First Name" at bounding box center [405, 116] width 101 height 16
click at [377, 110] on input "Writer First Name" at bounding box center [405, 116] width 101 height 16
paste input "ABY HERNANDEZ"
click at [365, 121] on input "ABY HERNANDEZ" at bounding box center [405, 116] width 101 height 16
type input "ABY"
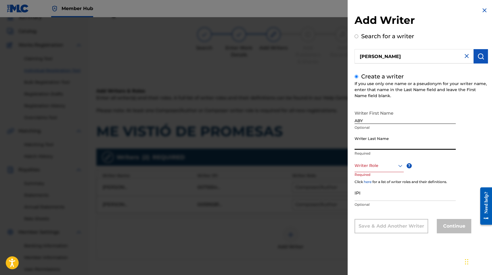
paste input "HERNANDEZ"
type input "HERNANDEZ"
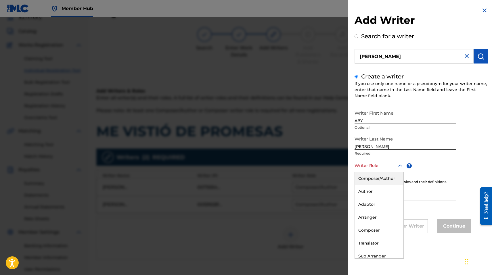
click at [376, 165] on div at bounding box center [379, 165] width 49 height 7
click at [375, 184] on div "Composer/Author" at bounding box center [379, 178] width 49 height 13
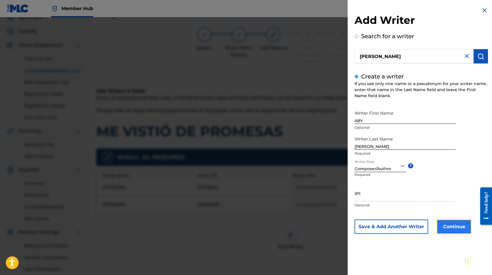
click at [458, 226] on button "Continue" at bounding box center [454, 227] width 35 height 14
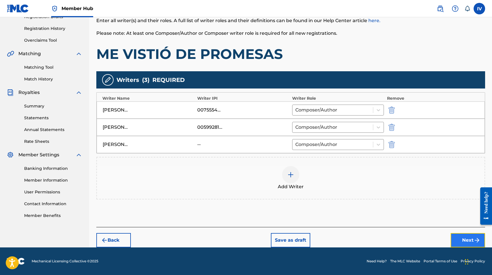
click at [457, 244] on button "Next" at bounding box center [468, 240] width 35 height 14
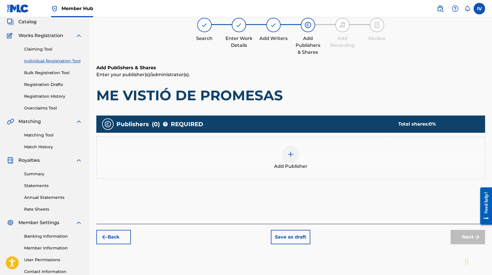
scroll to position [26, 0]
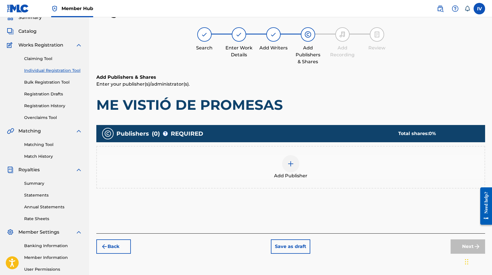
click at [334, 173] on div "Add Publisher" at bounding box center [291, 167] width 388 height 24
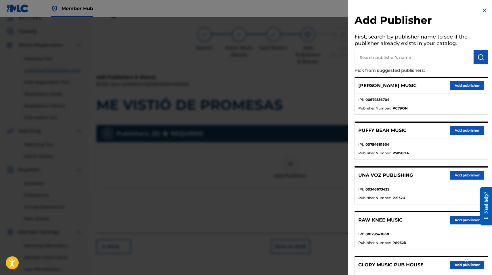
click at [385, 58] on input "text" at bounding box center [414, 57] width 119 height 14
type input "multiply"
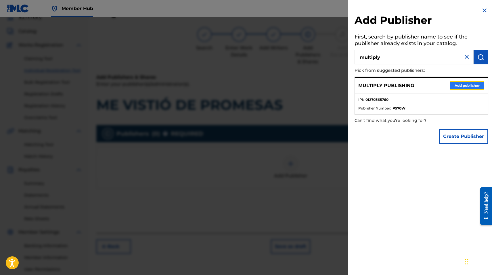
click at [453, 86] on button "Add publisher" at bounding box center [467, 85] width 35 height 9
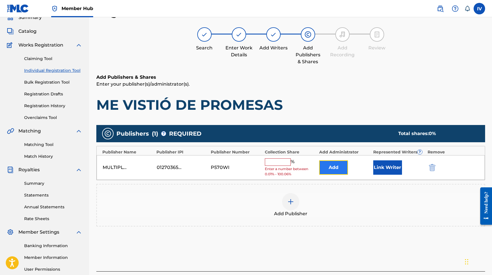
click at [325, 167] on button "Add" at bounding box center [333, 167] width 29 height 14
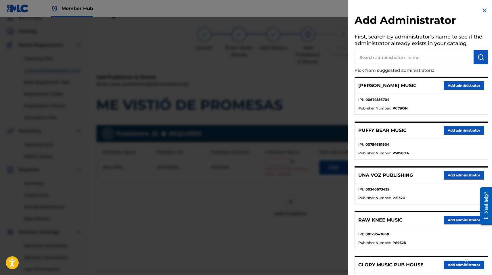
click at [408, 58] on input "text" at bounding box center [414, 57] width 119 height 14
type input "adarga"
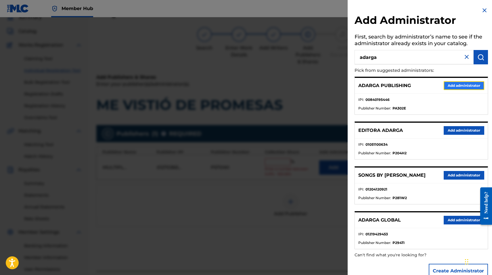
click at [448, 84] on button "Add administrator" at bounding box center [464, 85] width 41 height 9
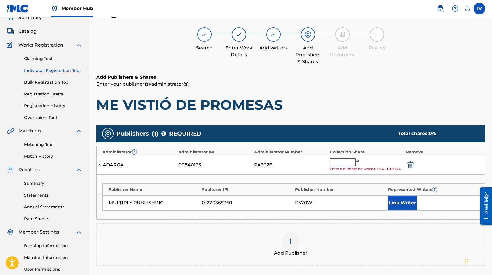
click at [343, 160] on input "text" at bounding box center [343, 161] width 26 height 7
paste input "33.34"
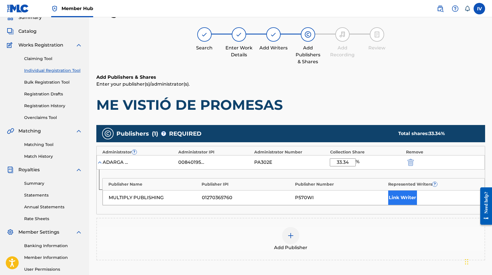
type input "33.34"
click at [404, 197] on button "Link Writer" at bounding box center [402, 198] width 29 height 14
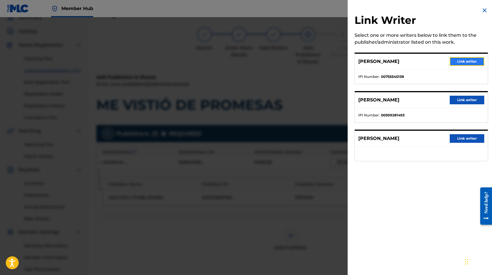
click at [460, 60] on button "Link writer" at bounding box center [467, 61] width 35 height 9
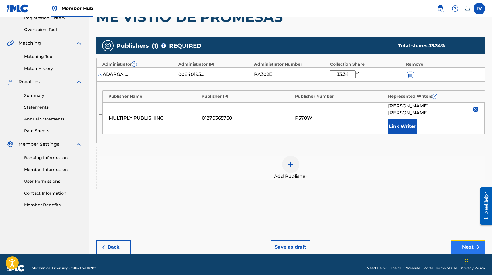
click at [459, 240] on button "Next" at bounding box center [468, 247] width 35 height 14
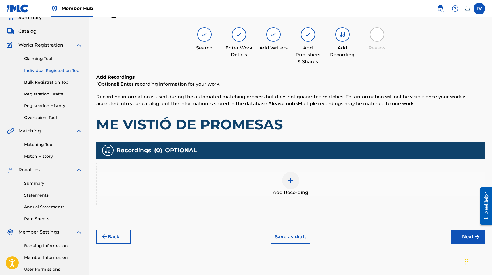
click at [328, 187] on div "Add Recording" at bounding box center [291, 184] width 388 height 24
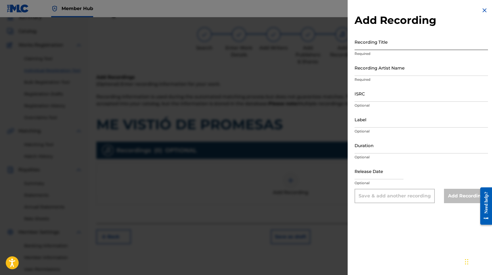
click at [388, 41] on input "Recording Title" at bounding box center [421, 42] width 133 height 16
paste input "Me Vistió De Promesas Julissa Julissa Ministries, Inc. TCACE1522256"
click at [457, 46] on input "Me Vistió De Promesas Julissa Julissa Ministries, Inc. TCACE1522256" at bounding box center [421, 42] width 133 height 16
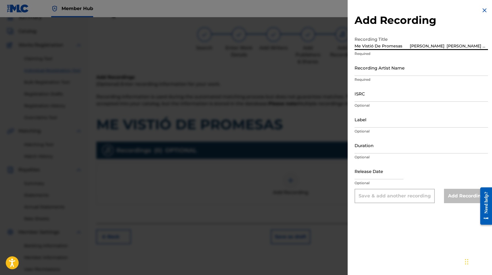
type input "Me Vistió De Promesas Julissa Julissa Ministries, Inc."
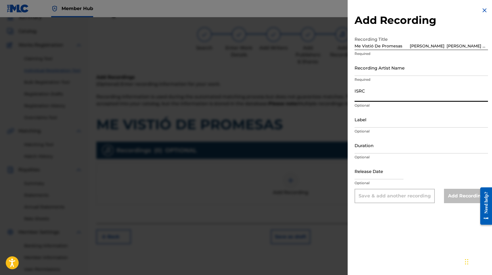
paste input "TCACE1522256"
type input "TCACE1522256"
click at [473, 47] on input "Me Vistió De Promesas Julissa Julissa Ministries, Inc." at bounding box center [421, 42] width 133 height 16
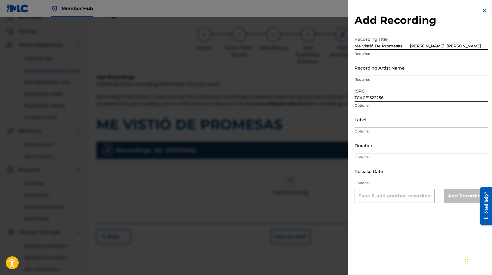
click at [424, 45] on input "Me Vistió De Promesas Julissa Julissa Ministries, Inc." at bounding box center [421, 42] width 133 height 16
type input "Me Vistió De Promesas Julissa"
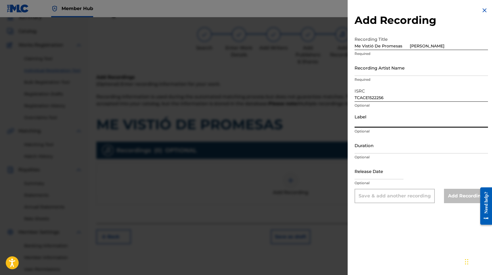
paste input "Julissa Ministries, Inc."
type input "Julissa Ministries, Inc."
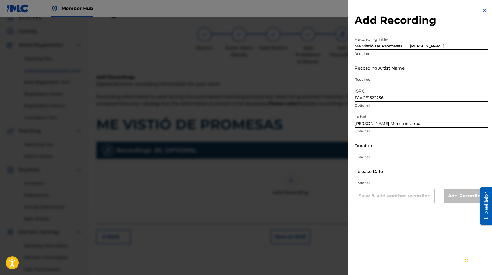
click at [432, 46] on input "Me Vistió De Promesas Julissa" at bounding box center [421, 42] width 133 height 16
click at [406, 45] on input "Me Vistió De Promesas Julissa" at bounding box center [421, 42] width 133 height 16
type input "Me Vistió De Promesas"
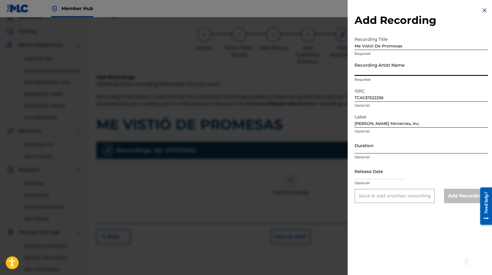
paste input "Julissa"
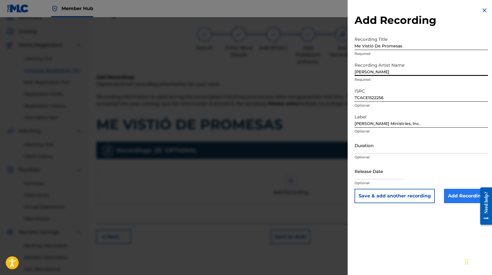
type input "Julissa"
click at [456, 192] on input "Add Recording" at bounding box center [466, 196] width 44 height 14
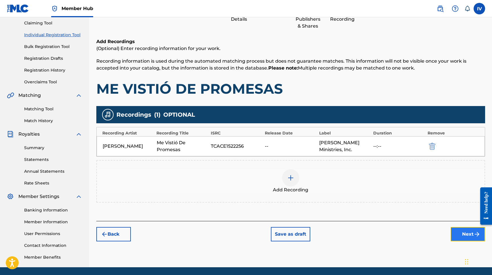
click at [461, 232] on button "Next" at bounding box center [468, 234] width 35 height 14
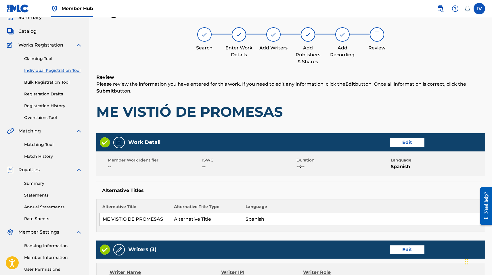
scroll to position [275, 0]
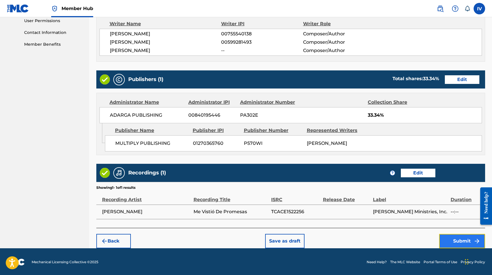
click at [460, 236] on button "Submit" at bounding box center [462, 241] width 46 height 14
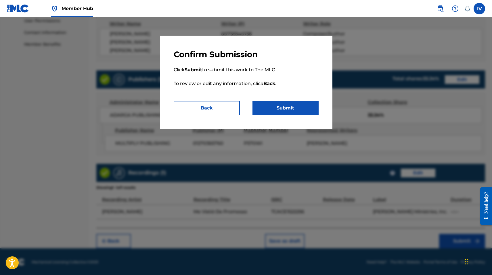
click at [283, 100] on p "Click Submit to submit this work to The MLC. To review or edit any information,…" at bounding box center [246, 80] width 145 height 41
click at [280, 106] on button "Submit" at bounding box center [286, 108] width 66 height 14
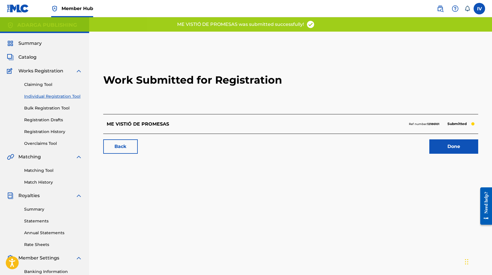
click at [56, 96] on link "Individual Registration Tool" at bounding box center [53, 96] width 58 height 6
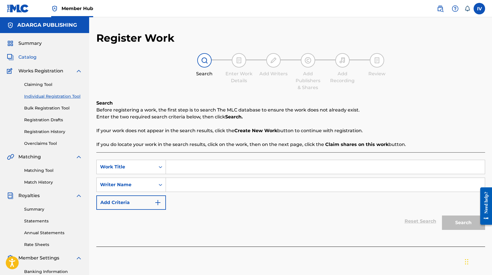
click at [21, 59] on span "Catalog" at bounding box center [27, 57] width 18 height 7
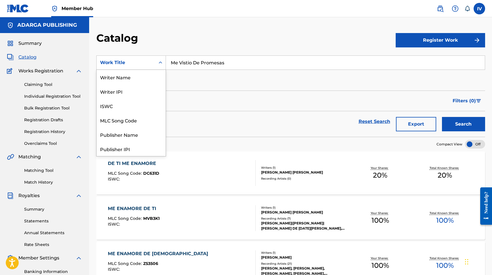
click at [134, 56] on div "Work Title" at bounding box center [131, 63] width 70 height 14
click at [177, 61] on input "Me Vistio De Promesas" at bounding box center [325, 63] width 319 height 14
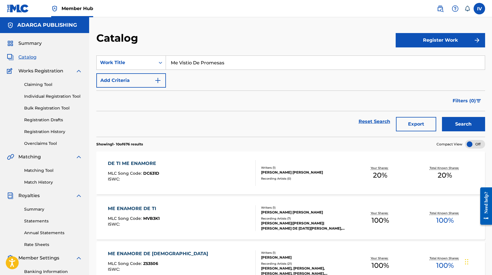
paste input "El Remedio"
type input "El Remedio"
click at [442, 117] on button "Search" at bounding box center [463, 124] width 43 height 14
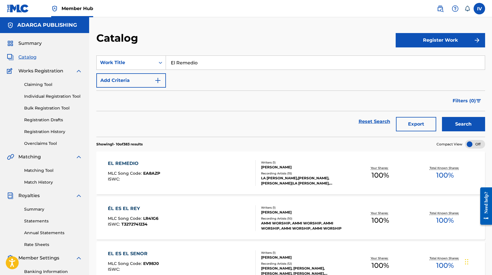
click at [151, 162] on div "EL REMEDIO" at bounding box center [134, 163] width 52 height 7
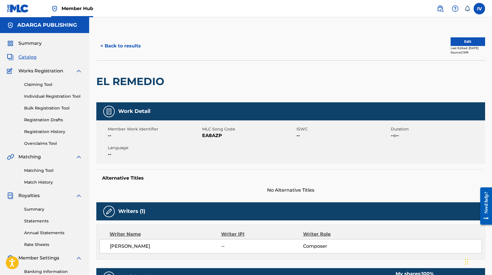
click at [213, 137] on span "EA8AZP" at bounding box center [248, 135] width 93 height 7
copy span "EA8AZP"
click at [468, 42] on button "Edit" at bounding box center [468, 41] width 35 height 9
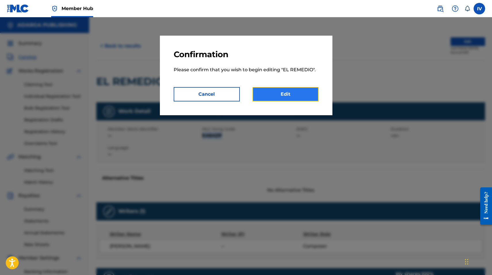
click at [272, 95] on link "Edit" at bounding box center [286, 94] width 66 height 14
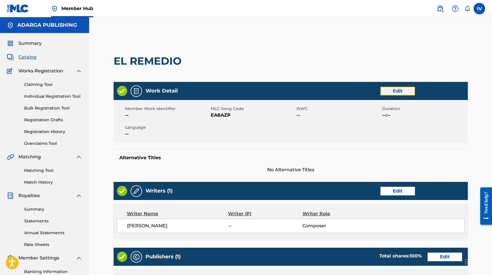
click at [393, 87] on link "Edit" at bounding box center [398, 91] width 35 height 9
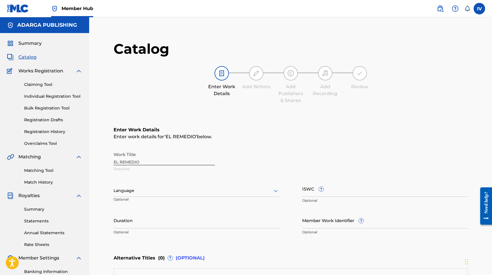
click at [159, 170] on div "Work Title EL REMEDIO Required" at bounding box center [291, 162] width 354 height 26
click at [156, 165] on div "Work Title EL REMEDIO Required" at bounding box center [291, 162] width 354 height 26
copy div "Work Title"
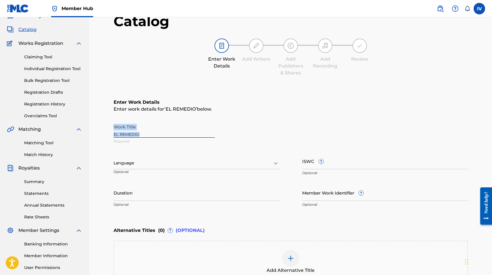
scroll to position [106, 0]
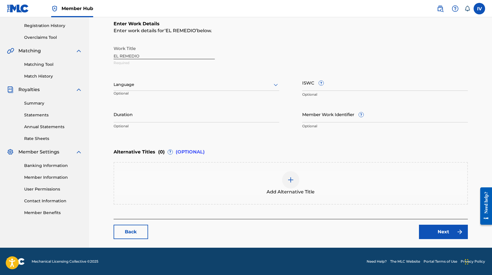
click at [227, 83] on div at bounding box center [197, 84] width 166 height 7
click at [198, 115] on div "Spanish" at bounding box center [196, 110] width 165 height 13
click at [425, 229] on link "Next" at bounding box center [443, 232] width 49 height 14
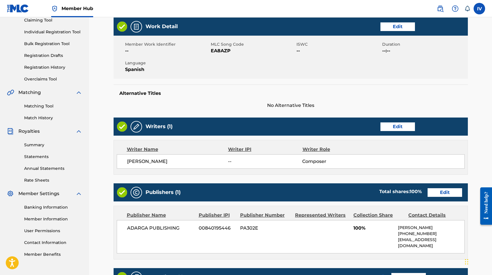
scroll to position [69, 0]
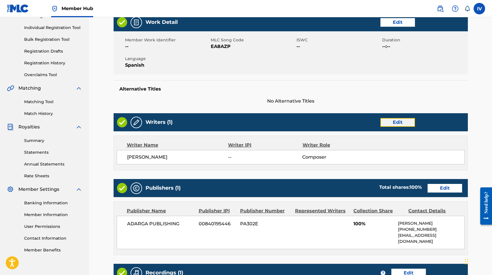
click at [398, 127] on link "Edit" at bounding box center [398, 122] width 35 height 9
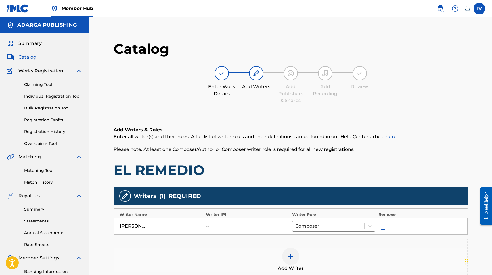
click at [389, 223] on div at bounding box center [391, 226] width 26 height 7
click at [383, 225] on img "submit" at bounding box center [383, 226] width 6 height 7
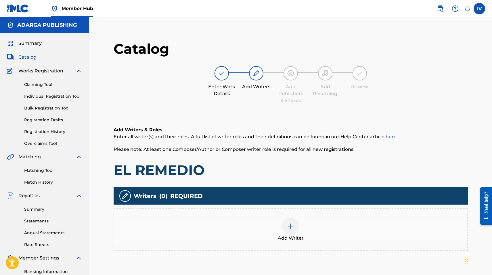
click at [257, 222] on div "Add Writer" at bounding box center [290, 230] width 353 height 24
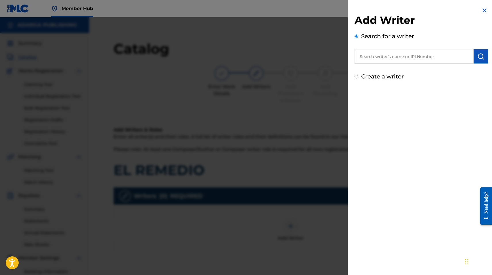
click at [404, 44] on div "Search for a writer" at bounding box center [421, 48] width 133 height 32
click at [396, 57] on input "text" at bounding box center [414, 56] width 119 height 14
paste input "755540138"
type input "00755540138"
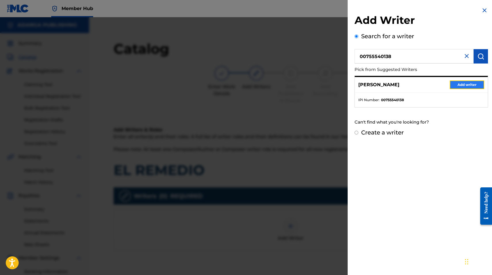
click at [463, 85] on button "Add writer" at bounding box center [467, 85] width 35 height 9
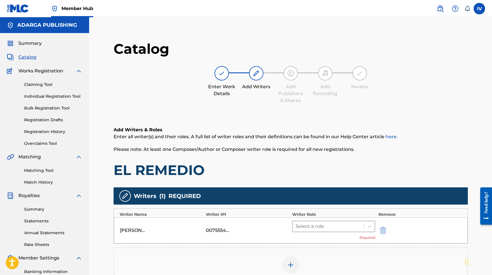
click at [326, 224] on div at bounding box center [329, 227] width 66 height 8
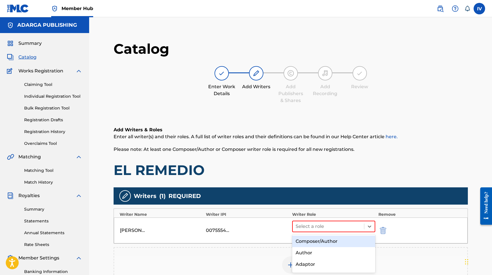
click at [319, 237] on div "Composer/Author" at bounding box center [333, 242] width 83 height 12
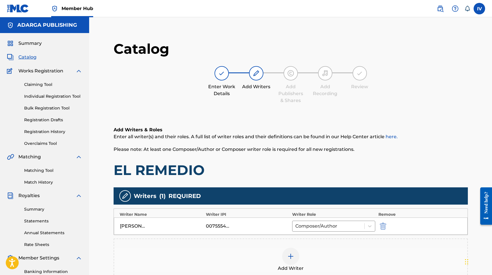
click at [309, 240] on div "Add Writer" at bounding box center [291, 260] width 354 height 43
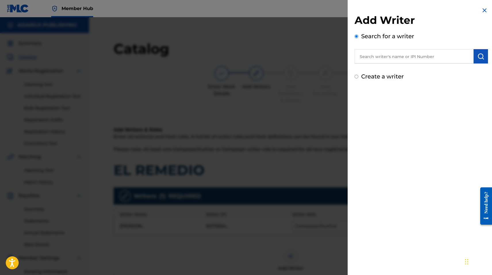
click at [391, 52] on input "text" at bounding box center [414, 56] width 119 height 14
paste input "Luis Wiso Aponte"
type input "Luis Wiso Aponte"
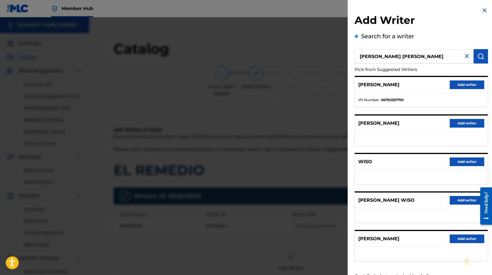
scroll to position [23, 0]
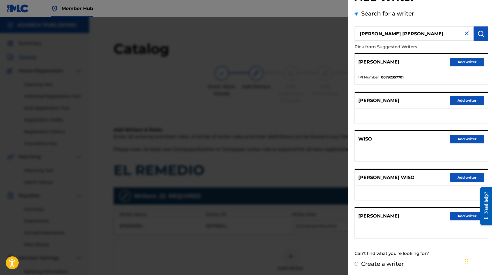
click at [384, 266] on label "Create a writer" at bounding box center [382, 264] width 43 height 7
radio input "true"
click at [358, 266] on input "Create a writer" at bounding box center [357, 264] width 4 height 4
radio input "false"
radio input "true"
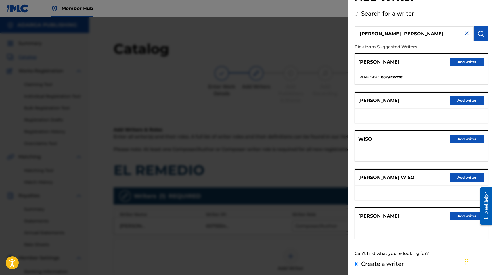
scroll to position [0, 0]
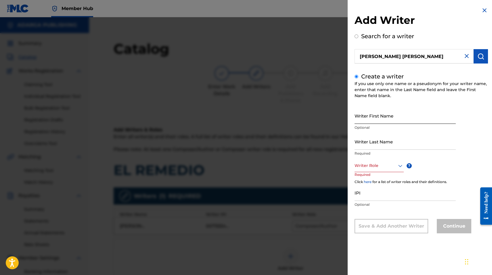
click at [379, 117] on input "Writer First Name" at bounding box center [405, 116] width 101 height 16
type input "LUIS WISO"
type input "APONTE"
click at [377, 164] on div at bounding box center [379, 165] width 49 height 7
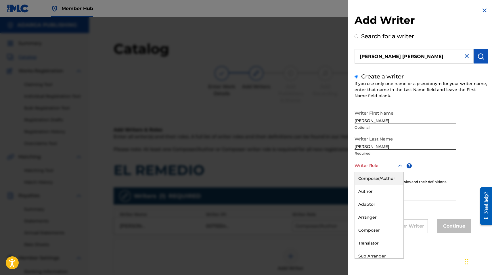
click at [373, 179] on div "Composer/Author" at bounding box center [379, 178] width 49 height 13
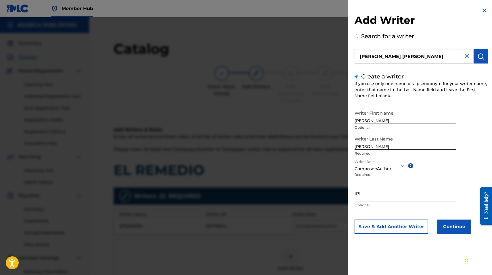
click at [456, 235] on div "Add Writer Search for a writer Luis Wiso Aponte Create a writer If you use only…" at bounding box center [421, 125] width 147 height 250
click at [452, 228] on button "Continue" at bounding box center [454, 227] width 35 height 14
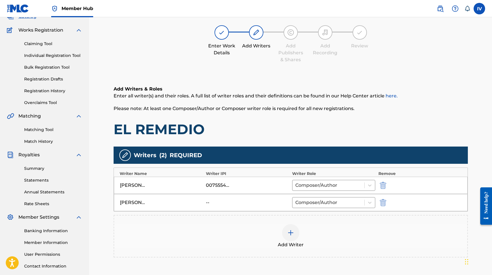
scroll to position [107, 0]
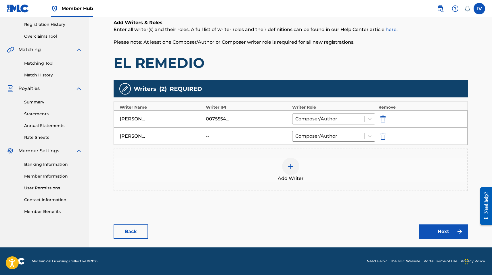
click at [451, 239] on main "Catalog Enter Work Details Add Writers Add Publishers & Shares Add Recording Re…" at bounding box center [290, 85] width 389 height 323
click at [444, 233] on link "Next" at bounding box center [443, 232] width 49 height 14
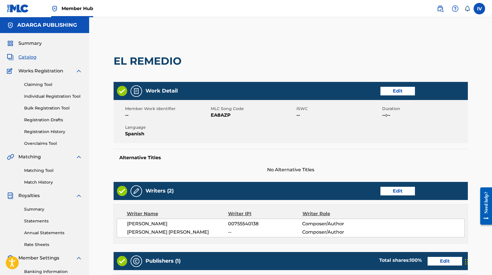
scroll to position [86, 0]
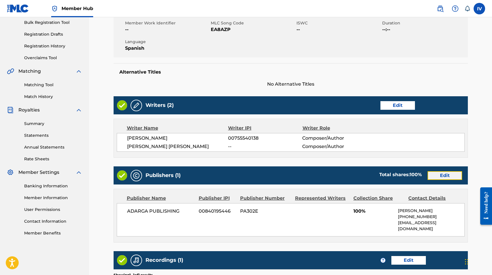
click at [439, 178] on link "Edit" at bounding box center [445, 175] width 35 height 9
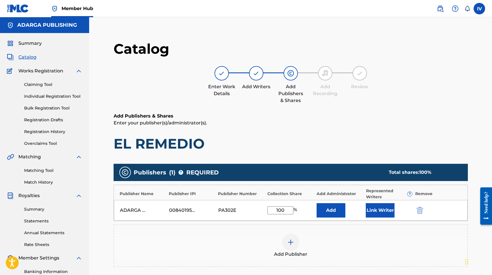
click at [412, 212] on div "ADARGA PUBLISHING 00840195446 PA302E 100 % Add Link Writer" at bounding box center [291, 210] width 354 height 21
click at [420, 210] on img "submit" at bounding box center [420, 210] width 6 height 7
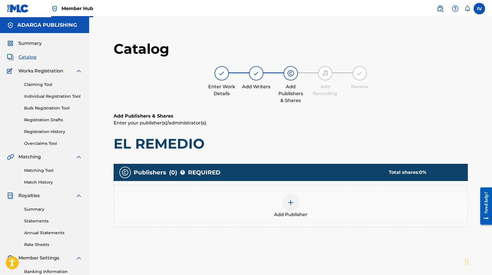
click at [400, 211] on div "Add Publisher" at bounding box center [290, 206] width 353 height 24
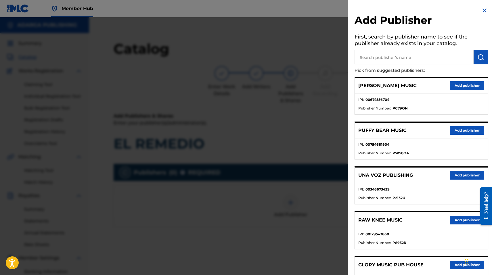
click at [415, 64] on input "text" at bounding box center [414, 57] width 119 height 14
type input "MULTIPLY"
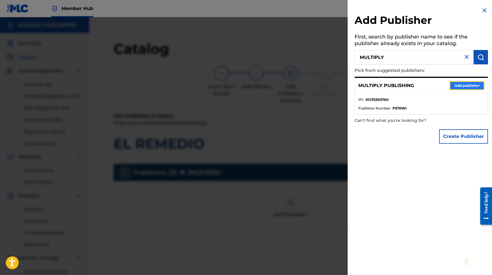
click at [471, 88] on button "Add publisher" at bounding box center [467, 85] width 35 height 9
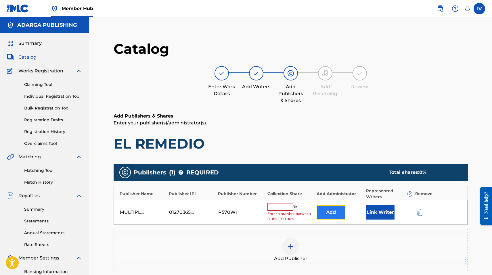
click at [336, 211] on button "Add" at bounding box center [331, 212] width 29 height 14
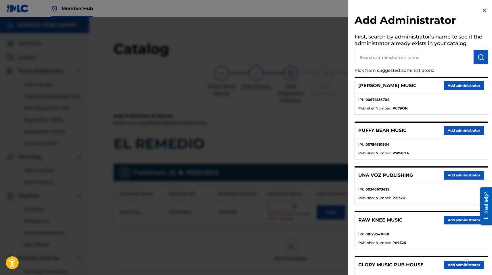
click at [423, 58] on input "text" at bounding box center [414, 57] width 119 height 14
type input "ADARGA"
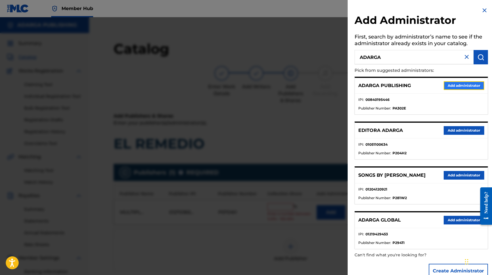
click at [448, 87] on button "Add administrator" at bounding box center [464, 85] width 41 height 9
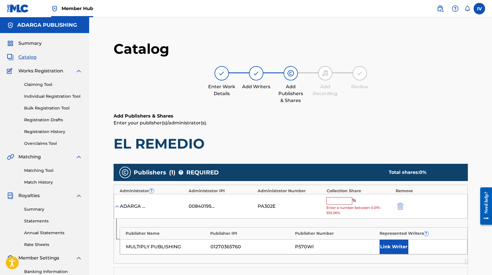
click at [344, 202] on input "text" at bounding box center [339, 200] width 26 height 7
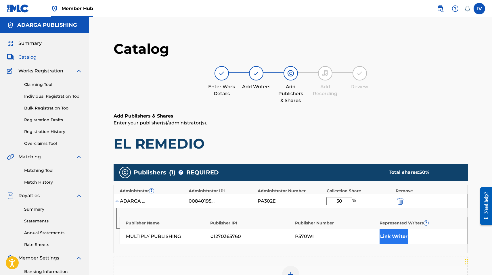
type input "50"
click at [394, 230] on button "Link Writer" at bounding box center [394, 237] width 29 height 14
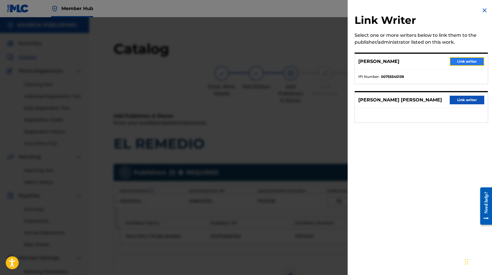
click at [459, 61] on button "Link writer" at bounding box center [467, 61] width 35 height 9
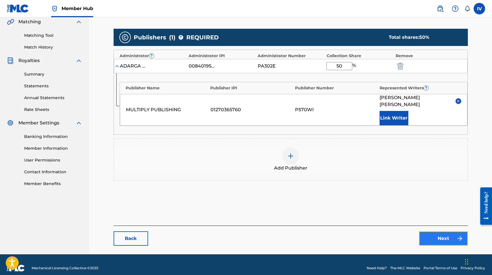
click at [445, 232] on link "Next" at bounding box center [443, 239] width 49 height 14
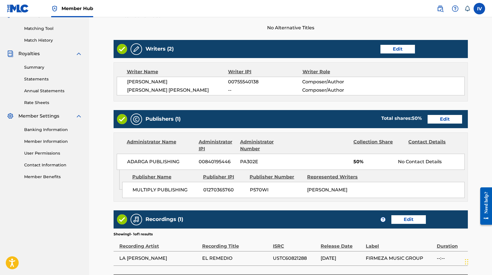
scroll to position [165, 0]
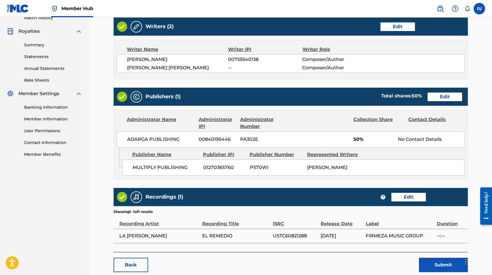
click at [283, 237] on span "USTC60821288" at bounding box center [295, 236] width 45 height 7
copy span "USTC60821288"
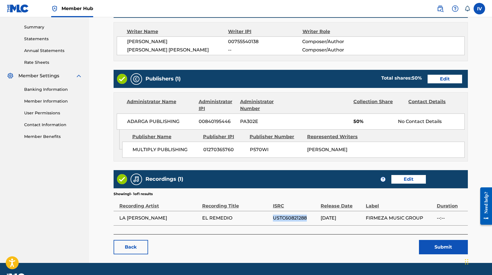
scroll to position [197, 0]
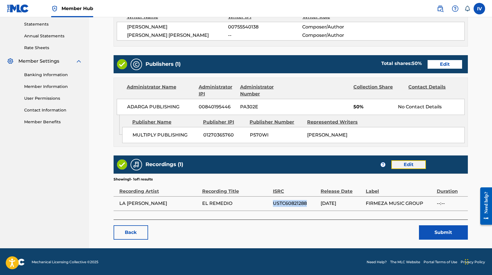
click at [417, 163] on link "Edit" at bounding box center [408, 164] width 35 height 9
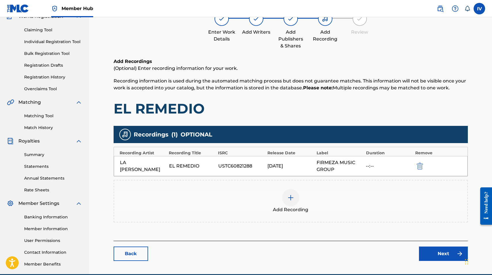
scroll to position [81, 0]
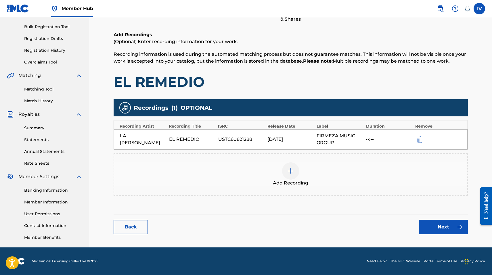
click at [356, 167] on div "Add Recording" at bounding box center [290, 175] width 353 height 24
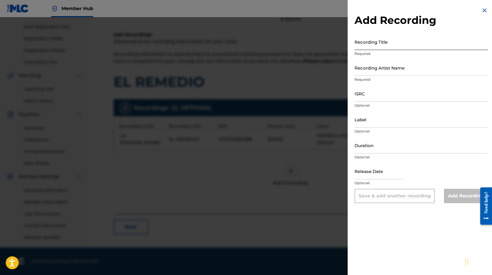
click at [395, 45] on input "Recording Title" at bounding box center [421, 42] width 133 height 16
paste input "El Remedio La Tribu De Benjamín La Tribu De Benjamín TCACB1428980"
click at [454, 46] on input "El Remedio La Tribu De Benjamín La Tribu De Benjamín TCACB1428980" at bounding box center [421, 42] width 133 height 16
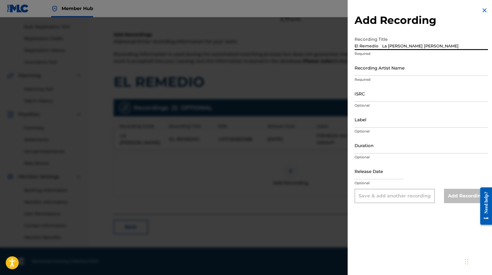
type input "El Remedio La Tribu De Benjamín La Tribu De Benjamín"
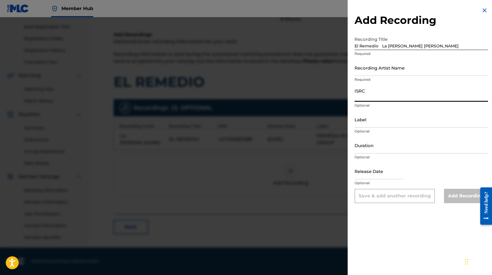
paste input "TCACB1428980"
type input "TCACB1428980"
click at [481, 47] on input "El Remedio La Tribu De Benjamín La Tribu De Benjamín" at bounding box center [421, 42] width 133 height 16
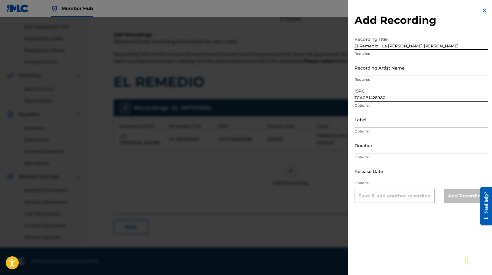
click at [431, 46] on input "El Remedio La Tribu De Benjamín La Tribu De Benjamín" at bounding box center [421, 42] width 133 height 16
type input "El Remedio La Tribu De Benjamín"
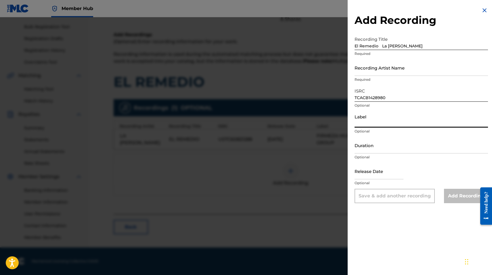
paste input "La Tribu De Benjamín"
type input "La Tribu De Benjamín"
click at [434, 44] on input "El Remedio La Tribu De Benjamín" at bounding box center [421, 42] width 133 height 16
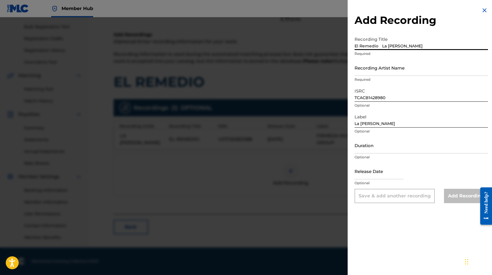
click at [380, 46] on input "El Remedio La Tribu De Benjamín" at bounding box center [421, 42] width 133 height 16
type input "El Remedio"
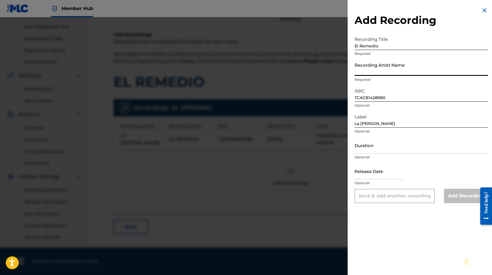
paste input "La Tribu De Benjamín"
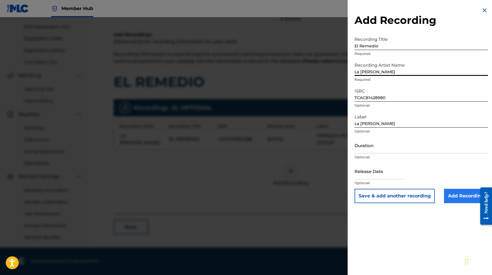
type input "La Tribu De Benjamín"
click at [456, 194] on input "Add Recording" at bounding box center [466, 196] width 44 height 14
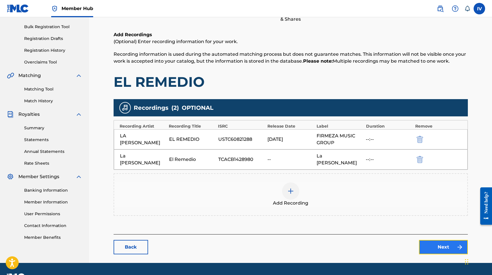
click at [429, 247] on link "Next" at bounding box center [443, 247] width 49 height 14
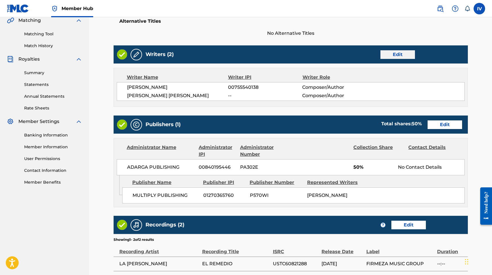
scroll to position [211, 0]
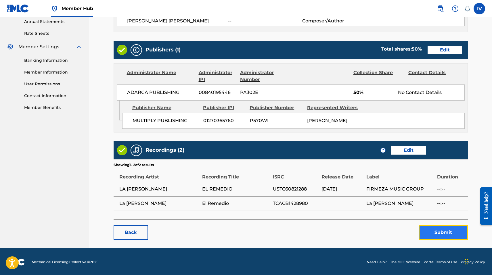
click at [447, 237] on button "Submit" at bounding box center [443, 233] width 49 height 14
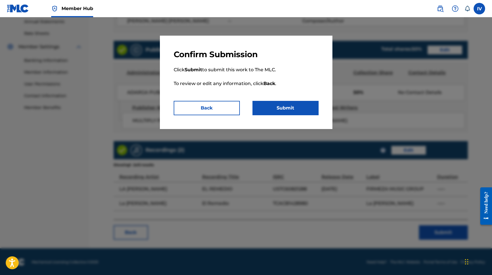
click at [291, 118] on div "Confirm Submission Click Submit to submit this work to The MLC. To review or ed…" at bounding box center [246, 82] width 173 height 93
click at [286, 110] on button "Submit" at bounding box center [286, 108] width 66 height 14
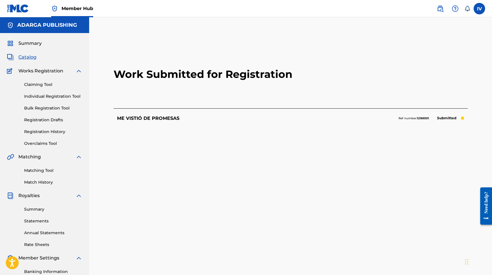
click at [19, 53] on div "Summary Catalog Works Registration Claiming Tool Individual Registration Tool B…" at bounding box center [44, 181] width 89 height 296
click at [23, 56] on span "Catalog" at bounding box center [27, 57] width 18 height 7
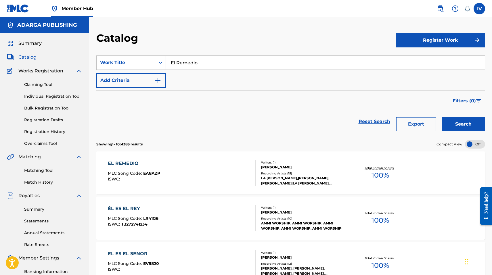
click at [238, 66] on input "El Remedio" at bounding box center [325, 63] width 319 height 14
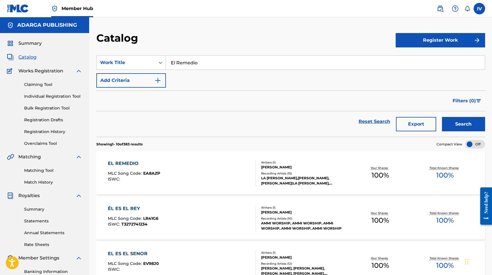
paste input "Mejor Ejempl"
type input "El Mejor Ejemplo"
click at [442, 117] on button "Search" at bounding box center [463, 124] width 43 height 14
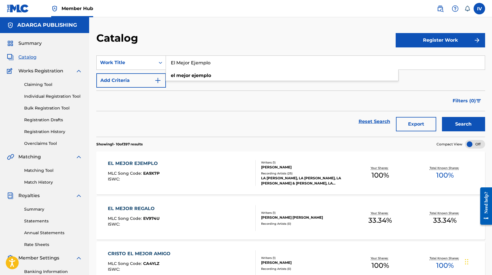
click at [166, 169] on div "EL MEJOR EJEMPLO MLC Song Code : EA9X7P ISWC :" at bounding box center [182, 173] width 148 height 26
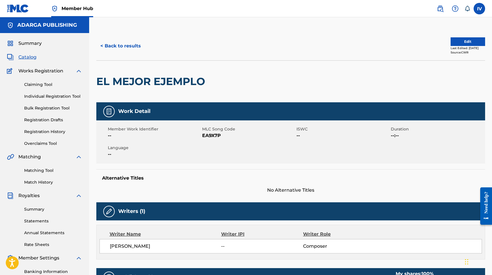
click at [214, 134] on span "EA9X7P" at bounding box center [248, 135] width 93 height 7
copy span "EA9X7P"
click at [471, 41] on button "Edit" at bounding box center [468, 41] width 35 height 9
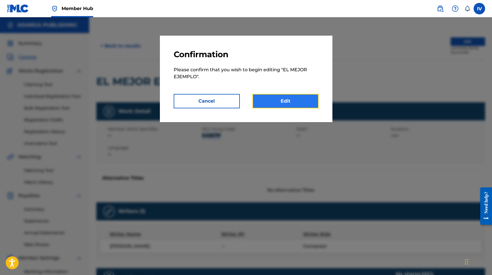
click at [293, 99] on link "Edit" at bounding box center [286, 101] width 66 height 14
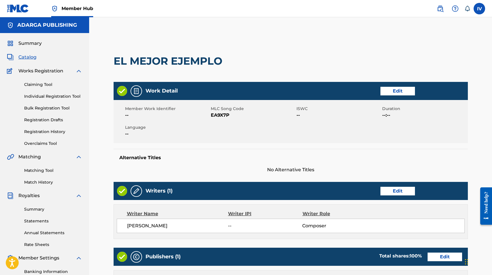
click at [408, 83] on div "Work Detail Edit" at bounding box center [291, 91] width 354 height 18
click at [405, 88] on link "Edit" at bounding box center [398, 91] width 35 height 9
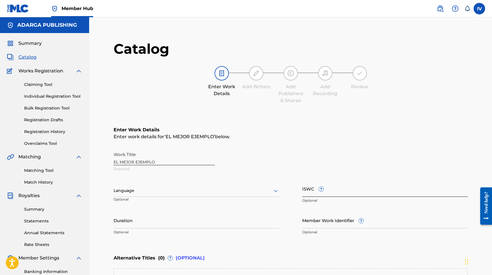
click at [348, 190] on input "ISWC ?" at bounding box center [385, 189] width 166 height 16
paste input "T9322102170"
type input "T9322102170"
click at [229, 196] on div "Language" at bounding box center [197, 191] width 166 height 12
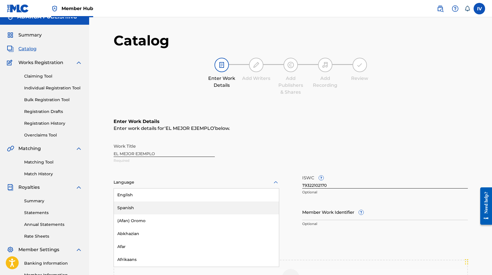
click at [205, 208] on div "Spanish" at bounding box center [196, 208] width 165 height 13
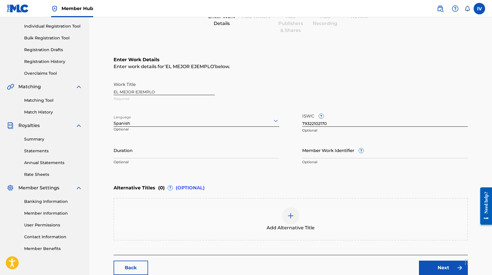
scroll to position [106, 0]
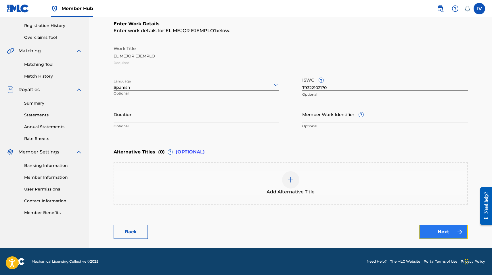
click at [436, 236] on link "Next" at bounding box center [443, 232] width 49 height 14
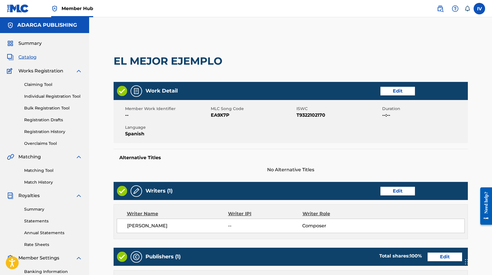
scroll to position [84, 0]
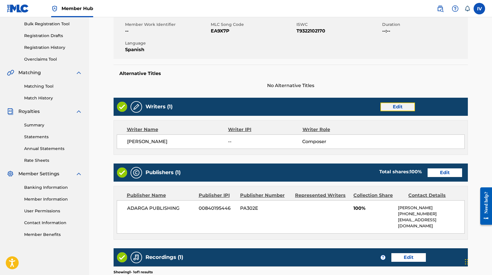
click at [405, 107] on link "Edit" at bounding box center [398, 107] width 35 height 9
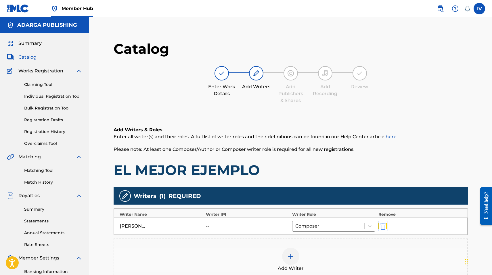
click at [386, 223] on img "submit" at bounding box center [383, 226] width 6 height 7
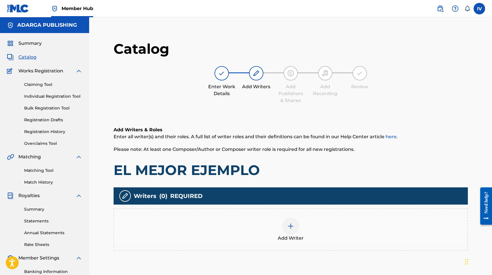
click at [366, 216] on div "Add Writer" at bounding box center [291, 230] width 354 height 43
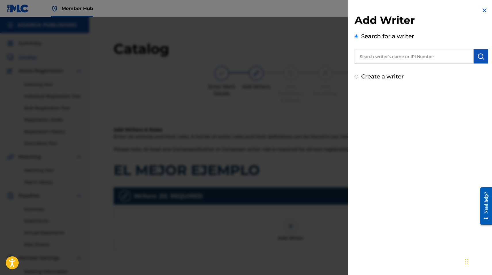
click at [400, 57] on input "text" at bounding box center [414, 56] width 119 height 14
paste input "755540138"
type input "00755540138"
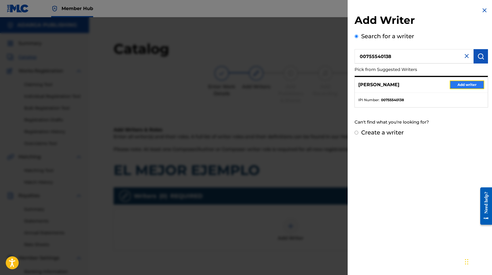
click at [455, 82] on button "Add writer" at bounding box center [467, 85] width 35 height 9
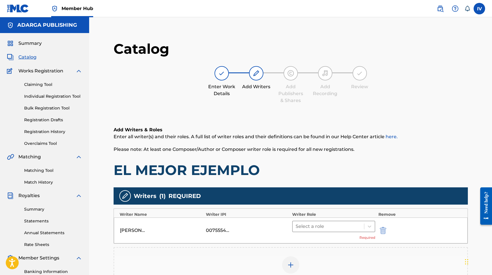
click at [324, 223] on div at bounding box center [329, 227] width 66 height 8
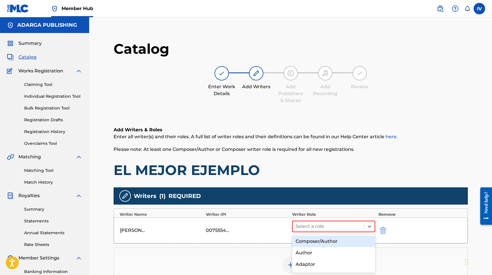
click at [312, 241] on div "Composer/Author" at bounding box center [333, 242] width 83 height 12
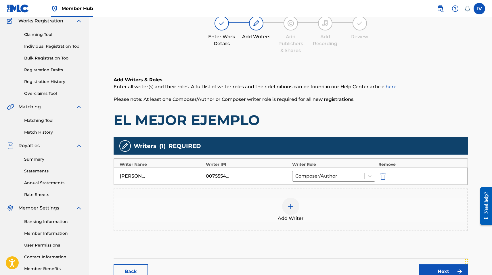
scroll to position [90, 0]
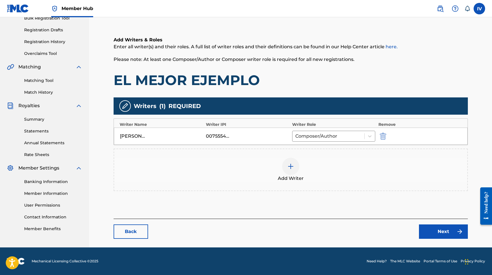
click at [415, 229] on div "Next" at bounding box center [440, 232] width 56 height 14
click at [425, 229] on link "Next" at bounding box center [443, 232] width 49 height 14
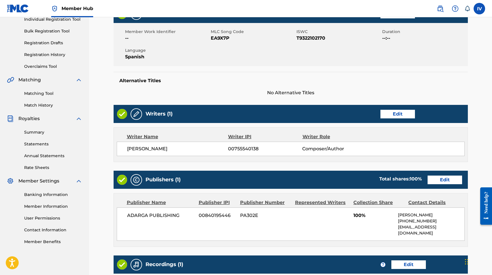
scroll to position [92, 0]
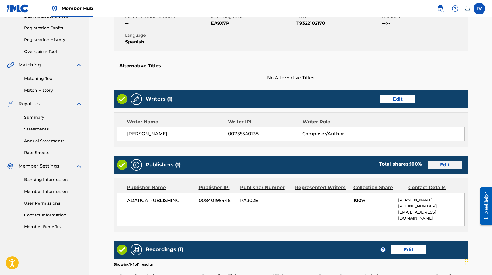
click at [440, 166] on link "Edit" at bounding box center [445, 165] width 35 height 9
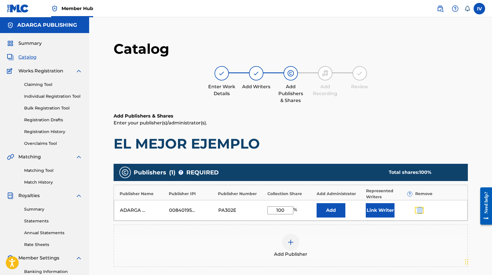
click at [423, 211] on button "submit" at bounding box center [419, 210] width 9 height 7
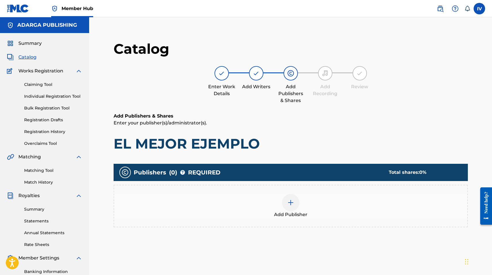
click at [409, 211] on div "Add Publisher" at bounding box center [290, 206] width 353 height 24
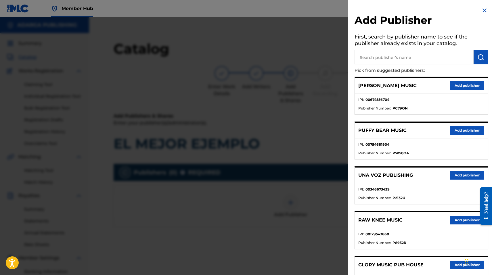
click at [404, 60] on input "text" at bounding box center [414, 57] width 119 height 14
type input "MULTIPLY"
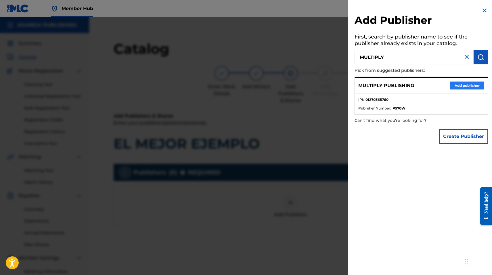
click at [474, 87] on button "Add publisher" at bounding box center [467, 85] width 35 height 9
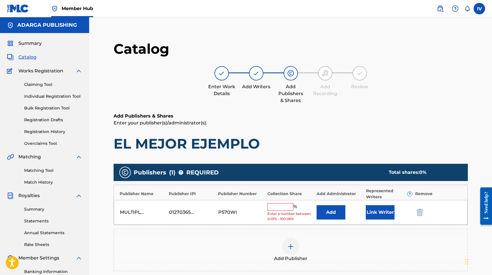
click at [286, 207] on input "text" at bounding box center [280, 206] width 26 height 7
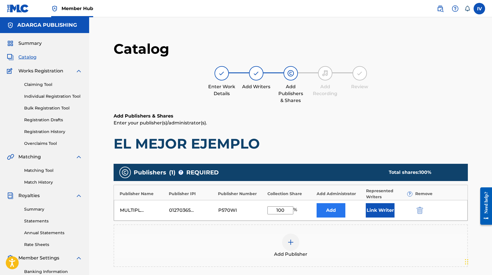
type input "100"
click at [335, 213] on button "Add" at bounding box center [331, 210] width 29 height 14
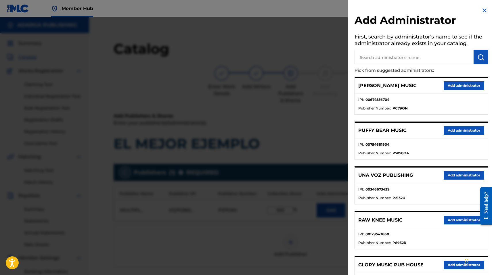
click at [400, 54] on input "text" at bounding box center [414, 57] width 119 height 14
type input "ADARGA"
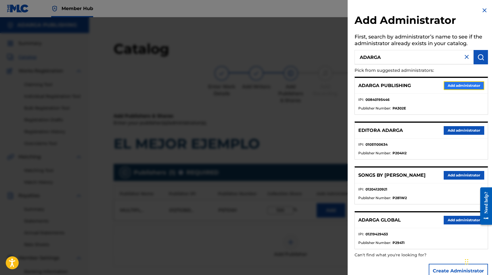
click at [461, 82] on button "Add administrator" at bounding box center [464, 85] width 41 height 9
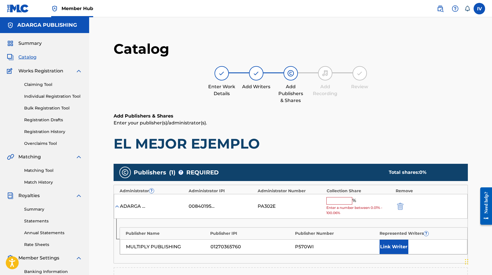
click at [336, 198] on input "text" at bounding box center [339, 200] width 26 height 7
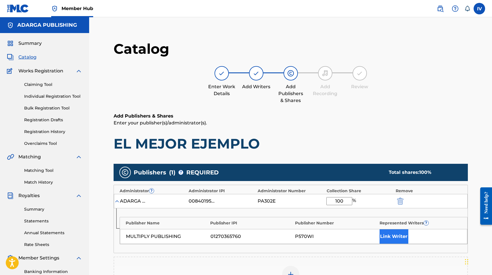
type input "100"
click at [395, 234] on button "Link Writer" at bounding box center [394, 237] width 29 height 14
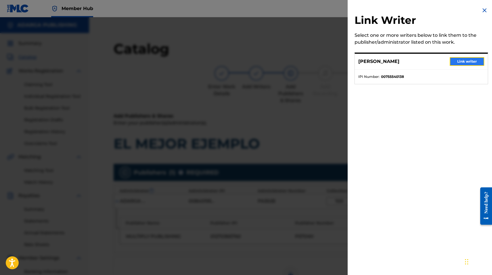
click at [457, 58] on button "Link writer" at bounding box center [467, 61] width 35 height 9
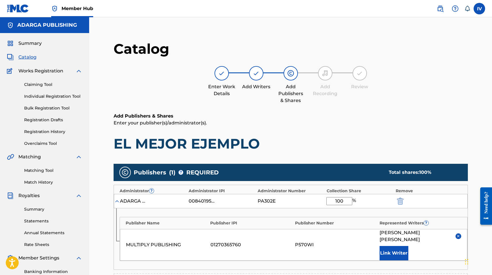
scroll to position [135, 0]
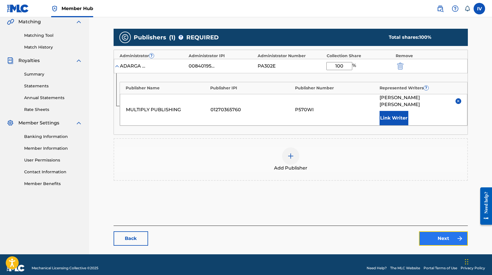
click at [435, 235] on link "Next" at bounding box center [443, 239] width 49 height 14
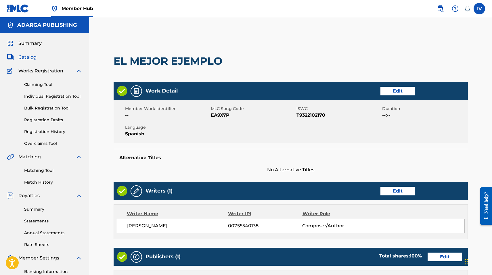
scroll to position [193, 0]
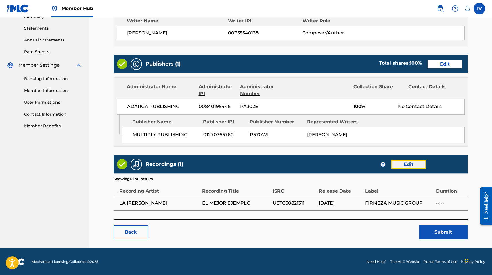
click at [401, 165] on link "Edit" at bounding box center [408, 164] width 35 height 9
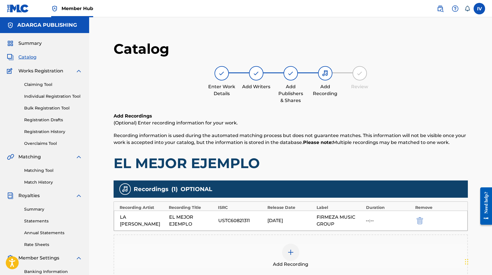
click at [300, 251] on div "Add Recording" at bounding box center [290, 256] width 353 height 24
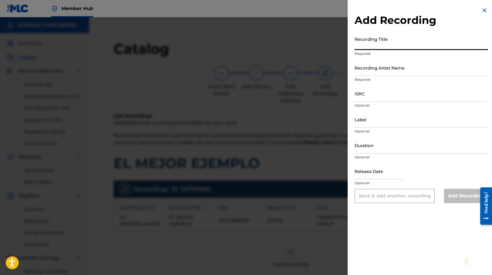
click at [388, 43] on input "Recording Title" at bounding box center [421, 42] width 133 height 16
paste input "El Mejor Ejemplo La Tribu De Benjamín TCACB1428982"
click at [449, 46] on input "El Mejor Ejemplo La Tribu De Benjamín TCACB1428982" at bounding box center [421, 42] width 133 height 16
type input "El Mejor Ejemplo La Tribu De Benjamín"
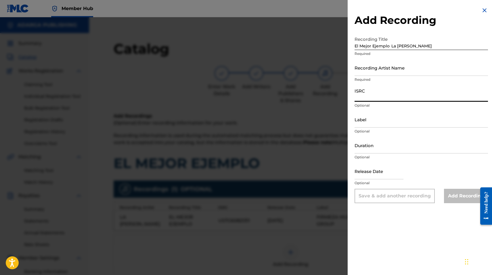
paste input "TCACB1428982"
type input "TCACB1428982"
click at [457, 48] on input "El Mejor Ejemplo La Tribu De Benjamín" at bounding box center [421, 42] width 133 height 16
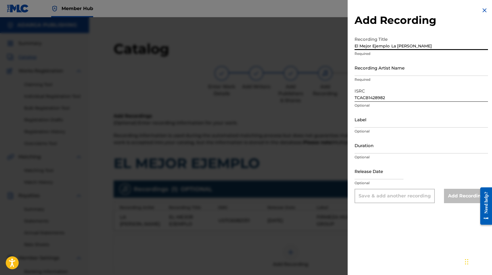
click at [397, 46] on input "El Mejor Ejemplo La Tribu De Benjamín" at bounding box center [421, 42] width 133 height 16
type input "El Mejor Ejemplo"
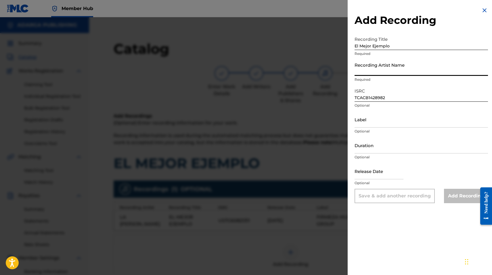
paste input "La Tribu De Benjamín"
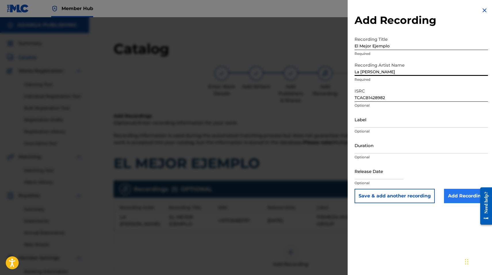
type input "La Tribu De Benjamín"
click at [452, 192] on input "Add Recording" at bounding box center [466, 196] width 44 height 14
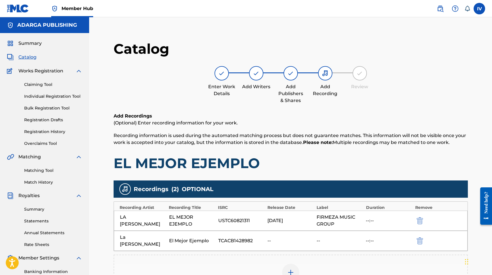
click at [326, 264] on div "Add Recording" at bounding box center [290, 276] width 353 height 24
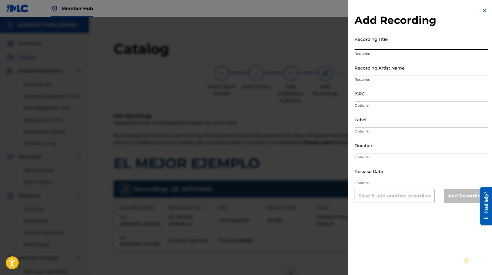
click at [407, 38] on input "Recording Title" at bounding box center [421, 42] width 133 height 16
paste input "El Mejor Ejemplo La Tribu de Benjamin, Benjamin Rivera CAFEC1700057"
click at [455, 46] on input "El Mejor Ejemplo La Tribu de Benjamin, Benjamin Rivera CAFEC1700057" at bounding box center [421, 42] width 133 height 16
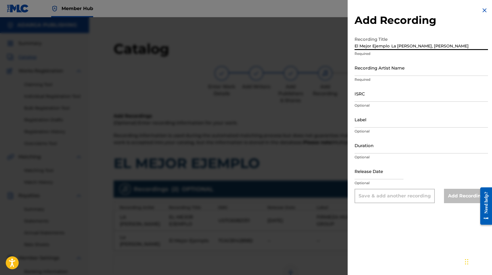
type input "El Mejor Ejemplo La Tribu de Benjamin, Benjamin Rivera"
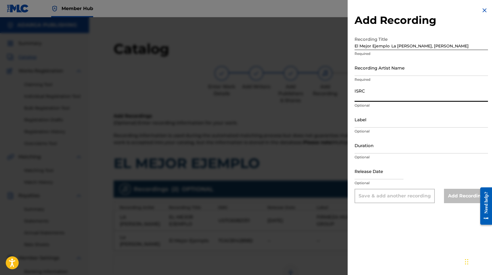
paste input "CAFEC1700057"
type input "CAFEC1700057"
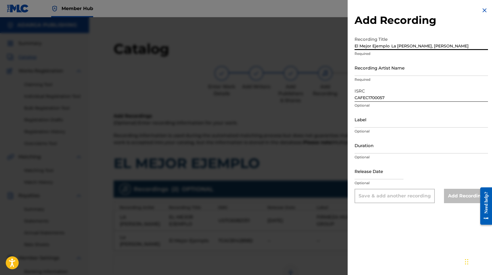
click at [396, 45] on input "El Mejor Ejemplo La Tribu de Benjamin, Benjamin Rivera" at bounding box center [421, 42] width 133 height 16
type input "El Mejor Ejemplo"
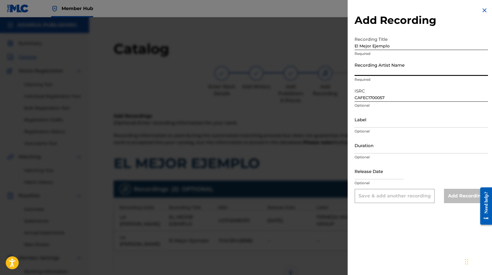
paste input "La Tribu de Benjamin, Benjamin Rivera"
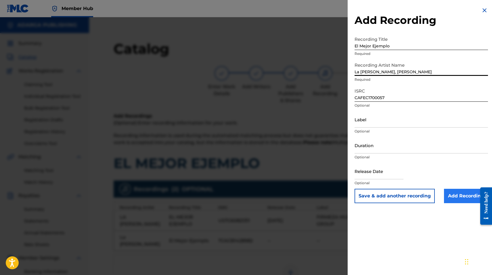
type input "La Tribu de Benjamin, Benjamin Rivera"
click at [450, 194] on input "Add Recording" at bounding box center [466, 196] width 44 height 14
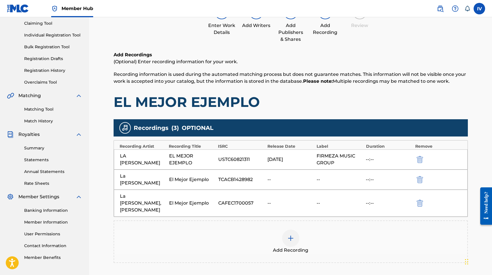
scroll to position [124, 0]
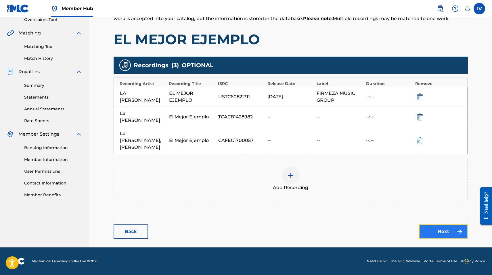
click at [435, 230] on link "Next" at bounding box center [443, 232] width 49 height 14
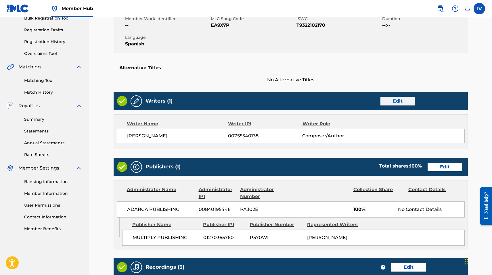
scroll to position [222, 0]
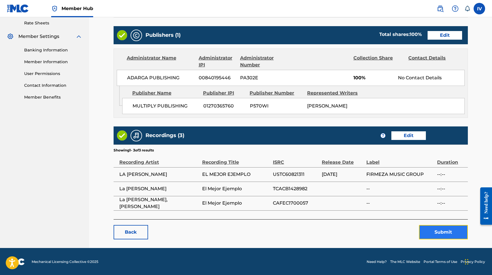
click at [435, 232] on button "Submit" at bounding box center [443, 232] width 49 height 14
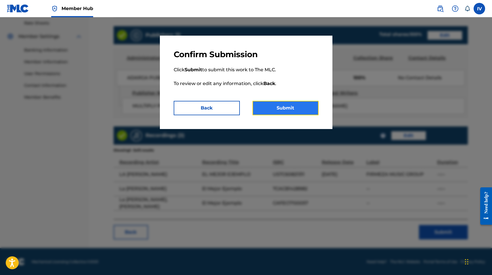
click at [282, 111] on button "Submit" at bounding box center [286, 108] width 66 height 14
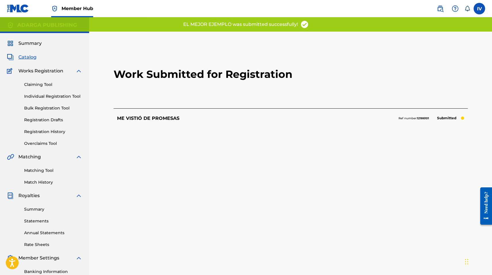
click at [26, 56] on span "Catalog" at bounding box center [27, 57] width 18 height 7
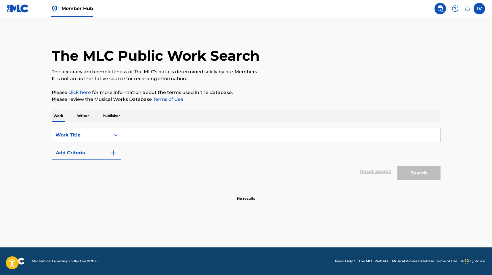
click at [161, 138] on input "Search Form" at bounding box center [280, 135] width 319 height 14
paste input "ENCIENDE LA LUZ"
type input "ENCIENDE LA LUZ"
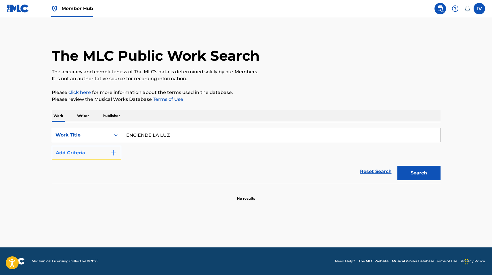
click at [91, 151] on button "Add Criteria" at bounding box center [87, 153] width 70 height 14
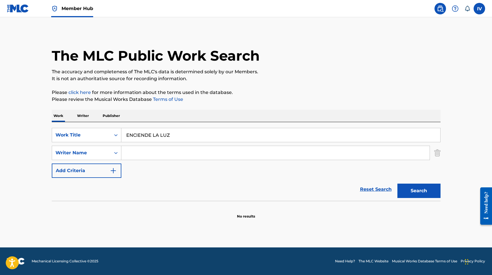
click at [154, 148] on input "Search Form" at bounding box center [275, 153] width 308 height 14
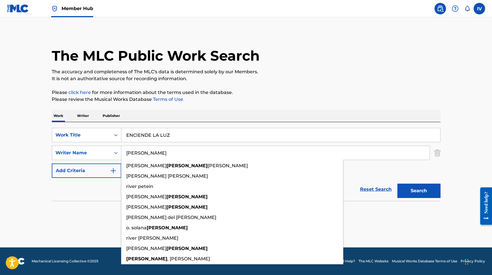
type input "RIVERA"
click at [398, 184] on button "Search" at bounding box center [419, 191] width 43 height 14
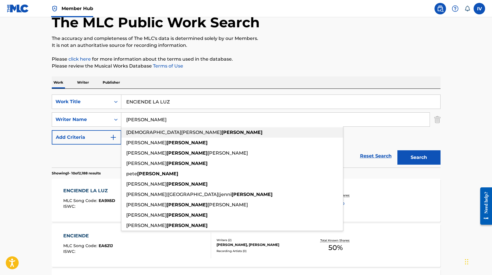
scroll to position [37, 0]
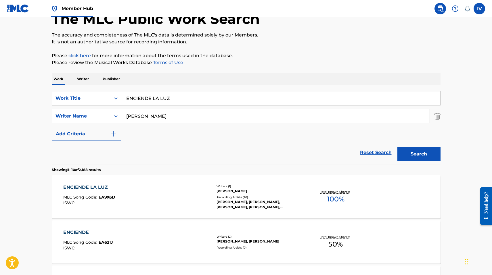
click at [113, 189] on div "ENCIENDE LA LUZ" at bounding box center [89, 187] width 52 height 7
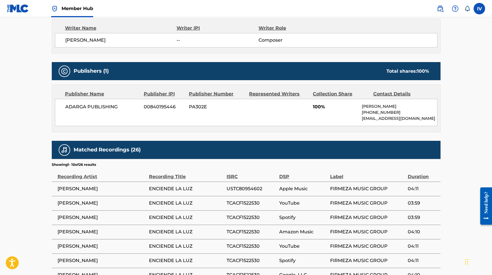
scroll to position [255, 0]
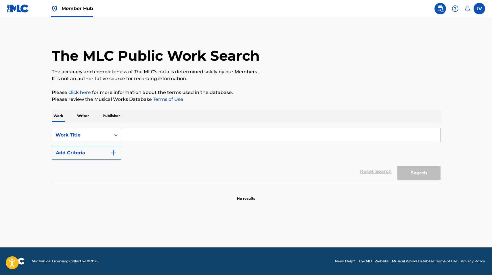
click at [168, 129] on input "Search Form" at bounding box center [280, 135] width 319 height 14
paste input "En Mí"
type input "En Mí"
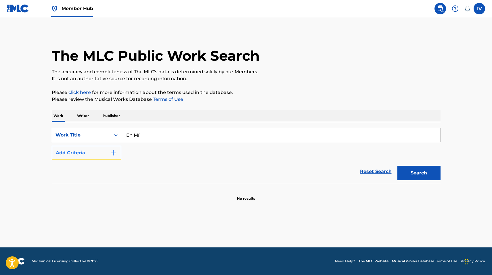
click at [100, 150] on button "Add Criteria" at bounding box center [87, 153] width 70 height 14
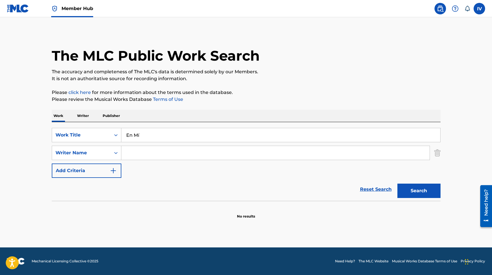
click at [157, 155] on input "Search Form" at bounding box center [275, 153] width 308 height 14
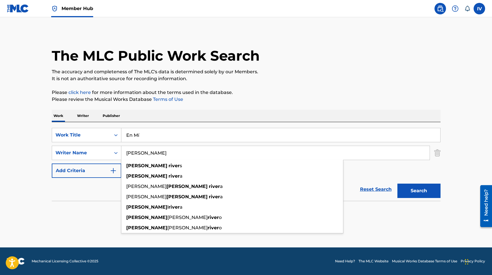
type input "[PERSON_NAME]"
click at [398, 184] on button "Search" at bounding box center [419, 191] width 43 height 14
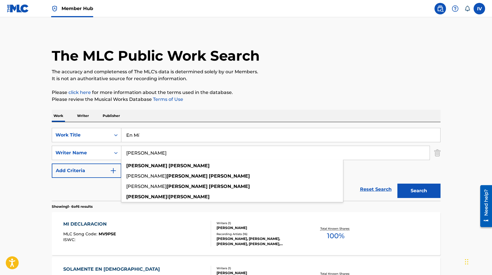
click at [168, 138] on input "En Mí" at bounding box center [280, 135] width 319 height 14
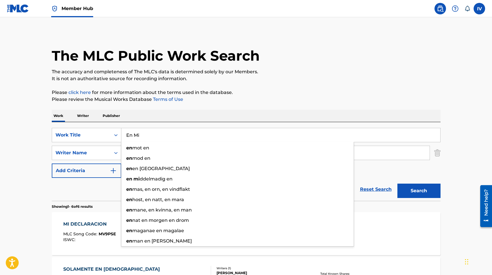
type input "En Mi"
click at [398, 184] on button "Search" at bounding box center [419, 191] width 43 height 14
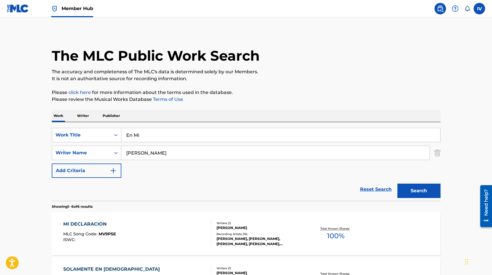
click at [171, 155] on input "benjamin rivera" at bounding box center [275, 153] width 308 height 14
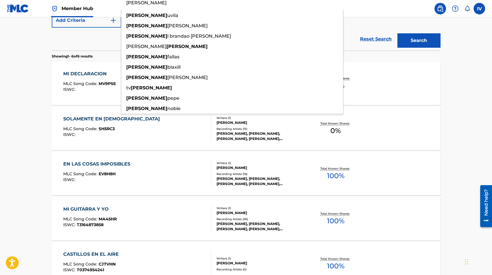
scroll to position [150, 0]
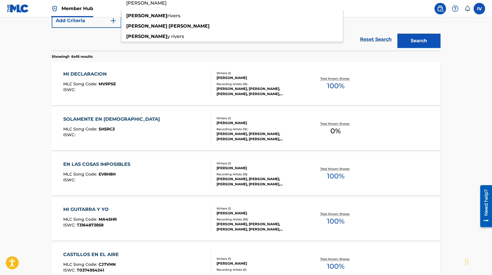
type input "mike rivera"
click at [398, 34] on button "Search" at bounding box center [419, 41] width 43 height 14
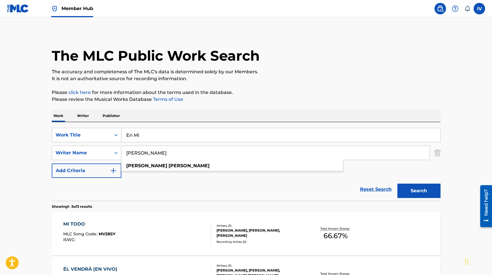
scroll to position [83, 0]
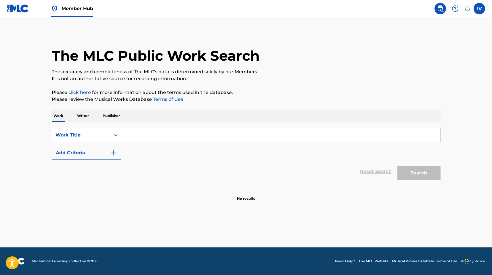
click at [179, 130] on input "Search Form" at bounding box center [280, 135] width 319 height 14
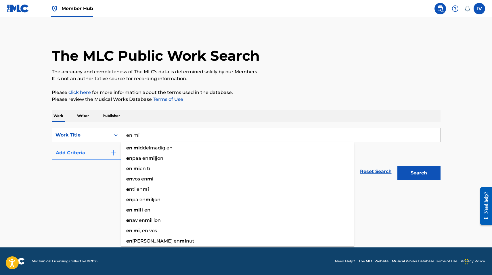
type input "en mi"
click at [100, 157] on button "Add Criteria" at bounding box center [87, 153] width 70 height 14
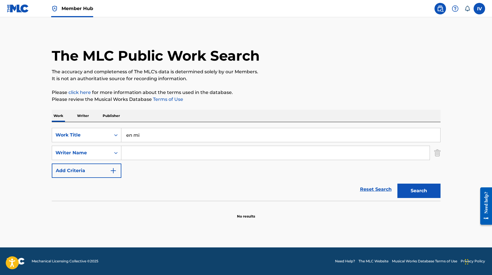
click at [133, 152] on input "Search Form" at bounding box center [275, 153] width 308 height 14
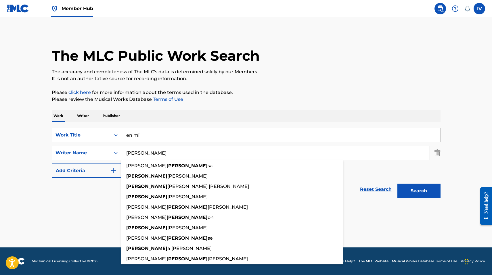
type input "julissa"
click at [398, 184] on button "Search" at bounding box center [419, 191] width 43 height 14
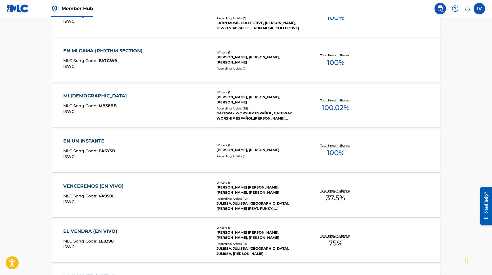
scroll to position [364, 0]
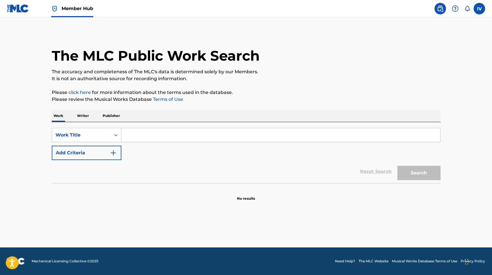
click at [204, 133] on input "Search Form" at bounding box center [280, 135] width 319 height 14
paste input "Me Vistió De Promesas"
click at [398, 166] on button "Search" at bounding box center [419, 173] width 43 height 14
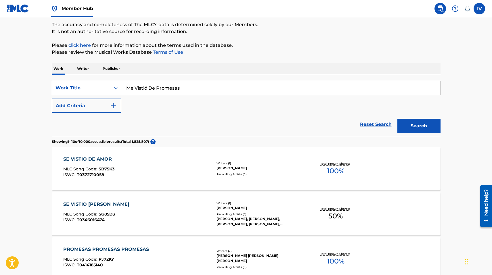
click at [146, 89] on input "Me Vistió De Promesas" at bounding box center [280, 88] width 319 height 14
type input "Me Vistio De Promesas"
click at [398, 119] on button "Search" at bounding box center [419, 126] width 43 height 14
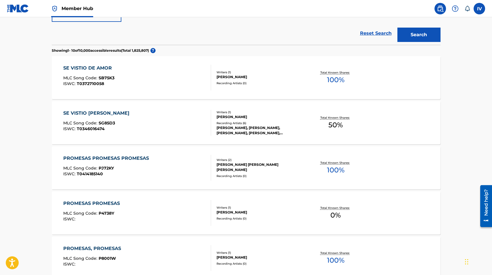
scroll to position [203, 0]
